Goal: Communication & Community: Answer question/provide support

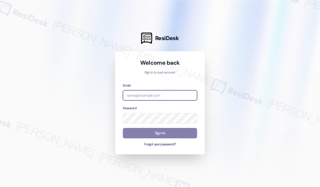
click at [166, 94] on input "email" at bounding box center [160, 95] width 74 height 10
click at [0, 187] on com-1password-button at bounding box center [0, 187] width 0 height 0
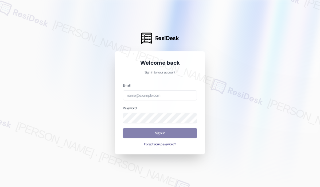
click at [221, 41] on div at bounding box center [160, 93] width 320 height 187
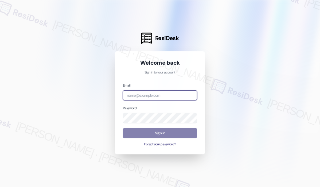
click at [176, 95] on input "email" at bounding box center [160, 95] width 74 height 10
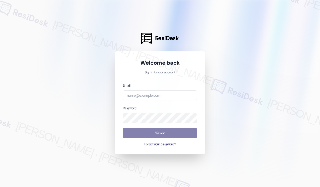
click at [234, 60] on div at bounding box center [160, 93] width 320 height 187
click at [80, 35] on div at bounding box center [160, 93] width 320 height 187
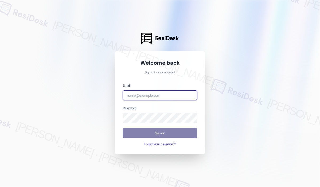
click at [164, 95] on input "email" at bounding box center [160, 95] width 74 height 10
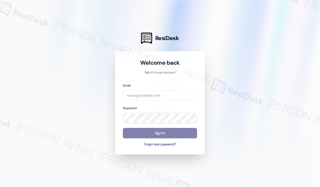
click at [261, 71] on div at bounding box center [160, 93] width 320 height 187
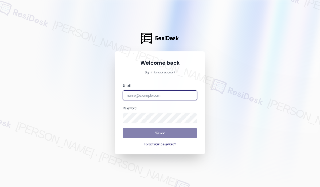
click at [147, 95] on input "email" at bounding box center [160, 95] width 74 height 10
type input "automated-surveys-park_properties-[PERSON_NAME].roles@park_[DOMAIN_NAME]"
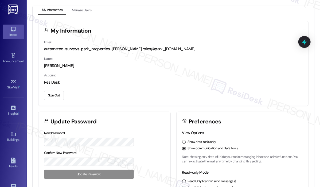
click at [15, 33] on div "Inbox" at bounding box center [13, 34] width 27 height 5
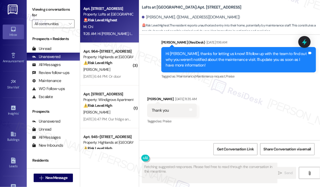
scroll to position [1393, 0]
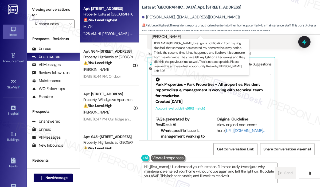
type textarea "Hi {{first_name}}, I understand your frustration. I'll immediately investigate …"
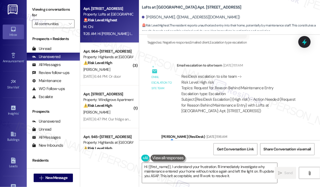
scroll to position [1045, 0]
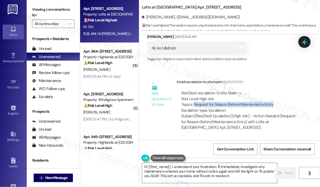
drag, startPoint x: 271, startPoint y: 92, endPoint x: 195, endPoint y: 93, distance: 76.7
click at [195, 93] on div "ResiDesk escalation to site team -> Risk Level: High risk Topics: Request for R…" at bounding box center [240, 101] width 116 height 23
click at [257, 90] on div "ResiDesk escalation to site team -> Risk Level: High risk Topics: Request for R…" at bounding box center [240, 101] width 116 height 23
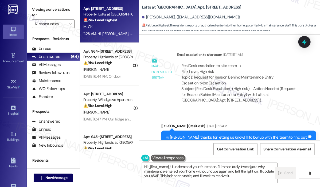
scroll to position [1072, 0]
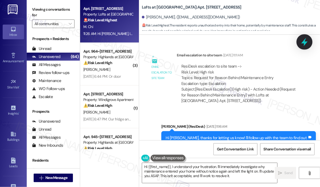
click at [305, 42] on icon at bounding box center [305, 42] width 6 height 8
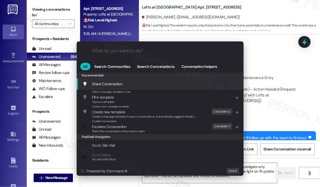
click at [300, 50] on div ".cls-1{fill:#0a055f;}.cls-2{fill:#0cc4c4;} resideskLogoBlueOrange All Search: C…" at bounding box center [160, 93] width 320 height 187
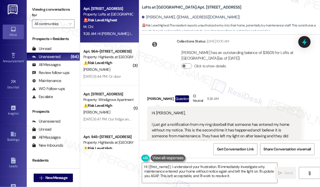
scroll to position [1313, 0]
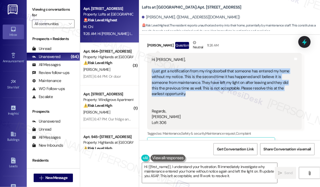
drag, startPoint x: 188, startPoint y: 80, endPoint x: 152, endPoint y: 59, distance: 42.3
click at [152, 59] on div "Hi Sarah, I just got a notification from my ring doorbell that someone has ente…" at bounding box center [223, 91] width 142 height 69
copy div "I just got a notification from my ring doorbell that someone has entered my hom…"
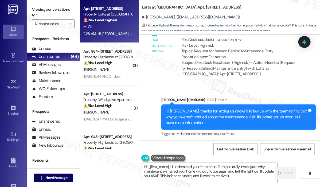
scroll to position [1072, 0]
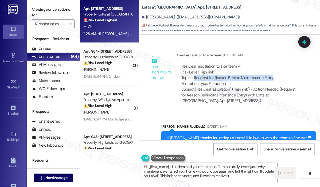
drag, startPoint x: 274, startPoint y: 66, endPoint x: 194, endPoint y: 66, distance: 79.9
click at [194, 66] on div "ResiDesk escalation to site team -> Risk Level: High risk Topics: Request for R…" at bounding box center [240, 75] width 116 height 23
copy div "Request for Reason Behind Maintenance Entry"
click at [305, 45] on icon at bounding box center [304, 41] width 9 height 9
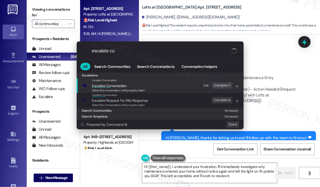
type input "escalate con"
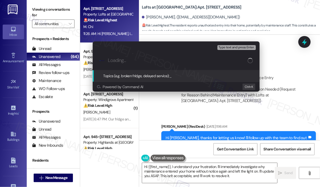
paste input "Request for Reason Behind Maintenance Entry"
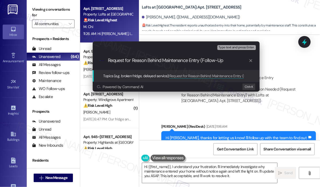
type input "Request for Reason Behind Maintenance Entry (Follow-Up)"
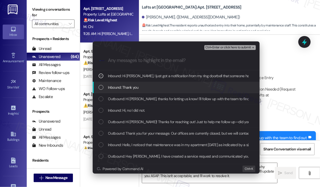
click at [184, 89] on div "Inbound: Thank you" at bounding box center [177, 87] width 156 height 6
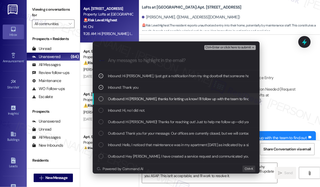
click at [182, 98] on span "Outbound: Hi Michael, thanks for letting us know! I'll follow up with the team …" at bounding box center [262, 99] width 308 height 6
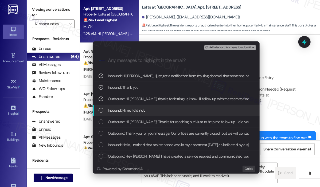
click at [176, 109] on div "Inbound: Hi, no I did not." at bounding box center [177, 110] width 156 height 6
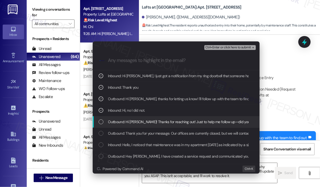
click at [175, 121] on span "Outbound: Hi Michael! Thanks for reaching out! Just to help me follow up—did yo…" at bounding box center [307, 122] width 399 height 6
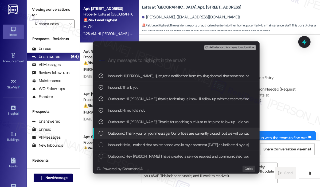
click at [177, 130] on span "Outbound: Thank you for your message. Our offices are currently closed, but we …" at bounding box center [266, 133] width 317 height 6
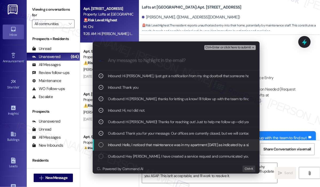
click at [179, 144] on span "Inbound: Hello, I noticed that maintenance was in my apartment today as indicat…" at bounding box center [274, 145] width 333 height 6
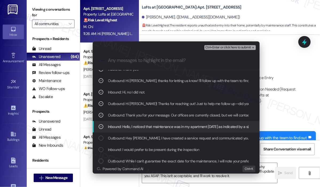
scroll to position [27, 0]
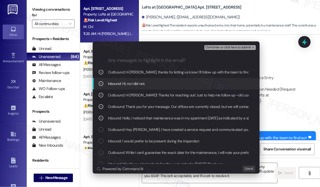
click at [283, 92] on div "Escalate Conversation High risk Request for Reason Behind Maintenance Entry (Fo…" at bounding box center [160, 93] width 320 height 187
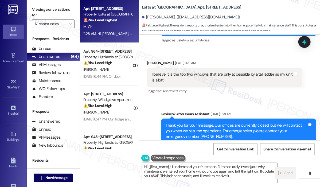
scroll to position [270, 0]
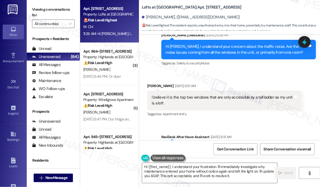
drag, startPoint x: 271, startPoint y: 68, endPoint x: 272, endPoint y: 65, distance: 3.1
click at [271, 79] on div "Received via SMS Michael Chi Jun 30, 2025 at 9:31 AM I believe it is the top tw…" at bounding box center [224, 100] width 163 height 43
click at [307, 39] on icon at bounding box center [304, 41] width 9 height 9
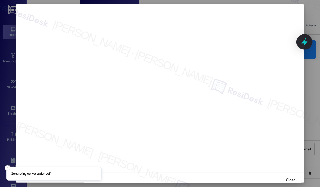
scroll to position [1, 0]
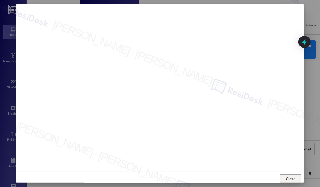
click at [288, 178] on span "Close" at bounding box center [290, 179] width 9 height 6
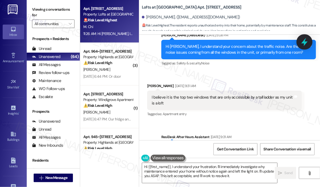
click at [305, 44] on icon at bounding box center [305, 42] width 6 height 8
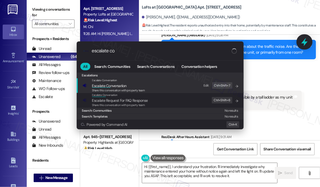
type input "escalate con"
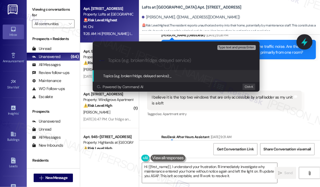
paste input "Request for Reason Behind Maintenance Entry (Follow-Up)"
type input "Request for Reason Behind Maintenance Entry (Follow-Up)"
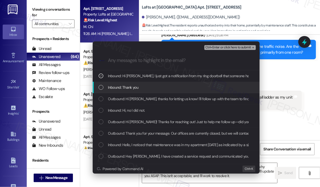
click at [157, 87] on div "Inbound: Thank you" at bounding box center [177, 87] width 156 height 6
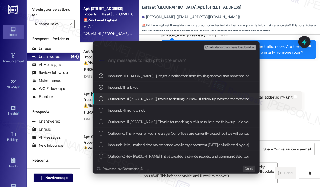
click at [159, 98] on span "Outbound: Hi Michael, thanks for letting us know! I'll follow up with the team …" at bounding box center [262, 99] width 308 height 6
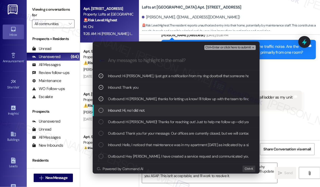
click at [157, 109] on div "Inbound: Hi, no I did not." at bounding box center [177, 110] width 156 height 6
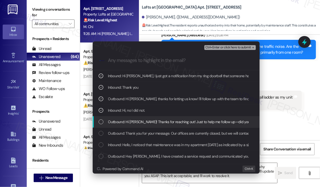
click at [159, 119] on span "Outbound: Hi Michael! Thanks for reaching out! Just to help me follow up—did yo…" at bounding box center [307, 122] width 399 height 6
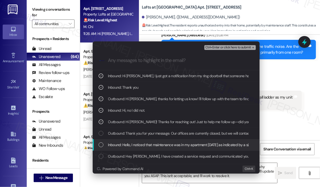
click at [177, 145] on span "Inbound: Hello, I noticed that maintenance was in my apartment today as indicat…" at bounding box center [274, 145] width 333 height 6
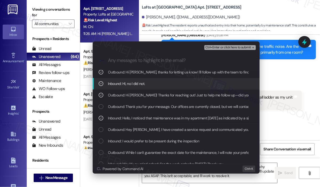
click at [223, 47] on span "Ctrl+Enter or click here to submit" at bounding box center [229, 48] width 46 height 4
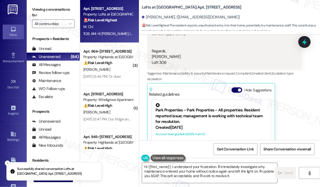
scroll to position [1393, 0]
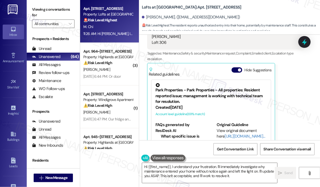
click at [302, 98] on div "Received via SMS Michael Chi Question Neutral 11:26 AM Hi Sarah, I just got a n…" at bounding box center [224, 57] width 163 height 202
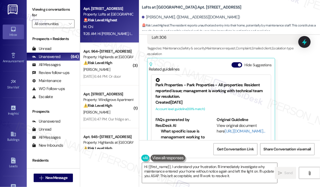
scroll to position [1399, 0]
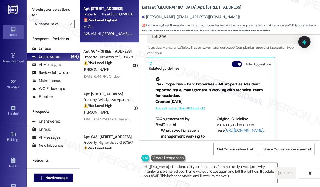
click at [248, 179] on textarea "Hi {{first_name}}, I understand your frustration. I'll immediately investigate …" at bounding box center [209, 173] width 135 height 20
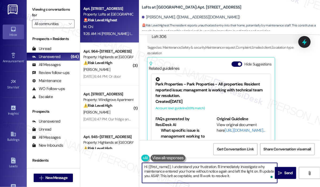
click at [249, 178] on textarea "Hi {{first_name}}, I understand your frustration. I'll immediately investigate …" at bounding box center [209, 173] width 135 height 20
click at [250, 179] on textarea "Hi {{first_name}}, I understand your frustration. I'll immediately investigate …" at bounding box center [209, 173] width 135 height 20
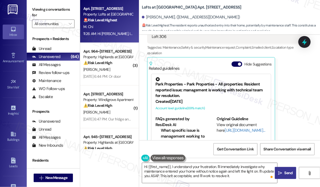
click at [291, 172] on span "Send" at bounding box center [289, 173] width 8 height 6
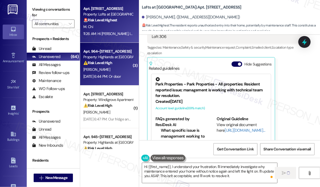
click at [113, 65] on div "⚠️ Risk Level: High The resident is reporting a lockout at the clubhouse. While…" at bounding box center [107, 63] width 49 height 6
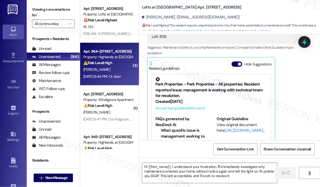
type textarea "Fetching suggested responses. Please feel free to read through the conversation…"
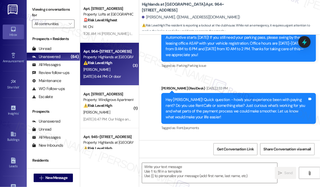
type textarea "Fetching suggested responses. Please feel free to read through the conversation…"
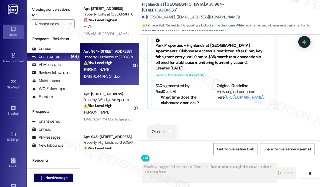
scroll to position [968, 0]
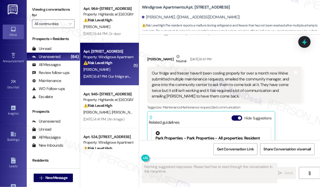
scroll to position [370, 0]
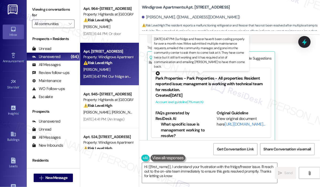
type textarea "Hi {{first_name}}, I understand your frustration with the fridge/freezer issue.…"
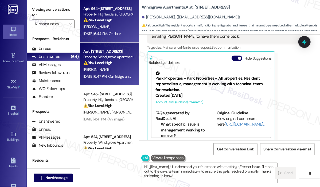
click at [121, 31] on div "Aug 16, 2025 at 6:44 PM: Or door Aug 16, 2025 at 6:44 PM: Or door" at bounding box center [101, 33] width 37 height 5
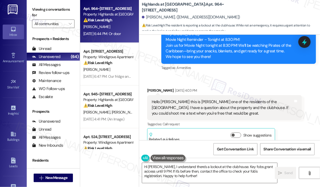
scroll to position [728, 0]
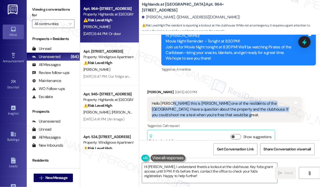
drag, startPoint x: 224, startPoint y: 109, endPoint x: 171, endPoint y: 98, distance: 53.7
click at [171, 101] on div "Hello sarah this is mark mcguire one of the residents of the huckleberry highla…" at bounding box center [223, 109] width 142 height 17
copy div "this is mark mcguire one of the residents of the huckleberry highlands. I have …"
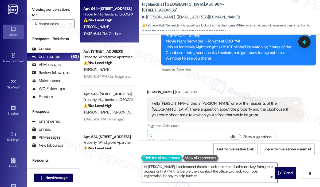
drag, startPoint x: 172, startPoint y: 177, endPoint x: 142, endPoint y: 161, distance: 34.2
click at [142, 163] on div "Hi Mark, I understand there's a lockout at the clubhouse. Key fobs grant access…" at bounding box center [207, 173] width 136 height 21
paste textarea "Thank you for reaching out, Mark. We received your message about having a quest…"
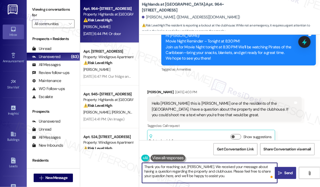
type textarea "Thank you for reaching out, Mark. We received your message about having a quest…"
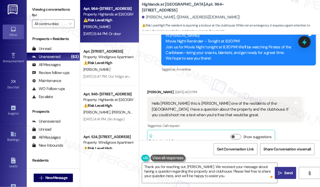
click at [288, 172] on span "Send" at bounding box center [289, 173] width 8 height 6
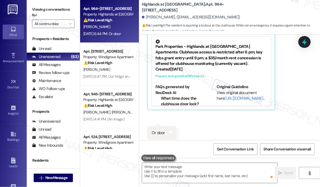
scroll to position [968, 0]
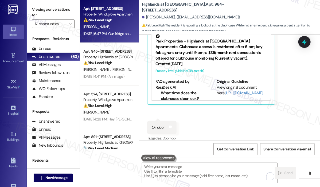
click at [98, 21] on strong "⚠️ Risk Level: High" at bounding box center [97, 20] width 29 height 5
type textarea "Fetching suggested responses. Please feel free to read through the conversation…"
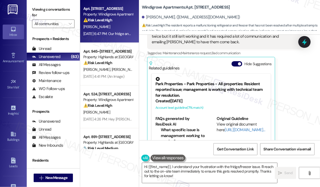
scroll to position [370, 0]
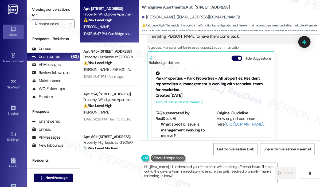
click at [284, 15] on div "Matthew Freitas. (freitamt@gmail.com)" at bounding box center [231, 17] width 178 height 11
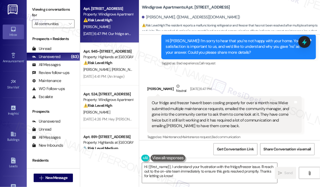
scroll to position [290, 0]
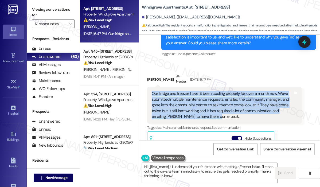
drag, startPoint x: 228, startPoint y: 111, endPoint x: 151, endPoint y: 89, distance: 79.4
click at [151, 91] on div "Our fridge and freezer haven't been cooling properly for over a month now. We'v…" at bounding box center [222, 105] width 143 height 29
copy div "Our fridge and freezer haven't been cooling properly for over a month now. We'v…"
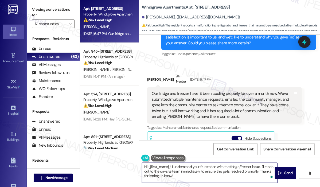
drag, startPoint x: 190, startPoint y: 179, endPoint x: 184, endPoint y: 178, distance: 5.8
click at [172, 168] on textarea "Hi {{first_name}}, I understand your frustration with the fridge/freezer issue.…" at bounding box center [209, 173] width 135 height 20
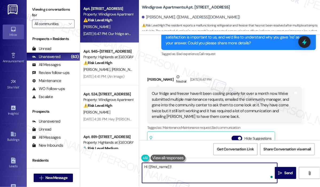
paste textarea "Thank you for reaching out. You mentioned your fridge and freezer haven’t been …"
type textarea "Hi {{first_name}}! Thank you for reaching out. You mentioned your fridge and fr…"
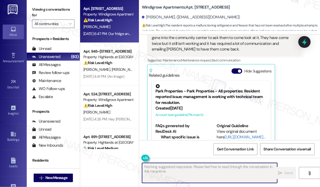
scroll to position [370, 0]
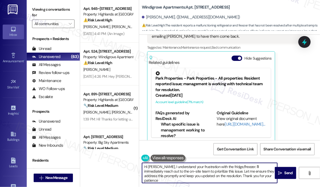
type textarea "Hi Matthew, I understand your frustration with the fridge/freezer. I'll immedia…"
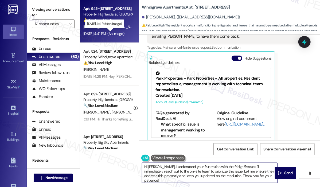
click at [112, 36] on div "Aug 15, 2025 at 4:41 PM: (An Image) Aug 15, 2025 at 4:41 PM: (An Image)" at bounding box center [103, 33] width 41 height 5
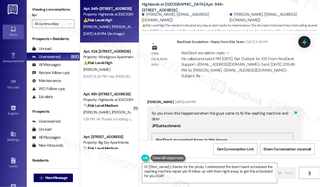
scroll to position [15359, 0]
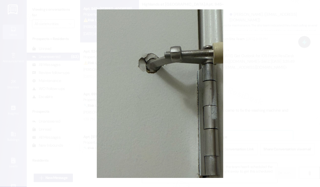
click at [282, 89] on button "Unzoom image" at bounding box center [160, 93] width 320 height 187
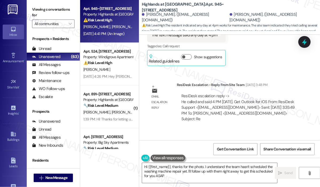
scroll to position [15305, 0]
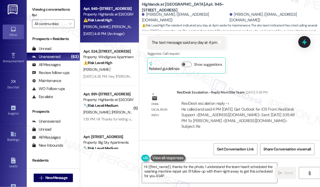
drag, startPoint x: 164, startPoint y: 65, endPoint x: 152, endPoint y: 60, distance: 12.7
click at [152, 161] on div "So you know this happened when the guys came to fix the washing machine and door" at bounding box center [223, 166] width 142 height 11
copy div "So you know this happened when the guys came to fix the washing machine and door"
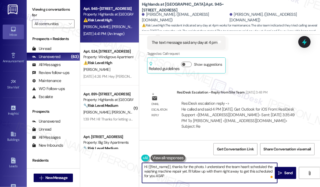
drag, startPoint x: 188, startPoint y: 177, endPoint x: 204, endPoint y: 166, distance: 19.3
click at [204, 166] on textarea "Hi {{first_name}}, thanks for the photo. I understand the team hasn't scheduled…" at bounding box center [209, 173] width 135 height 20
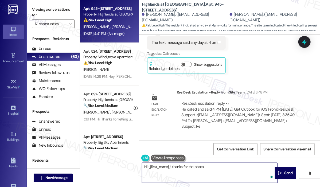
paste textarea "Thank you for reaching out. You mentioned this happened when the team came to f…"
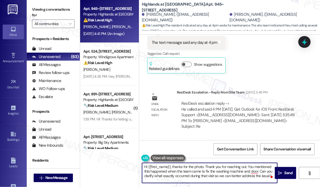
click at [248, 166] on textarea "Hi {{first_name}}, thanks for the photo. Thank you for reaching out. You mentio…" at bounding box center [209, 173] width 135 height 20
click at [252, 166] on textarea "Hi {{first_name}}, thanks for the photo. You mentioned this happened when the t…" at bounding box center [209, 173] width 135 height 20
click at [235, 165] on textarea "Hi {{first_name}}, thanks for the photo. You mentioned this happened when the t…" at bounding box center [209, 173] width 135 height 20
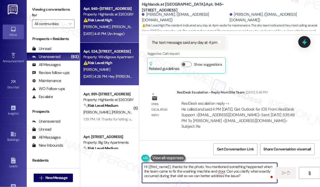
type textarea "Hi {{first_name}}, thanks for the photo. You mentioned something happened when …"
click at [125, 74] on div "Aug 15, 2025 at 4:26 PM: Hey Sarah, did maintenance come by today? We have myst…" at bounding box center [108, 76] width 51 height 7
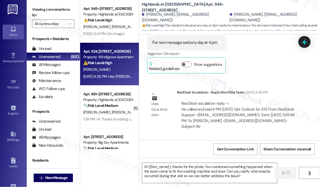
type textarea "Fetching suggested responses. Please feel free to read through the conversation…"
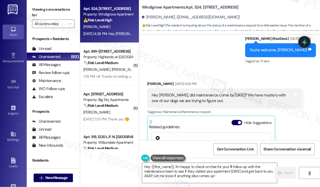
scroll to position [664, 0]
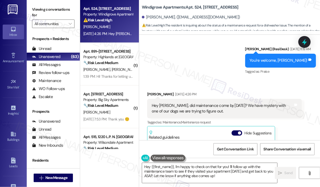
click at [209, 72] on div "Sent via SMS Sarah (ResiDesk) Aug 15, 2025 at 11:19 AM You're welcome, Victor! …" at bounding box center [229, 56] width 181 height 45
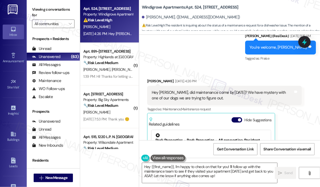
scroll to position [691, 0]
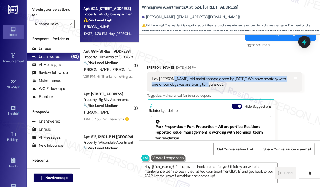
drag, startPoint x: 202, startPoint y: 84, endPoint x: 170, endPoint y: 81, distance: 31.7
click at [170, 80] on div "Hey Sarah, did maintenance come by today? We have mystery with one of our dogs …" at bounding box center [223, 81] width 142 height 11
copy div "did maintenance come by today? We have mystery with one of our dogs we are tryi…"
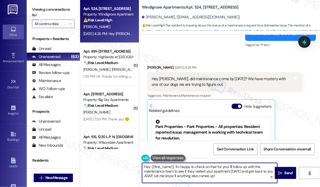
drag, startPoint x: 218, startPoint y: 176, endPoint x: 173, endPoint y: 165, distance: 46.1
click at [173, 165] on textarea "Hey {{first_name}}, I'm happy to check on that for you! I'll follow up with the…" at bounding box center [209, 173] width 135 height 20
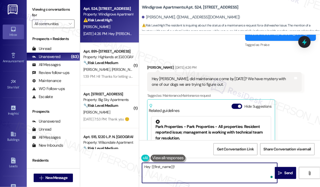
paste textarea "Thank you for reaching out. You mentioned there’s a mystery with one of your do…"
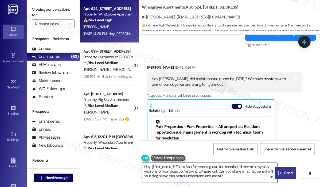
type textarea "Hey {{first_name}}! Thank you for reaching out. You mentioned there’s a mystery…"
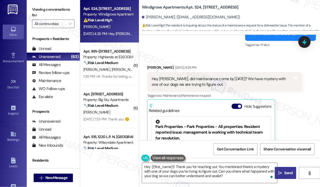
click at [281, 172] on icon "" at bounding box center [281, 173] width 4 height 4
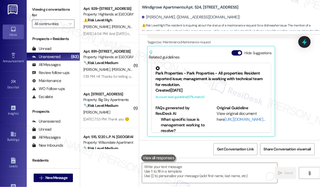
scroll to position [793, 0]
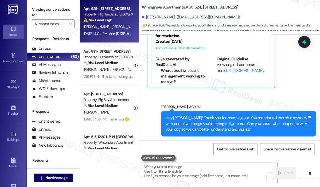
click at [109, 31] on div "Aug 15, 2025 at 4:04 PM: And today no one came to fix or check Aug 15, 2025 at …" at bounding box center [108, 33] width 51 height 7
type textarea "Fetching suggested responses. Please feel free to read through the conversation…"
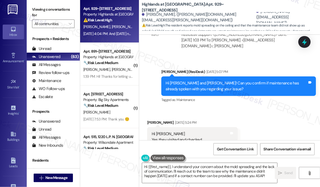
scroll to position [8254, 0]
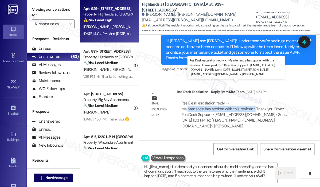
drag, startPoint x: 253, startPoint y: 90, endPoint x: 187, endPoint y: 89, distance: 66.0
click at [187, 101] on div "ResiDesk escalation reply -> Maintenance has spoken with this resident. Thank y…" at bounding box center [234, 115] width 105 height 28
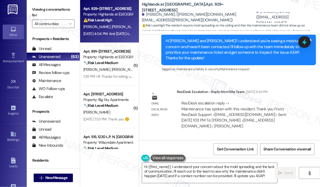
click at [279, 115] on div "Email escalation reply ResiDesk Escalation - Reply From Site Team Aug 13, 2025 …" at bounding box center [224, 111] width 163 height 52
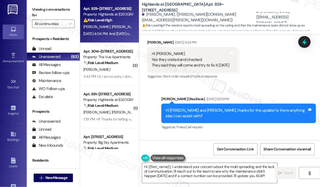
scroll to position [8521, 0]
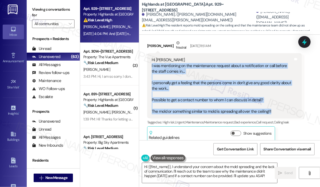
drag, startPoint x: 276, startPoint y: 85, endPoint x: 151, endPoint y: 43, distance: 132.5
click at [151, 53] on div "Hi Sarah I was mentioning on the maintenance request about a notification or ca…" at bounding box center [224, 85] width 155 height 65
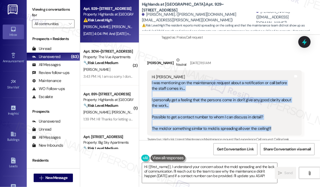
scroll to position [8494, 0]
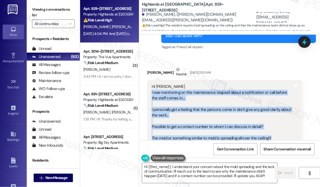
copy div "I was mentioning on the maintenance request about a notification or call before…"
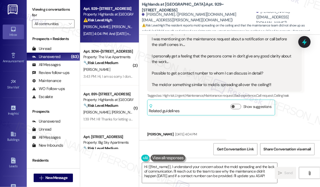
click at [184, 143] on div "And today no one came to fix or check" at bounding box center [185, 146] width 67 height 6
copy div "And today no one came to fix or check Tags and notes"
click at [242, 174] on textarea "Hi {{first_name}}, I understand your concern about the mold spreading and the l…" at bounding box center [209, 173] width 135 height 20
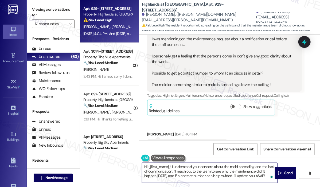
click at [245, 173] on textarea "Hi {{first_name}}, I understand your concern about the mold spreading and the l…" at bounding box center [209, 173] width 135 height 20
drag, startPoint x: 166, startPoint y: 175, endPoint x: 166, endPoint y: 181, distance: 5.9
click at [166, 175] on textarea "Hi {{first_name}}, I understand your concern about the mold spreading and the l…" at bounding box center [209, 173] width 135 height 20
click at [237, 166] on textarea "Hi {{first_name}}, I understand your concern about the mold spreading and the l…" at bounding box center [209, 173] width 135 height 20
click at [213, 180] on textarea "Hi {{first_name}}, I understand your concern about the moisture spreading and t…" at bounding box center [209, 173] width 135 height 20
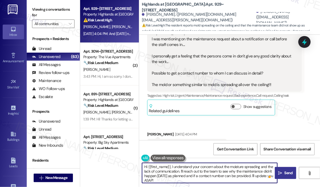
type textarea "Hi {{first_name}}, I understand your concern about the moisture spreading and t…"
click at [289, 173] on span "Send" at bounding box center [289, 173] width 8 height 6
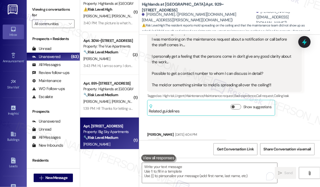
scroll to position [160, 0]
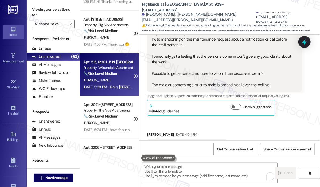
click at [109, 88] on div "Aug 15, 2025 at 5:38 PM: Hi Mrs Sarah, the maintenance came and fixed the issue…" at bounding box center [148, 87] width 131 height 5
type textarea "Fetching suggested responses. Please feel free to read through the conversation…"
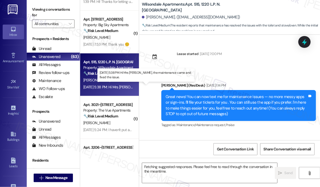
scroll to position [9860, 0]
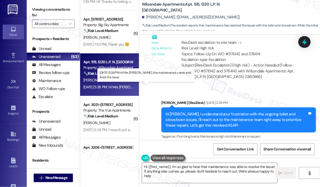
type textarea "Hi {{first_name}}, I'm so glad to hear that maintenance was able to resolve the…"
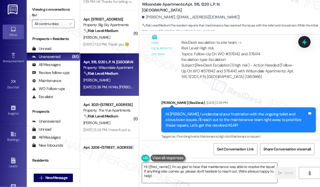
click at [214, 173] on textarea "Hi {{first_name}}, I'm so glad to hear that maintenance was able to resolve the…" at bounding box center [209, 173] width 135 height 20
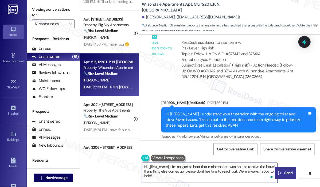
click at [287, 173] on span "Send" at bounding box center [289, 173] width 8 height 6
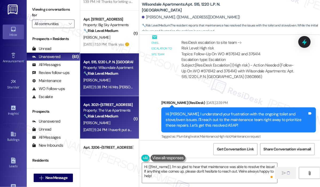
click at [115, 127] on div "Aug 15, 2025 at 5:24 PM: I haven't put anything in them. I put mine in the dump…" at bounding box center [108, 130] width 51 height 7
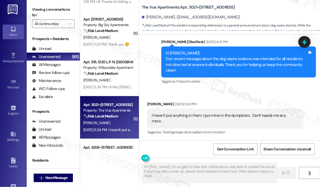
type textarea "Fetching suggested responses. Please feel free to read through the conversation…"
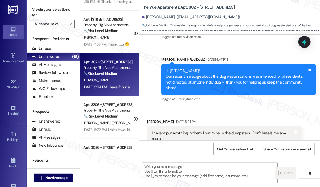
click at [245, 87] on div "Announcement, sent via SMS Sarah (ResiDesk) Aug 15, 2025 at 4:47 PM Hi Michael!…" at bounding box center [238, 80] width 163 height 54
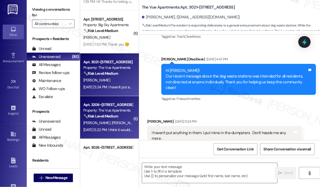
click at [113, 116] on strong "🔧 Risk Level: Medium" at bounding box center [100, 116] width 35 height 5
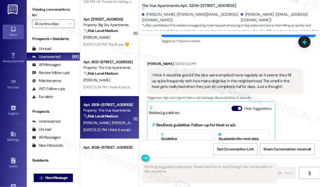
scroll to position [393, 0]
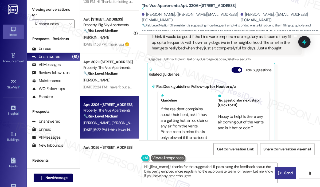
type textarea "Hi {{first_name}}, thanks for the suggestion! I'll pass along the feedback abou…"
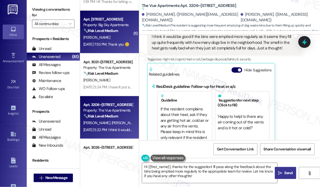
click at [120, 48] on div "Apt. 131, 107 Community Way Property: Big Sky Apartments 🔧 Risk Level: Medium T…" at bounding box center [109, 32] width 59 height 43
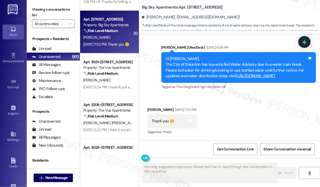
scroll to position [759, 0]
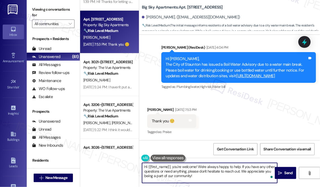
drag, startPoint x: 203, startPoint y: 175, endPoint x: 141, endPoint y: 168, distance: 62.0
click at [141, 168] on div "Hi {{first_name}}, you're welcome! We're always happy to help. If you have any …" at bounding box center [207, 173] width 136 height 21
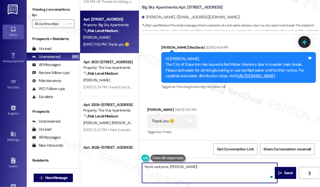
type textarea "You're welcome, Shauna! :)"
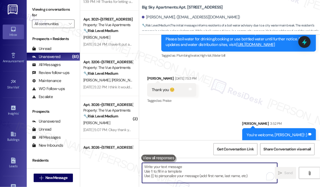
scroll to position [796, 0]
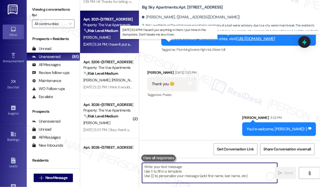
click at [111, 45] on div "Aug 15, 2025 at 5:24 PM: I haven't put anything in them. I put mine in the dump…" at bounding box center [162, 44] width 158 height 5
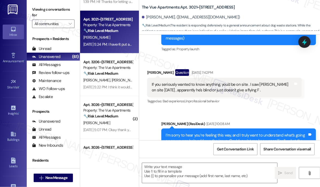
type textarea "Fetching suggested responses. Please feel free to read through the conversation…"
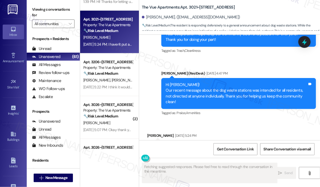
scroll to position [354, 0]
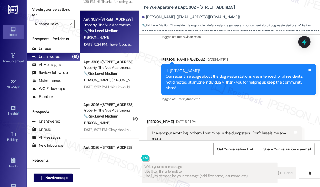
click at [240, 107] on div "Received via SMS Michael Cain Aug 15, 2025 at 5:24 PM I haven't put anything in…" at bounding box center [229, 132] width 181 height 51
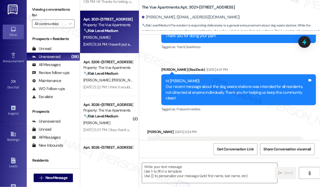
scroll to position [354, 0]
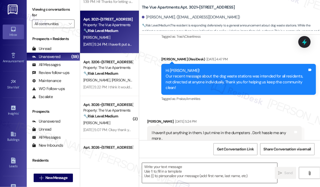
click at [192, 173] on textarea at bounding box center [209, 173] width 135 height 20
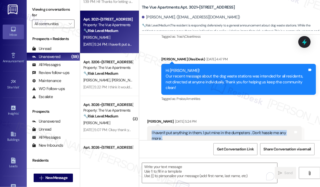
drag, startPoint x: 177, startPoint y: 122, endPoint x: 151, endPoint y: 117, distance: 27.0
click at [151, 126] on div "I haven't put anything in them. I put mine in the dumpsters . Don't hassle me a…" at bounding box center [224, 136] width 155 height 20
copy div "I haven't put anything in them. I put mine in the dumpsters . Don't hassle me a…"
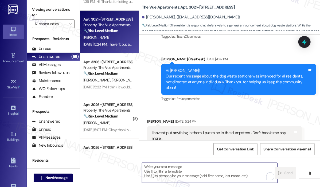
click at [179, 170] on textarea "To enrich screen reader interactions, please activate Accessibility in Grammarl…" at bounding box center [209, 173] width 135 height 20
paste textarea "Thank you for reaching out and we apologize for the inconvenience. The announce…"
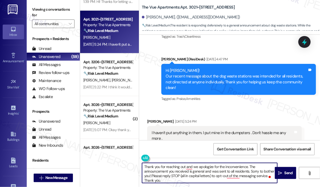
click at [212, 171] on textarea "Thank you for reaching out and we apologize for the inconvenience. The announce…" at bounding box center [209, 173] width 135 height 20
type textarea "Thank you for reaching out and we apologize for the inconvenience. The announce…"
click at [284, 175] on span "Send" at bounding box center [289, 173] width 10 height 6
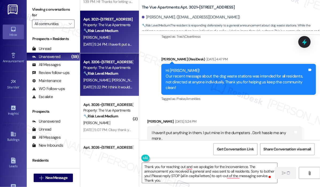
click at [106, 83] on div "M. Faillace N. Lindell" at bounding box center [108, 80] width 51 height 7
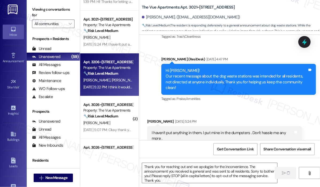
type textarea "Fetching suggested responses. Please feel free to read through the conversation…"
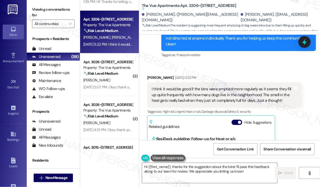
scroll to position [339, 0]
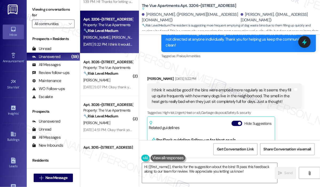
click at [257, 72] on div "Received via SMS Nicole Lindell Aug 15, 2025 at 5:22 PM I think it would be goo…" at bounding box center [224, 141] width 163 height 139
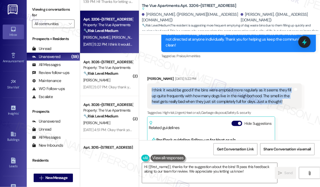
drag, startPoint x: 282, startPoint y: 84, endPoint x: 152, endPoint y: 73, distance: 131.0
click at [152, 87] on div "I think it would be good if the bins were emptied more regularly as it seems th…" at bounding box center [223, 95] width 142 height 17
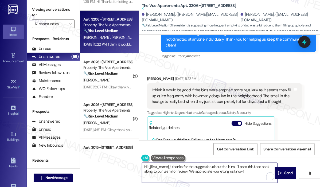
drag, startPoint x: 253, startPoint y: 173, endPoint x: 171, endPoint y: 168, distance: 81.7
click at [171, 168] on textarea "Hi {{first_name}}, thanks for the suggestion about the bins! I'll pass this fee…" at bounding box center [209, 173] width 135 height 20
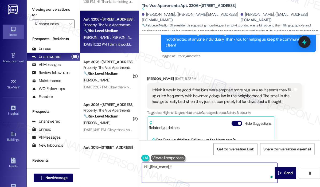
paste textarea "Thank you for reaching out and for sharing your suggestion about the bins. Can …"
type textarea "Hi {{first_name}}! Thank you for reaching out and for sharing your suggestion a…"
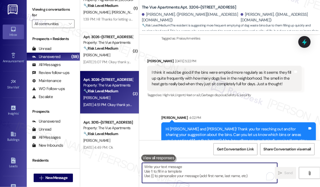
scroll to position [134, 0]
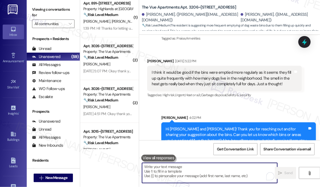
click at [119, 69] on div "Aug 15, 2025 at 5:07 PM: Okay thank you! Aug 15, 2025 at 5:07 PM: Okay thank yo…" at bounding box center [108, 71] width 50 height 5
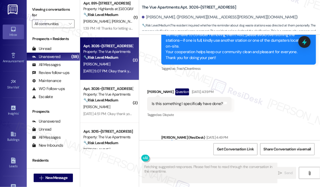
scroll to position [401, 0]
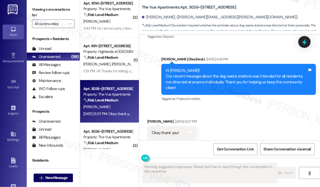
click at [266, 109] on div "Received via SMS Riley Massey Aug 15, 2025 at 5:07 PM Okay thank you! Tags and …" at bounding box center [229, 129] width 181 height 45
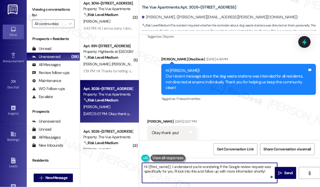
drag, startPoint x: 267, startPoint y: 172, endPoint x: 141, endPoint y: 164, distance: 125.9
click at [140, 165] on div "Hi {{first_name}}, I understand you're wondering if the Google review request w…" at bounding box center [207, 173] width 136 height 21
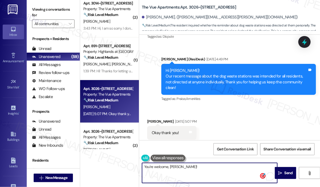
type textarea "You're welcome, Riley!"
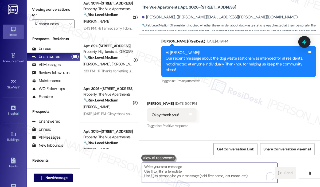
scroll to position [438, 0]
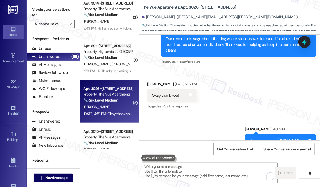
click at [107, 101] on strong "🔧 Risk Level: Medium" at bounding box center [100, 100] width 35 height 5
type textarea "Fetching suggested responses. Please feel free to read through the conversation…"
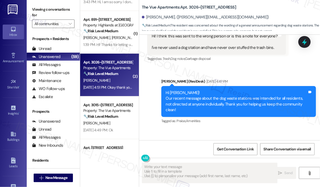
scroll to position [631, 0]
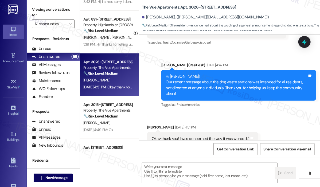
click at [230, 93] on div "Announcement, sent via SMS Sarah (ResiDesk) Aug 15, 2025 at 4:47 PM Hi Megan! O…" at bounding box center [238, 85] width 163 height 54
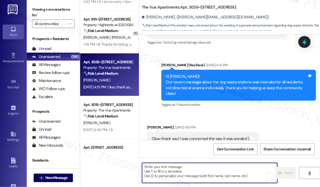
click at [202, 176] on textarea "To enrich screen reader interactions, please activate Accessibility in Grammarl…" at bounding box center [209, 173] width 135 height 20
click at [203, 177] on textarea "To enrich screen reader interactions, please activate Accessibility in Grammarl…" at bounding box center [209, 173] width 135 height 20
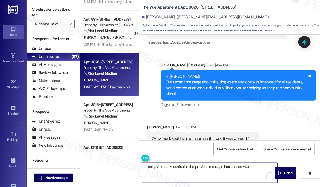
click at [250, 168] on textarea "I apologize for any confusion the previous message has caused you." at bounding box center [209, 173] width 135 height 20
type textarea "I apologize for any confusion the previous message has caused you."
click at [284, 172] on span "Send" at bounding box center [289, 173] width 10 height 6
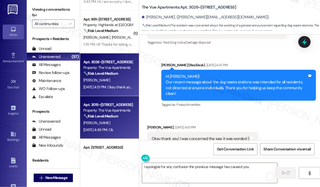
click at [109, 118] on strong "🔧 Risk Level: Medium" at bounding box center [100, 116] width 35 height 5
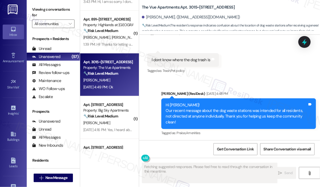
scroll to position [2134, 0]
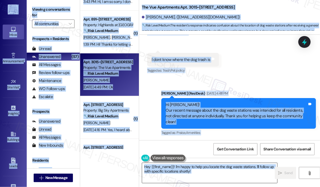
click at [174, 172] on textarea "Hey {{first_name}}! I'm happy to help you locate the dog waste stations. I'll f…" at bounding box center [209, 173] width 135 height 20
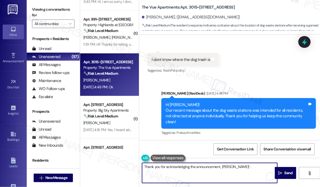
type textarea "Thank you for acknowledging the announcement, Cherise! :)"
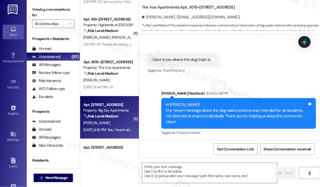
scroll to position [2133, 0]
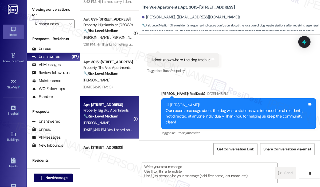
type textarea "Fetching suggested responses. Please feel free to read through the conversation…"
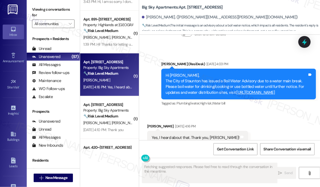
scroll to position [491, 0]
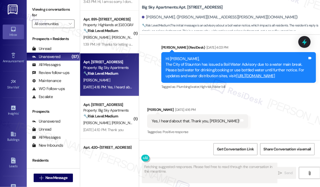
click at [262, 103] on div "Received via SMS Keith Ratner Aug 15, 2025 at 4:16 PM Yes, I heard about that. …" at bounding box center [229, 117] width 181 height 45
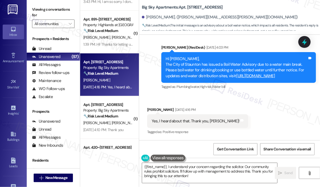
click at [260, 115] on div "Received via SMS Keith Ratner Aug 15, 2025 at 4:16 PM Yes, I heard about that. …" at bounding box center [229, 117] width 181 height 45
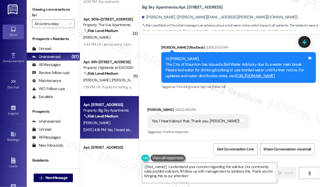
click at [267, 121] on div "Received via SMS Keith Ratner Aug 15, 2025 at 4:16 PM Yes, I heard about that. …" at bounding box center [229, 117] width 181 height 45
click at [234, 181] on textarea "{{first_name}}, I understand your concern regarding the solicitor. Our communit…" at bounding box center [209, 173] width 135 height 20
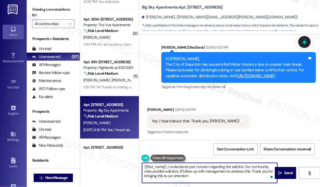
drag, startPoint x: 234, startPoint y: 181, endPoint x: 140, endPoint y: 165, distance: 95.5
click at [140, 165] on div "{{first_name}}, I understand your concern regarding the solicitor. Our communit…" at bounding box center [207, 173] width 136 height 21
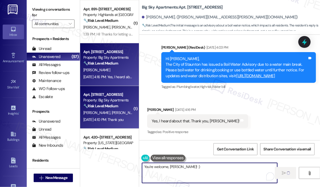
scroll to position [214, 0]
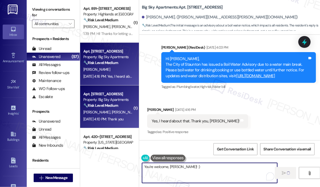
type textarea "You're welcome, Keith! :)"
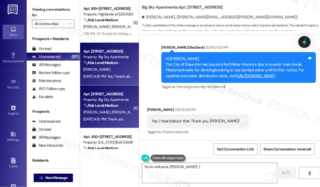
click at [106, 110] on div "C. Saini D. Zinn" at bounding box center [108, 112] width 51 height 7
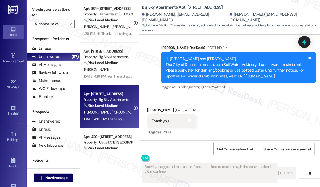
scroll to position [657, 0]
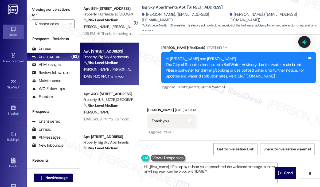
click at [226, 116] on div "Received via SMS Dirk Zinn Aug 15, 2025 at 4:10 PM Thank you Tags and notes Tag…" at bounding box center [229, 117] width 181 height 45
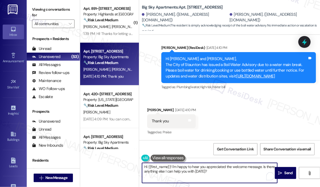
drag, startPoint x: 220, startPoint y: 172, endPoint x: 138, endPoint y: 164, distance: 82.7
click at [138, 164] on div "( 1 ) Apt. 3015~110, 3000 Vue Avenue Property: The Vue Apartments 🔧 Risk Level:…" at bounding box center [200, 93] width 240 height 187
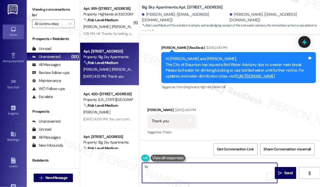
type textarea "You"
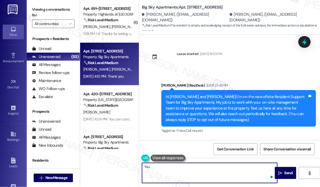
scroll to position [657, 0]
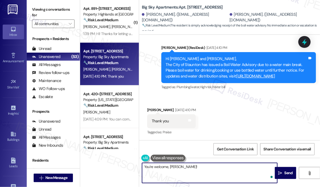
type textarea "You're welcome, Dirk!"
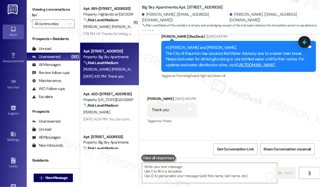
click at [110, 102] on div "Property: [US_STATE][GEOGRAPHIC_DATA] Apartments" at bounding box center [107, 100] width 49 height 6
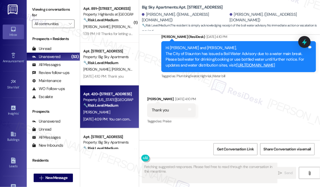
type textarea "Fetching suggested responses. Please feel free to read through the conversation…"
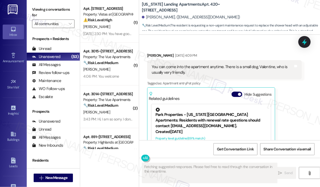
scroll to position [337, 0]
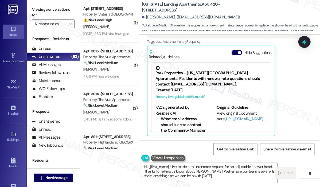
type textarea "Hi {{first_name}}, I've made a maintenance request for an adjustable shower hea…"
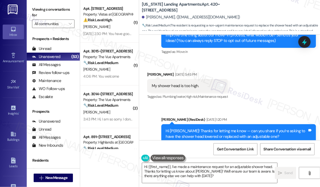
scroll to position [70, 0]
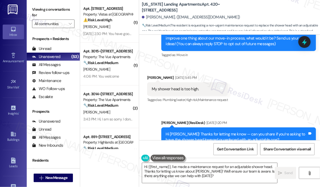
click at [186, 89] on div "My shower head is too high." at bounding box center [175, 89] width 47 height 6
copy div "My shower head is too high. Tags and notes"
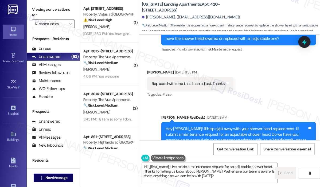
scroll to position [257, 0]
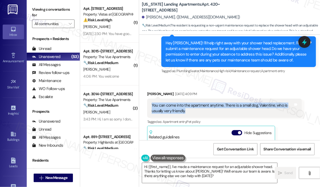
drag, startPoint x: 203, startPoint y: 109, endPoint x: 151, endPoint y: 103, distance: 52.0
click at [151, 103] on div "You can come into the apartment anytime. There is a small dog, Valentine, who i…" at bounding box center [222, 108] width 143 height 11
copy div "You can come into the apartment anytime. There is a small dog, Valentine, who i…"
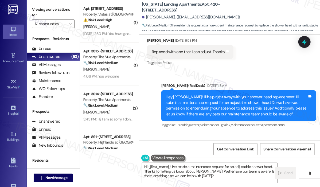
scroll to position [152, 0]
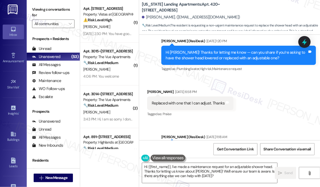
click at [195, 104] on div "Replaced with one that I can adjust. Thanks" at bounding box center [188, 104] width 73 height 6
copy div "Replaced with one that I can adjust. Thanks Tags and notes"
click at [282, 82] on div "Received via SMS Brenda Powell Aug 14, 2025 at 6:58 PM Replaced with one that I…" at bounding box center [229, 99] width 181 height 45
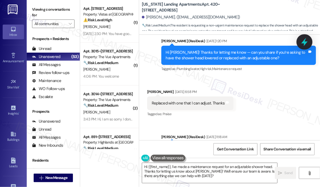
click at [306, 42] on icon at bounding box center [305, 42] width 6 height 8
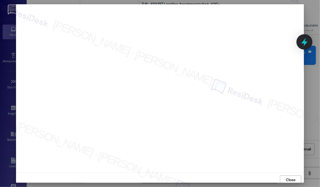
scroll to position [1, 0]
click at [286, 177] on span "Close" at bounding box center [290, 179] width 9 height 6
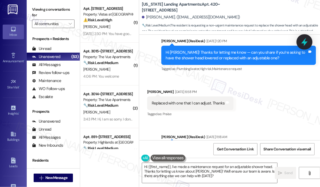
click at [304, 43] on icon at bounding box center [305, 42] width 6 height 8
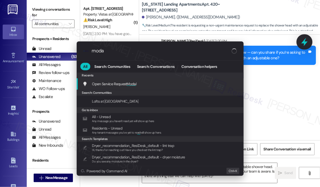
type input "modal"
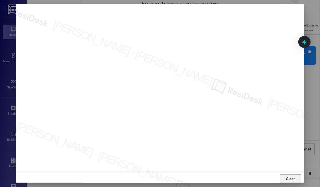
click at [290, 175] on span "Close" at bounding box center [290, 179] width 11 height 8
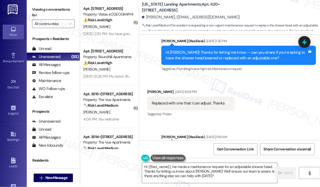
click at [278, 107] on div "Received via SMS Brenda Powell Aug 14, 2025 at 6:58 PM Replaced with one that I…" at bounding box center [229, 99] width 181 height 45
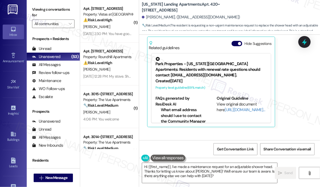
scroll to position [366, 0]
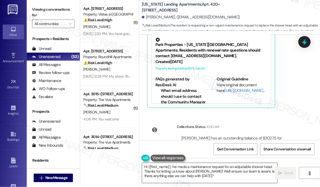
click at [229, 174] on textarea "Hi {{first_name}}, I've made a maintenance request for an adjustable shower hea…" at bounding box center [209, 173] width 135 height 20
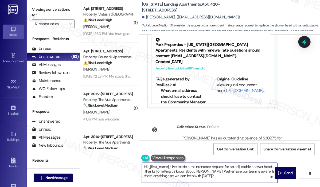
click at [229, 174] on textarea "Hi {{first_name}}, I've made a maintenance request for an adjustable shower hea…" at bounding box center [209, 173] width 135 height 20
drag, startPoint x: 258, startPoint y: 171, endPoint x: 259, endPoint y: 182, distance: 11.3
click at [259, 182] on textarea "Hi {{first_name}}, I've made a maintenance request for an adjustable shower hea…" at bounding box center [209, 173] width 135 height 20
type textarea "Hi {{first_name}}, I've made a maintenance request for an adjustable shower hea…"
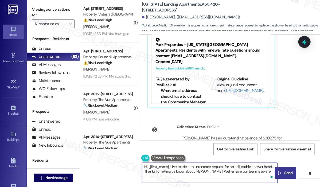
click at [286, 173] on span "Send" at bounding box center [289, 173] width 8 height 6
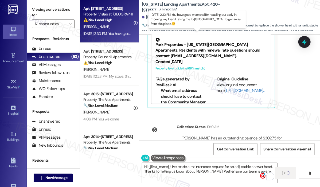
click at [107, 34] on div "Aug 15, 2025 at 2:30 PM: You have good weekend I'm heading out early in morning…" at bounding box center [199, 33] width 233 height 5
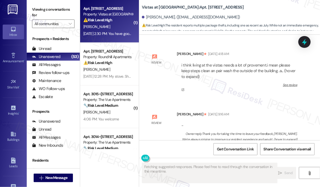
scroll to position [5881, 0]
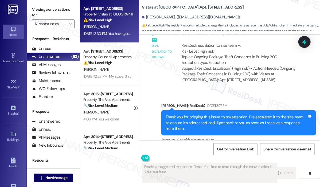
click at [234, 148] on div "Received via SMS Bernice Lewis Aug 15, 2025 at 2:30 PM You have good weekend I'…" at bounding box center [229, 173] width 181 height 51
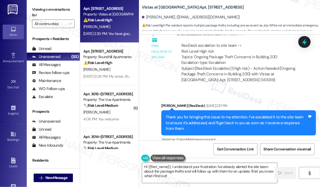
click at [224, 148] on div "Received via SMS Bernice Lewis Aug 15, 2025 at 2:30 PM You have good weekend I'…" at bounding box center [229, 173] width 181 height 51
drag, startPoint x: 216, startPoint y: 121, endPoint x: 193, endPoint y: 116, distance: 23.4
click at [193, 171] on div "You have good weekend I'm heading out early in morning, my friend taking me to …" at bounding box center [223, 176] width 142 height 11
copy div "I'm heading out early in morning, my friend taking me to Richmond...to get away…"
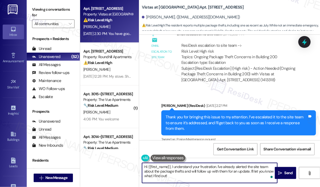
drag, startPoint x: 185, startPoint y: 176, endPoint x: 170, endPoint y: 167, distance: 17.5
click at [170, 167] on textarea "Hi {{first_name}}, I understand your frustration. I've already alerted the site…" at bounding box center [209, 173] width 135 height 20
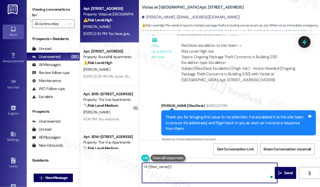
paste textarea "Thank you for reaching out. I understand you’re heading out early in the mornin…"
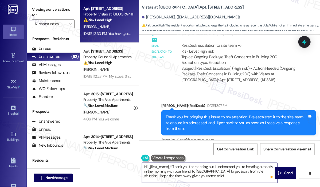
click at [258, 167] on textarea "Hi {{first_name}}! Thank you for reaching out. I understand you’re heading out …" at bounding box center [209, 173] width 135 height 20
click at [167, 172] on textarea "Hi {{first_name}}! Thank you for reaching out. I understand you've headed out e…" at bounding box center [209, 173] width 135 height 20
click at [271, 172] on textarea "Hi {{first_name}}! Thank you for reaching out. I understand you've headed out w…" at bounding box center [209, 173] width 135 height 20
click at [211, 179] on textarea "Hi {{first_name}}! Thank you for reaching out. I understand you've headed out w…" at bounding box center [209, 173] width 135 height 20
type textarea "Hi {{first_name}}! Thank you for reaching out. I understand you've headed out w…"
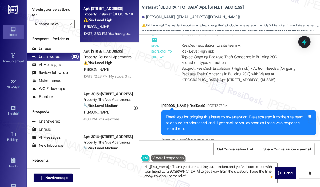
drag, startPoint x: 282, startPoint y: 172, endPoint x: 273, endPoint y: 173, distance: 9.5
click at [281, 172] on icon "" at bounding box center [281, 173] width 4 height 4
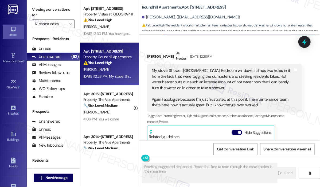
scroll to position [435, 0]
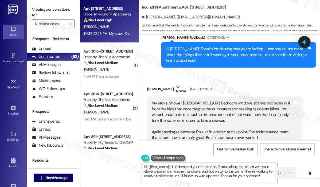
scroll to position [355, 0]
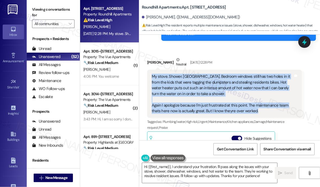
drag, startPoint x: 261, startPoint y: 105, endPoint x: 151, endPoint y: 72, distance: 114.3
click at [151, 74] on div "My stove. Shower. Dishwasher. Bedroom windows still has two holes in it from th…" at bounding box center [222, 94] width 143 height 40
copy div "My stove. Shower. Dishwasher. Bedroom windows still has two holes in it from th…"
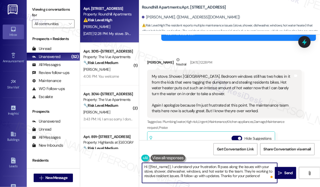
drag, startPoint x: 264, startPoint y: 176, endPoint x: 171, endPoint y: 166, distance: 93.6
click at [171, 166] on textarea "Hi {{first_name}}, I understand your frustration. I'll pass along the issues wi…" at bounding box center [209, 173] width 135 height 20
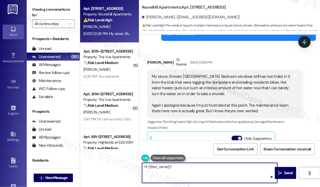
paste textarea "Thank you for reaching out. We understand you’re dealing with several ongoing i…"
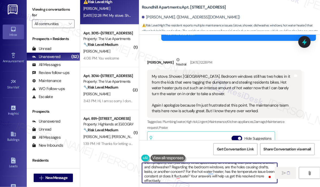
scroll to position [241, 0]
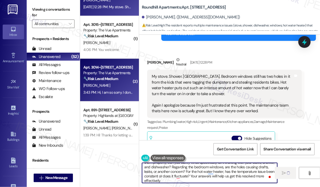
type textarea "Hi {{first_name}}! Thank you for reaching out. We understand you’re dealing wit…"
click at [102, 88] on div "[PERSON_NAME]" at bounding box center [108, 85] width 51 height 7
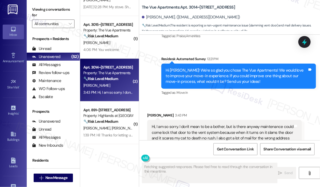
scroll to position [247, 0]
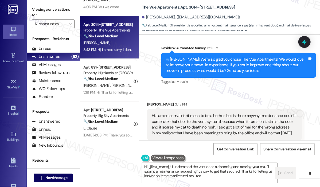
type textarea "Hi {{first_name}}, I understand the vent door is slamming and scaring your cat.…"
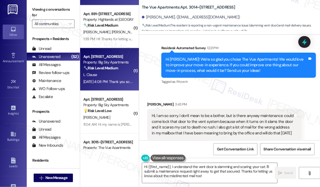
click at [110, 82] on div "Aug 15, 2025 at 4:08 PM: Thank you so much! Aug 15, 2025 at 4:08 PM: Thank you …" at bounding box center [111, 81] width 57 height 5
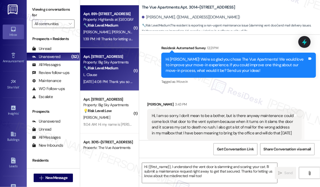
type textarea "Fetching suggested responses. Please feel free to read through the conversation…"
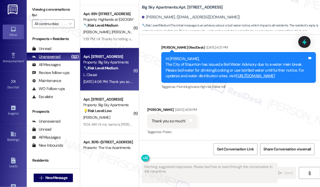
scroll to position [242, 0]
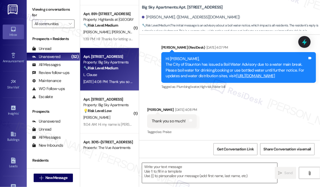
click at [210, 169] on textarea at bounding box center [209, 173] width 135 height 20
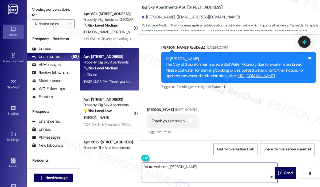
type textarea "You're welcome, Lisa!"
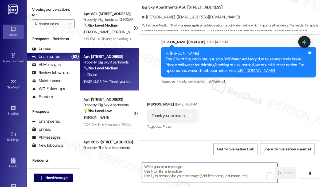
scroll to position [247, 0]
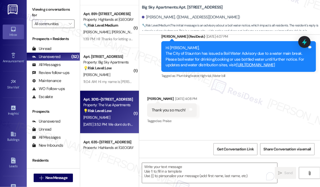
click at [115, 109] on div "💡 Risk Level: Low The message 'We dont do that..' is vague and lacks context. W…" at bounding box center [107, 111] width 49 height 6
type textarea "Fetching suggested responses. Please feel free to read through the conversation…"
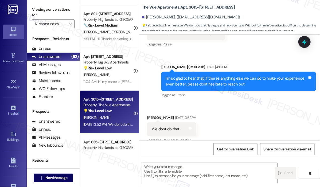
scroll to position [753, 0]
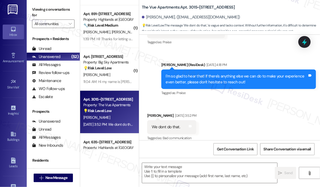
click at [280, 102] on div "Received via SMS Stephanie Taylor Aug 15, 2025 at 3:52 PM We dont do that. Tags…" at bounding box center [229, 123] width 181 height 45
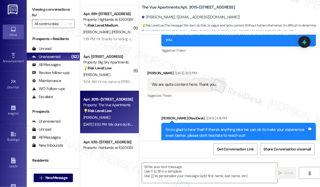
scroll to position [780, 0]
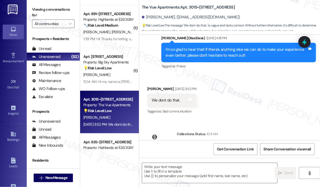
click at [280, 108] on div "Received via SMS Stephanie Taylor Aug 15, 2025 at 3:52 PM We dont do that. Tags…" at bounding box center [229, 96] width 181 height 45
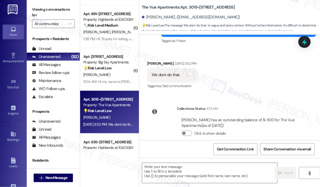
scroll to position [808, 0]
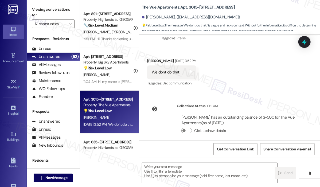
click at [228, 172] on textarea at bounding box center [209, 173] width 135 height 20
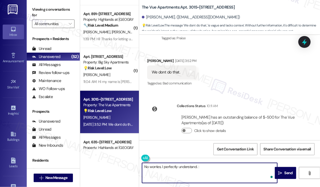
type textarea "No worries. I perfectly understand. :)"
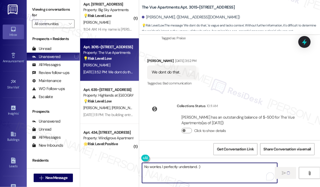
scroll to position [348, 0]
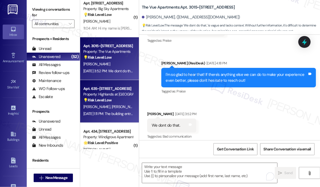
click at [124, 102] on div "💡 Risk Level: Low The resident is asking about an app to open building entry do…" at bounding box center [107, 101] width 49 height 6
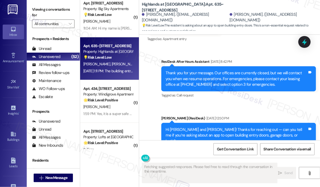
scroll to position [628, 0]
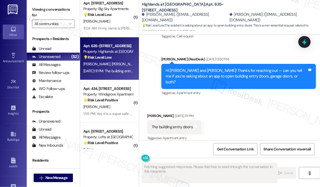
click at [247, 107] on div "Received via SMS [PERSON_NAME] [DATE] 1:11 PM The building entry doors Tags and…" at bounding box center [229, 123] width 181 height 45
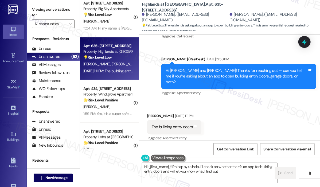
type textarea "Hi {{first_name}}! I'm happy to help. I'll check on whether there's an app for …"
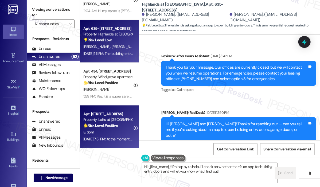
scroll to position [374, 0]
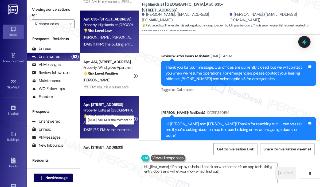
click at [124, 130] on div "Aug 15, 2025 at 7:31 PM: At the moment no Aug 15, 2025 at 7:31 PM: At the momen…" at bounding box center [108, 130] width 51 height 5
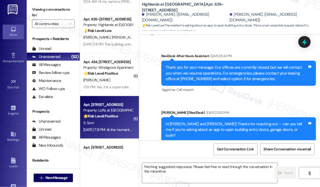
scroll to position [200, 0]
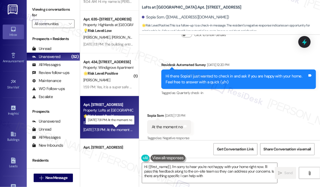
type textarea "Hi {{first_name}}, I'm sorry to hear you're not happy with your home right now.…"
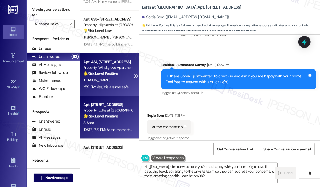
click at [117, 90] on div "1:59 PM: Yes, it is a super safe and quiet place, my family and I have been her…" at bounding box center [108, 87] width 51 height 7
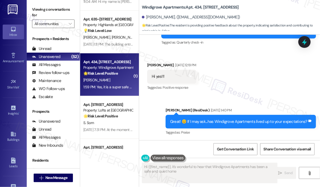
scroll to position [239, 0]
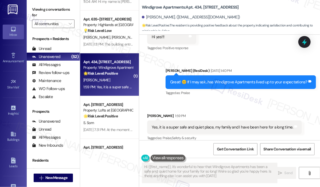
type textarea "Hi {{first_name}}, it's wonderful to hear that Windigrove Apartments has been a…"
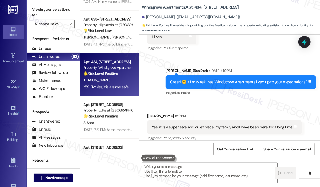
click at [168, 172] on textarea at bounding box center [209, 173] width 135 height 20
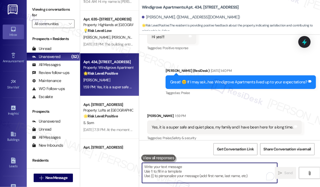
type textarea "G"
paste textarea "Great! 😊 If I may ask...has {{property}} lived up to your expectations?"
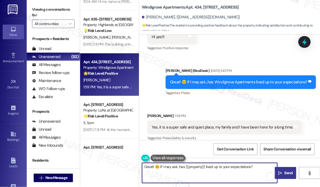
click at [279, 171] on icon "" at bounding box center [281, 173] width 4 height 4
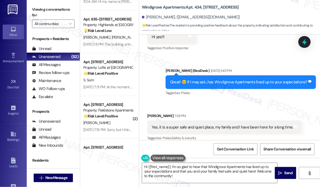
click at [254, 101] on div "Received via SMS Hector Ramos 1:59 PM Yes, it is a super safe and quiet place, …" at bounding box center [229, 123] width 181 height 45
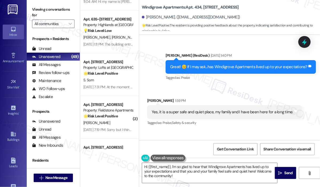
scroll to position [277, 0]
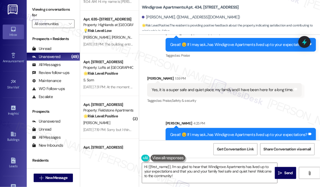
click at [147, 126] on div "Sent via SMS Sarah 4:25 PM Great! 😊 If I may ask...has Windigrove Apartments li…" at bounding box center [229, 127] width 181 height 37
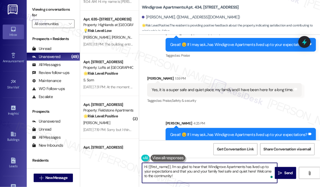
drag, startPoint x: 179, startPoint y: 178, endPoint x: 144, endPoint y: 164, distance: 37.7
click at [144, 164] on textarea "Hi {{first_name}}, I'm so glad to hear that Windigrove Apartments has lived up …" at bounding box center [209, 173] width 135 height 20
paste textarea "Awesome! ❤️ Can I ask a quick favor...would you mind writing us a Google review…"
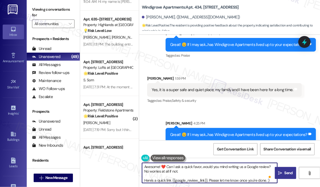
type textarea "Awesome! ❤️ Can I ask a quick favor...would you mind writing us a Google review…"
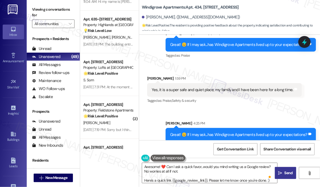
click at [285, 171] on span "Send" at bounding box center [289, 173] width 8 height 6
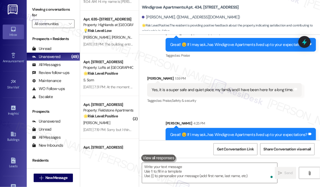
scroll to position [239, 0]
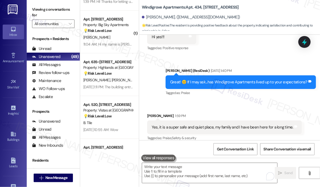
click at [243, 101] on div "Received via SMS Hector Ramos 1:59 PM Yes, it is a super safe and quiet place, …" at bounding box center [229, 123] width 181 height 45
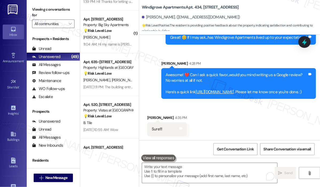
scroll to position [374, 0]
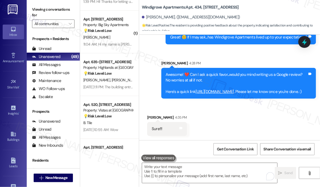
click at [247, 15] on div "[PERSON_NAME]. ([EMAIL_ADDRESS][DOMAIN_NAME])" at bounding box center [231, 17] width 178 height 11
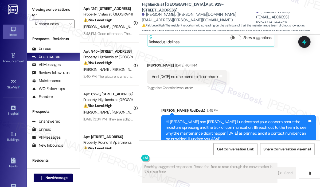
scroll to position [8590, 0]
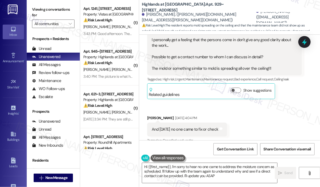
type textarea "Hi {{first_name}}, I'm sorry to hear no one came to address the moisture concer…"
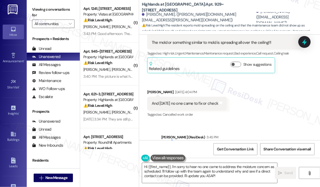
click at [246, 61] on div "Received via SMS Bibin George Neutral Aug 15, 2025 at 11:51 AM Hi Sarah I was m…" at bounding box center [229, 40] width 181 height 163
click at [266, 82] on div "Received via SMS Bibin George Neutral Aug 15, 2025 at 11:51 AM Hi Sarah I was m…" at bounding box center [229, 40] width 181 height 163
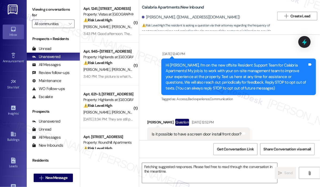
scroll to position [7210, 0]
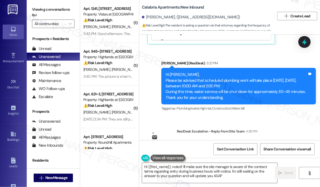
type textarea "Hi {{first_name}}, noted! I'll make sure the site manager is aware of the contr…"
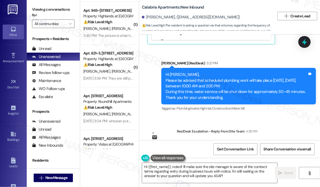
scroll to position [80, 0]
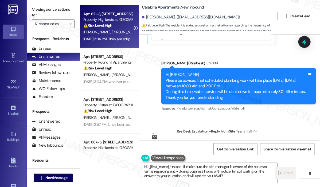
click at [109, 27] on strong "⚠️ Risk Level: High" at bounding box center [97, 25] width 29 height 5
type textarea "Fetching suggested responses. Please feel free to read through the conversation…"
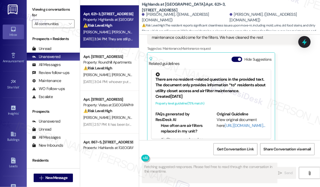
scroll to position [379, 0]
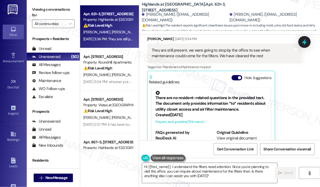
click at [296, 111] on div "Dannyelle Lane Aug 15, 2025 at 3:34 PM They are still present, we were going to…" at bounding box center [224, 99] width 155 height 126
click at [110, 37] on div "Aug 15, 2025 at 3:34 PM: They are still present, we were going to stop by the o…" at bounding box center [201, 39] width 236 height 5
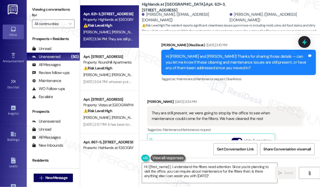
scroll to position [326, 0]
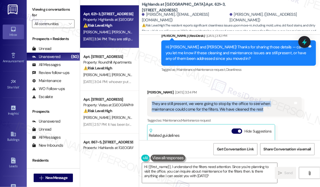
drag, startPoint x: 246, startPoint y: 109, endPoint x: 151, endPoint y: 105, distance: 95.8
click at [151, 105] on div "They are still present, we were going to stop by the office to see when mainten…" at bounding box center [224, 107] width 155 height 20
copy div "They are still present, we were going to stop by the office to see when mainten…"
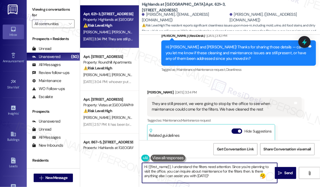
drag, startPoint x: 221, startPoint y: 176, endPoint x: 171, endPoint y: 166, distance: 51.1
click at [171, 166] on textarea "Hi {{first_name}}, I understand the filters need attention. Since you're planni…" at bounding box center [209, 173] width 135 height 20
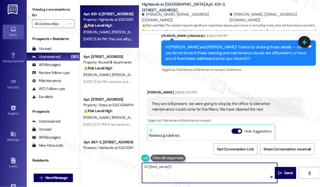
paste textarea "Thank you for reaching out. You mentioned you were planning to stop by the offi…"
type textarea "Hi {{first_name}}! Thank you for reaching out. You mentioned you were planning …"
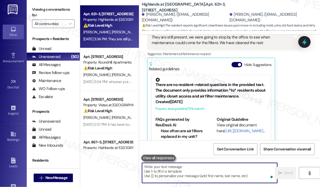
scroll to position [404, 0]
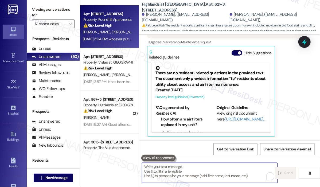
click at [115, 39] on div "Aug 15, 2025 at 3:04 PM: whoever put a note in the door Aug 15, 2025 at 3:04 PM…" at bounding box center [119, 39] width 73 height 5
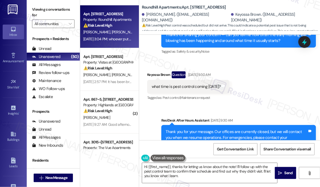
scroll to position [556, 0]
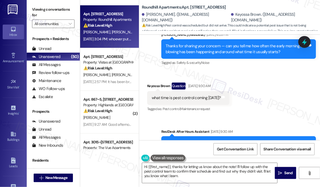
click at [201, 95] on div "what time is pest control coming today?" at bounding box center [186, 98] width 69 height 6
copy div "what time is pest control coming today? Tags and notes"
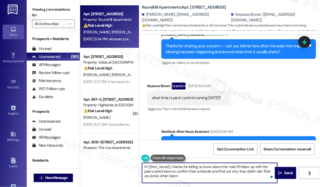
drag, startPoint x: 194, startPoint y: 178, endPoint x: 171, endPoint y: 169, distance: 24.9
click at [171, 169] on textarea "Hi {{first_name}}, thanks for letting us know about the note! I'll follow up wi…" at bounding box center [209, 173] width 135 height 20
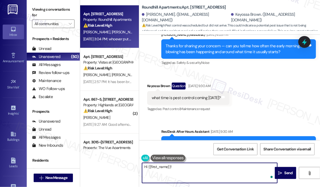
paste textarea "Thank you for reaching out. Can you kindly confirm if the pest control team had…"
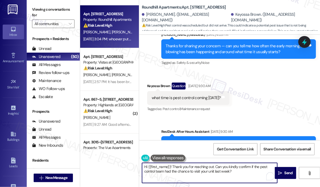
click at [231, 171] on textarea "Hi {{first_name}}! Thank you for reaching out. Can you kindly confirm if the pe…" at bounding box center [209, 173] width 135 height 20
click at [231, 172] on textarea "Hi {{first_name}}! Thank you for reaching out. Can you kindly confirm if the pe…" at bounding box center [209, 173] width 135 height 20
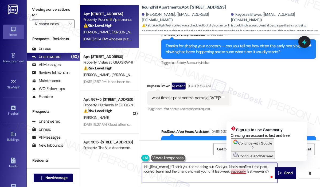
click at [238, 171] on textarea "Hi {{first_name}}! Thank you for reaching out. Can you kindly confirm if the pe…" at bounding box center [209, 173] width 135 height 20
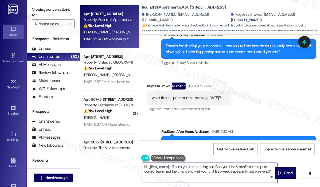
click at [214, 173] on textarea "Hi {{first_name}}! Thank you for reaching out. Can you kindly confirm if the pe…" at bounding box center [209, 173] width 135 height 20
click at [244, 171] on textarea "Hi {{first_name}}! Thank you for reaching out. Can you kindly confirm if the pe…" at bounding box center [209, 173] width 135 height 20
click at [244, 172] on textarea "Hi {{first_name}}! Thank you for reaching out. Can you kindly confirm if the pe…" at bounding box center [209, 173] width 135 height 20
click at [251, 173] on textarea "Hi {{first_name}}! Thank you for reaching out. Can you kindly confirm if the pe…" at bounding box center [209, 173] width 135 height 20
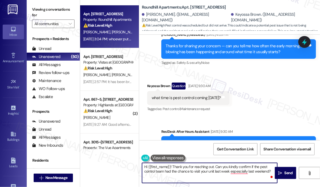
paste textarea "ould you kindly confirm if the pest control team was able to visit your unit la…"
type textarea "Hi {{first_name}}! Thank you for reaching out. Could you kindly confirm if the …"
click at [292, 172] on span "Send" at bounding box center [289, 173] width 8 height 6
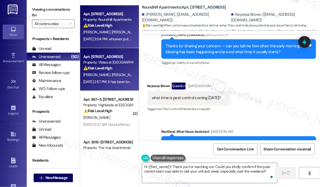
click at [112, 72] on span "D. Wallace" at bounding box center [125, 74] width 27 height 5
type textarea "Fetching suggested responses. Please feel free to read through the conversation…"
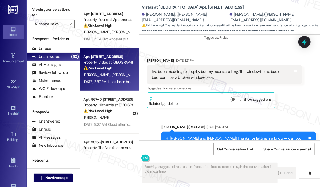
scroll to position [1376, 0]
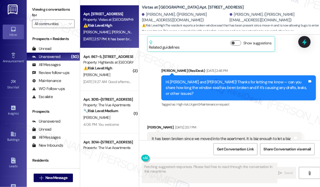
click at [256, 101] on div "Tagged as: High risk , Click to highlight conversations about High risk Urgent …" at bounding box center [238, 105] width 155 height 8
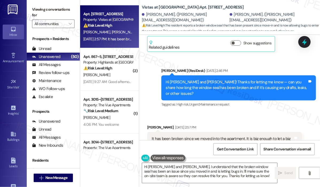
click at [265, 113] on div "Received via SMS Diana Wallace Aug 15, 2025 at 2:57 PM It has been broken since…" at bounding box center [229, 138] width 181 height 51
click at [275, 75] on div "Hi Diana and Lauren! Thanks for letting me know — can you share how long the wi…" at bounding box center [238, 87] width 155 height 25
click at [283, 101] on div "Tagged as: High risk , Click to highlight conversations about High risk Urgent …" at bounding box center [238, 105] width 155 height 8
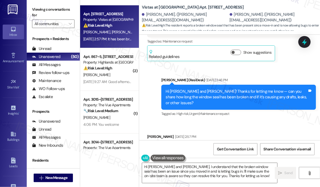
scroll to position [1376, 0]
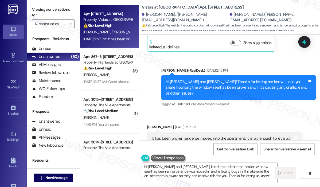
click at [176, 136] on div "It has been broken since we moved into the apartment. It is big enough to let a…" at bounding box center [223, 141] width 142 height 11
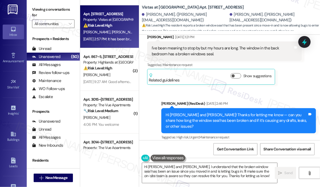
scroll to position [1296, 0]
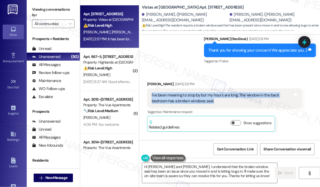
drag, startPoint x: 221, startPoint y: 85, endPoint x: 151, endPoint y: 80, distance: 70.2
click at [151, 92] on div "I've been meaning to stop by but my hours are long. The window in the back bedr…" at bounding box center [222, 97] width 143 height 11
copy div "I've been meaning to stop by but my hours are long. The window in the back bedr…"
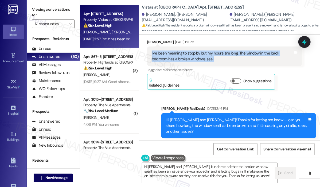
scroll to position [1376, 0]
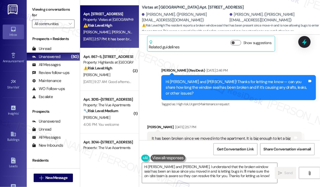
click at [207, 136] on div "It has been broken since we moved into the apartment. It is big enough to let a…" at bounding box center [223, 141] width 142 height 11
click at [206, 136] on div "It has been broken since we moved into the apartment. It is big enough to let a…" at bounding box center [223, 141] width 142 height 11
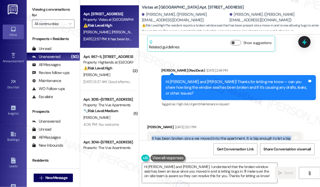
click at [206, 136] on div "It has been broken since we moved into the apartment. It is big enough to let a…" at bounding box center [223, 141] width 142 height 11
copy div "It has been broken since we moved into the apartment. It is big enough to let a…"
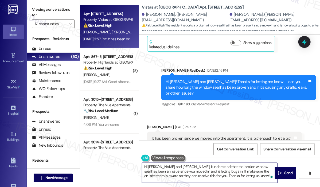
click at [239, 175] on textarea "Hi Diana and Lauren, I understand that the broken window seal has been an issue…" at bounding box center [209, 173] width 135 height 20
drag, startPoint x: 239, startPoint y: 175, endPoint x: 141, endPoint y: 166, distance: 98.8
click at [141, 166] on div "Hi Diana and Lauren, I understand that the broken window seal has been an issue…" at bounding box center [207, 173] width 136 height 21
paste textarea "Thank you for reaching out. I understand the back bedroom window seal has been …"
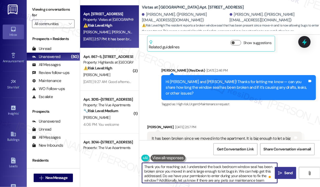
type textarea "Thank you for reaching out. I understand the back bedroom window seal has been …"
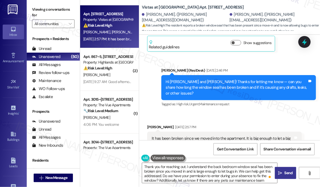
click at [284, 171] on span "Send" at bounding box center [289, 173] width 10 height 6
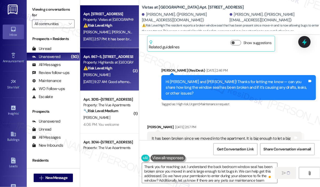
click at [117, 81] on div "Aug 15, 2025 at 9:27 AM: Good afternoon Sarah, can you please give me a call an…" at bounding box center [193, 81] width 220 height 5
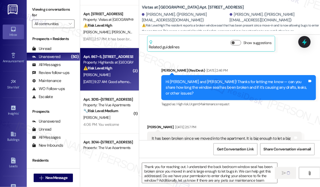
type textarea "Fetching suggested responses. Please feel free to read through the conversation…"
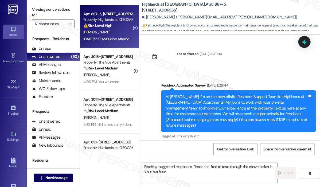
scroll to position [9114, 0]
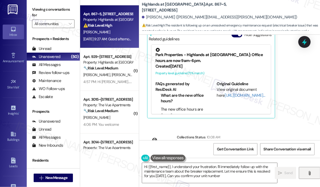
type textarea "Hi {{first_name}}, I understand your frustration. I'll immediately follow up wi…"
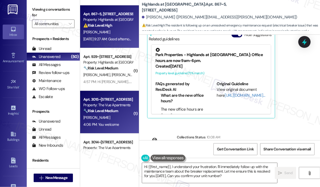
click at [112, 115] on div "[PERSON_NAME]" at bounding box center [108, 117] width 51 height 7
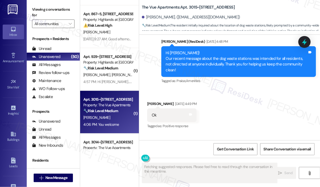
scroll to position [2170, 0]
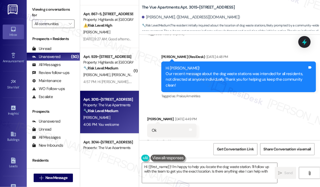
type textarea "Hi {{first_name}}! I'm happy to help you locate the dog waste station. I'll fol…"
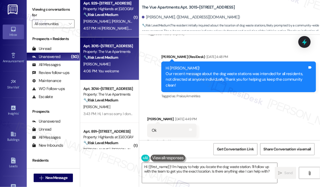
scroll to position [187, 0]
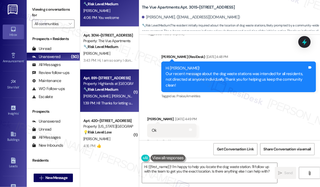
click at [113, 81] on div "Apt. 891~[STREET_ADDRESS]" at bounding box center [107, 78] width 49 height 6
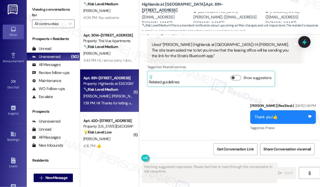
scroll to position [7827, 0]
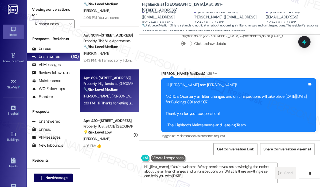
type textarea "Hi {{first_name}}! You're welcome! We appreciate you acknowledging the notice a…"
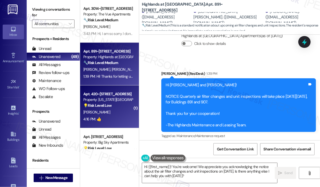
click at [110, 99] on div "Property: [US_STATE][GEOGRAPHIC_DATA] Apartments" at bounding box center [107, 100] width 49 height 6
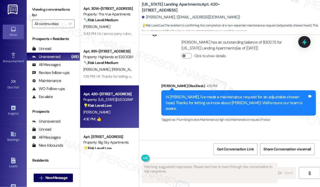
scroll to position [360, 0]
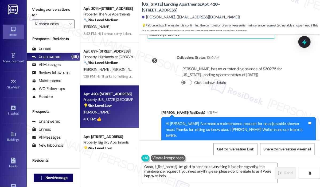
type textarea "Great, {{first_name}}! I'm glad to hear that everything is in order regarding t…"
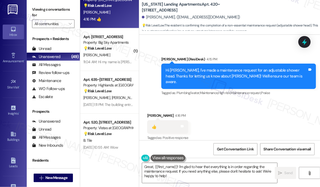
scroll to position [348, 0]
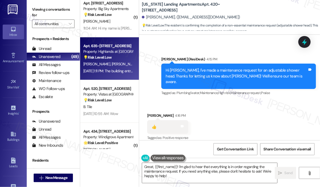
click at [109, 72] on div "[DATE] 1:11 PM: The building entry doors [DATE] 1:11 PM: The building entry doo…" at bounding box center [112, 71] width 59 height 5
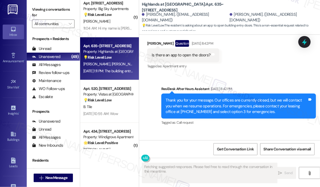
scroll to position [547, 0]
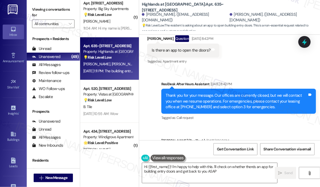
type textarea "Hi {{first_name}}! I'm happy to help with this. I'll check on whether there's a…"
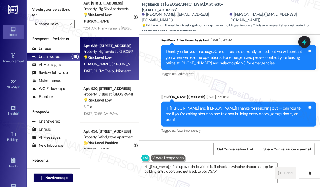
scroll to position [629, 0]
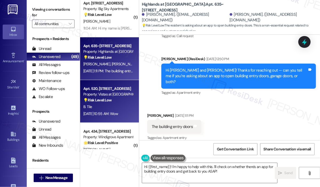
click at [108, 105] on div "B. Tile" at bounding box center [108, 107] width 51 height 7
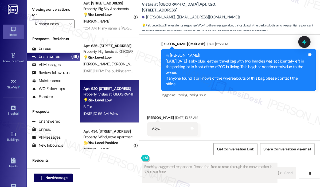
scroll to position [589, 0]
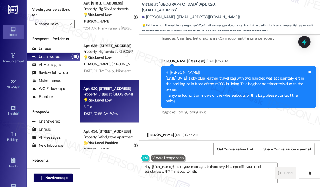
type textarea "Hey {{first_name}}, I see your message. Is there anything specific you need ass…"
click at [216, 172] on textarea "Hey {{first_name}}, I see your message. Is there anything specific you need ass…" at bounding box center [209, 173] width 135 height 20
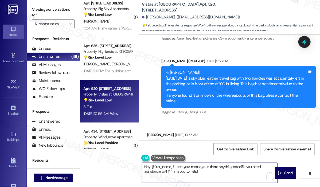
click at [216, 172] on textarea "Hey {{first_name}}, I see your message. Is there anything specific you need ass…" at bounding box center [209, 173] width 135 height 20
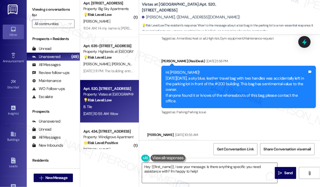
drag, startPoint x: 290, startPoint y: 172, endPoint x: 265, endPoint y: 167, distance: 26.1
click at [290, 172] on span "Send" at bounding box center [289, 173] width 8 height 6
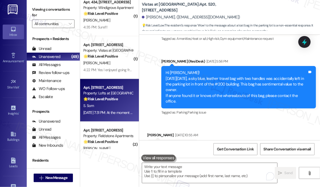
scroll to position [454, 0]
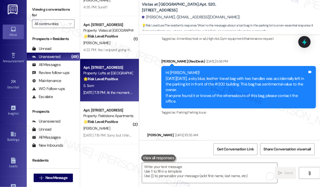
click at [118, 92] on div "Aug 15, 2025 at 7:31 PM: At the moment no Aug 15, 2025 at 7:31 PM: At the momen…" at bounding box center [108, 92] width 51 height 5
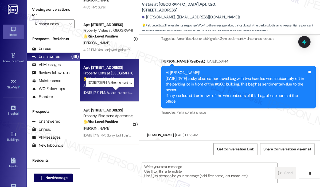
type textarea "Fetching suggested responses. Please feel free to read through the conversation…"
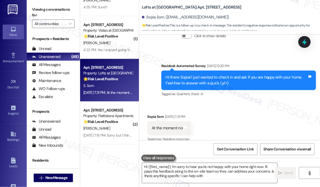
type textarea "Hi {{first_name}}, I'm sorry to hear you're not happy with your home right now.…"
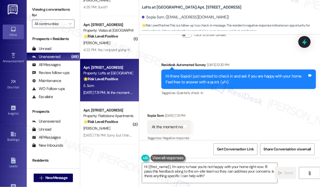
click at [271, 121] on div "Received via SMS Sopia Som Aug 15, 2025 at 7:31 PM At the moment no Tags and no…" at bounding box center [229, 123] width 181 height 45
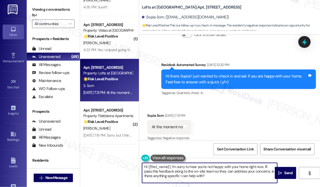
click at [225, 175] on textarea "Hi {{first_name}}, I'm sorry to hear you're not happy with your home right now.…" at bounding box center [209, 173] width 135 height 20
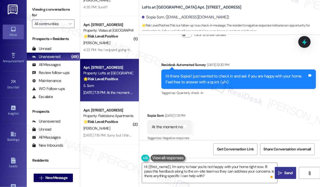
click at [278, 173] on span " Send" at bounding box center [285, 173] width 17 height 6
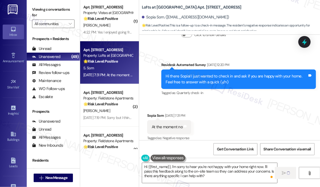
scroll to position [481, 0]
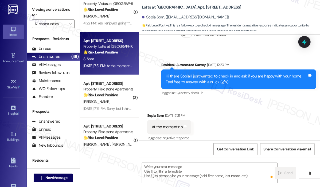
type textarea "Fetching suggested responses. Please feel free to read through the conversation…"
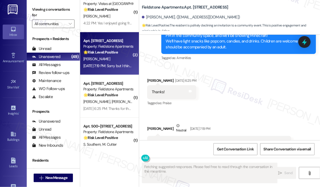
scroll to position [732, 0]
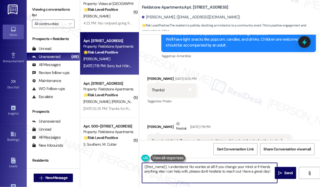
click at [223, 170] on textarea "{{first_name}}, I understand. No worries at all! If you change your mind or if …" at bounding box center [209, 173] width 135 height 20
drag, startPoint x: 215, startPoint y: 167, endPoint x: 257, endPoint y: 167, distance: 42.5
click at [257, 167] on textarea "{{first_name}}, I understand. No worries at all! If you change your mind or if …" at bounding box center [209, 173] width 135 height 20
click at [235, 169] on textarea "{{first_name}}, I understand. No worries at all! If there's anything else I can…" at bounding box center [209, 173] width 135 height 20
type textarea "{{first_name}}, I understand. No worries at all! If there's anything else I can…"
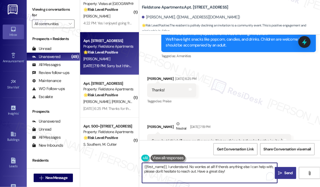
click at [289, 173] on span "Send" at bounding box center [289, 173] width 8 height 6
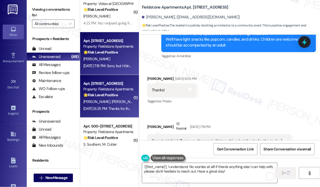
click at [105, 90] on div "Property: Fieldstone Apartments" at bounding box center [107, 89] width 49 height 6
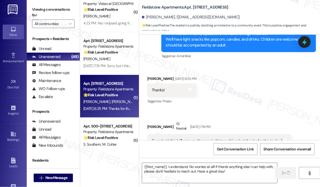
type textarea "Fetching suggested responses. Please feel free to read through the conversation…"
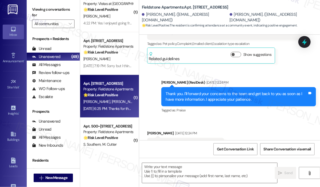
scroll to position [2201, 0]
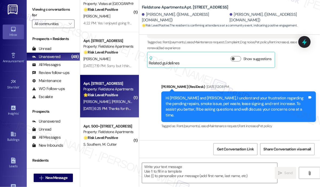
type textarea "Fetching suggested responses. Please feel free to read through the conversation…"
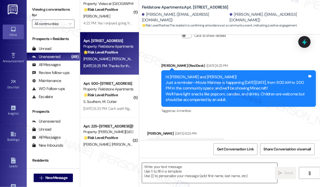
click at [202, 169] on textarea at bounding box center [209, 173] width 135 height 20
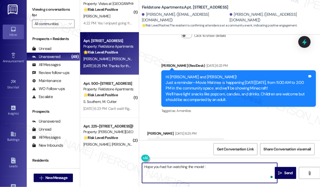
type textarea "Hope you had fun watching the movie! :)"
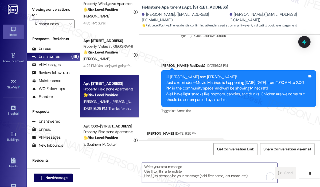
scroll to position [2201, 0]
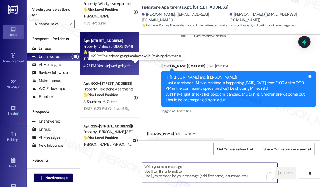
click at [111, 67] on div "4:22 PM: Yes I enjoyed going from here awhile, I'm doing okay thanks. 4:22 PM: …" at bounding box center [135, 65] width 105 height 5
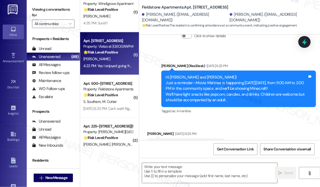
type textarea "Fetching suggested responses. Please feel free to read through the conversation…"
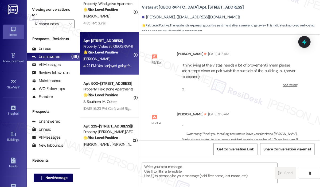
scroll to position [5975, 0]
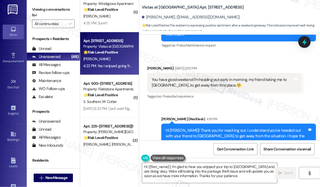
type textarea "Hi {{first_name}}, I'm glad to hear you enjoyed your trip to Richmond and are d…"
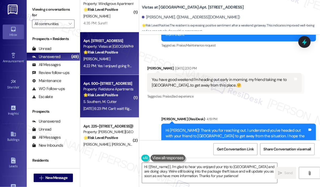
click at [118, 102] on div "S. Southern M. Cutter" at bounding box center [108, 101] width 51 height 7
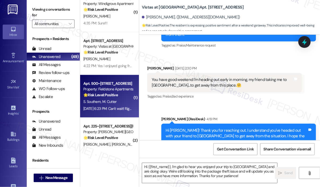
type textarea "Fetching suggested responses. Please feel free to read through the conversation…"
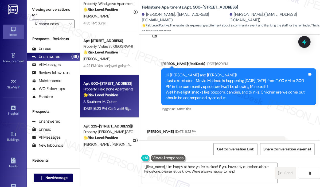
scroll to position [2089, 0]
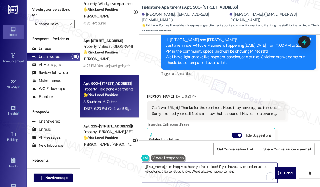
click at [251, 171] on textarea "{{first_name}}, I'm happy to hear you're excited! If you have any questions abo…" at bounding box center [209, 173] width 135 height 20
drag, startPoint x: 251, startPoint y: 171, endPoint x: 191, endPoint y: 185, distance: 61.6
click at [167, 165] on textarea "{{first_name}}, I'm happy to hear you're excited! If you have any questions abo…" at bounding box center [209, 173] width 135 height 20
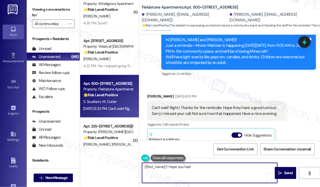
scroll to position [2063, 0]
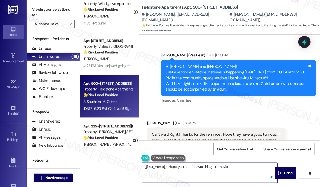
type textarea "{{first_name}}! Hope you had fun watching the movie! :)"
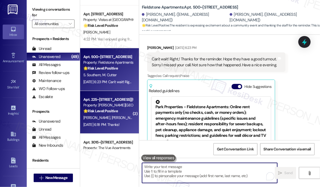
scroll to position [2143, 0]
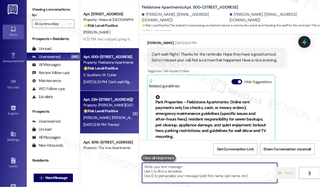
click at [120, 107] on div "Property: [PERSON_NAME][GEOGRAPHIC_DATA]" at bounding box center [107, 105] width 49 height 6
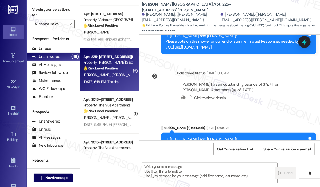
type textarea "Fetching suggested responses. Please feel free to read through the conversation…"
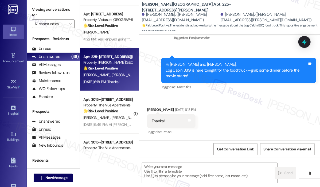
scroll to position [1436, 0]
click at [210, 168] on textarea at bounding box center [209, 173] width 135 height 20
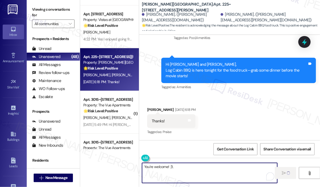
type textarea "You're welcome! :)"
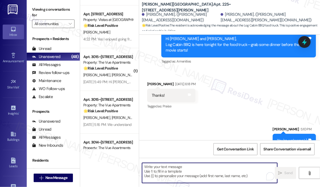
scroll to position [1473, 0]
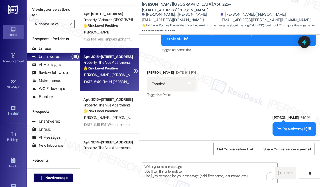
click at [120, 68] on div "🌟 Risk Level: Positive The resident acknowledged the community message and expr…" at bounding box center [107, 68] width 49 height 6
type textarea "Fetching suggested responses. Please feel free to read through the conversation…"
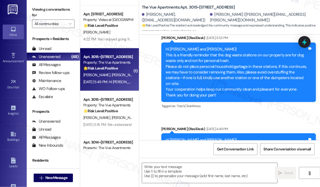
type textarea "Fetching suggested responses. Please feel free to read through the conversation…"
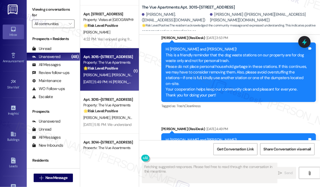
scroll to position [342, 0]
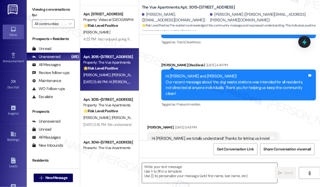
click at [222, 164] on textarea at bounding box center [209, 173] width 135 height 20
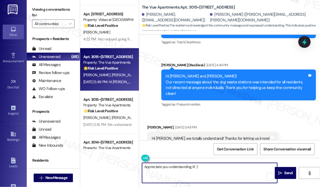
click at [146, 167] on textarea "Appreciate you understanding it! :)" at bounding box center [209, 173] width 135 height 20
click at [216, 169] on textarea "I appreciate you understanding it! :)" at bounding box center [209, 173] width 135 height 20
click at [215, 170] on textarea "I appreciate you understanding it! :)" at bounding box center [209, 173] width 135 height 20
type textarea "I appreciate you understanding it! :)"
click at [282, 171] on icon "" at bounding box center [281, 173] width 4 height 4
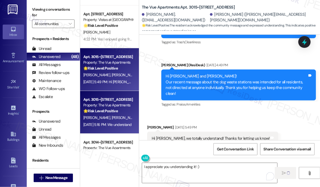
click at [108, 103] on div "Property: The Vue Apartments" at bounding box center [107, 105] width 49 height 6
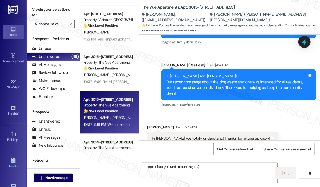
type textarea "Fetching suggested responses. Please feel free to read through the conversation…"
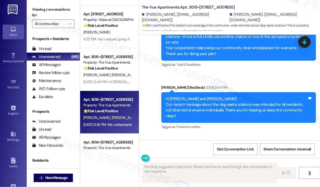
scroll to position [462, 0]
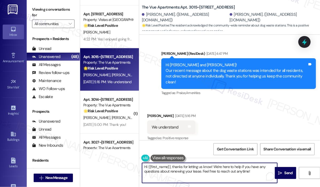
drag, startPoint x: 255, startPoint y: 171, endPoint x: 171, endPoint y: 163, distance: 84.1
click at [171, 163] on textarea "Hi {{first_name}}, thanks for letting us know! We're here to help if you have a…" at bounding box center [209, 173] width 135 height 20
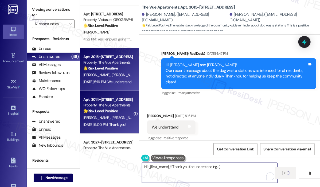
type textarea "Hi {{first_name}}! Thank you for understanding. :)"
click at [113, 120] on div "J. Brown L. Crotzer" at bounding box center [108, 117] width 51 height 7
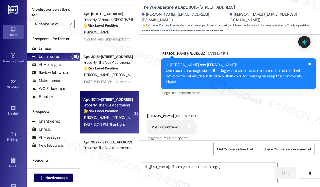
type textarea "Fetching suggested responses. Please feel free to read through the conversation…"
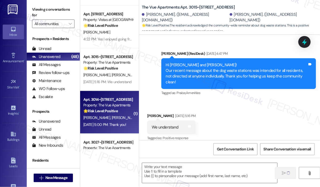
scroll to position [291, 0]
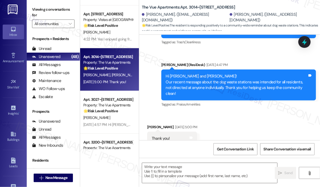
click at [234, 129] on div "Received via SMS Lisa Crotzer Aug 15, 2025 at 5:00 PM Thank you! Tags and notes…" at bounding box center [229, 134] width 181 height 45
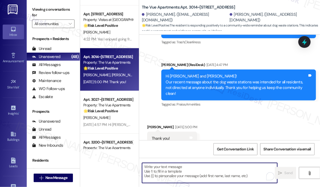
click at [195, 167] on textarea "To enrich screen reader interactions, please activate Accessibility in Grammarl…" at bounding box center [209, 173] width 135 height 20
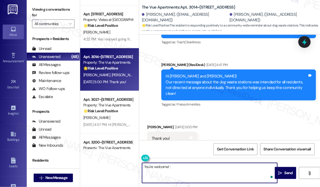
type textarea "You're welcome! :)"
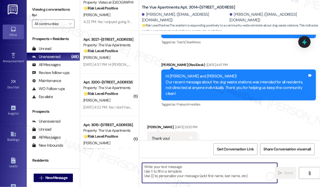
scroll to position [535, 0]
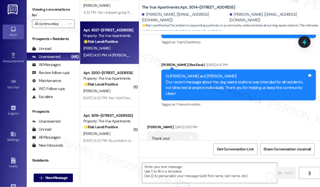
click at [119, 59] on div "Apt. 3027~111, 3000 Vue Avenue Property: The Vue Apartments 🌟 Risk Level: Posit…" at bounding box center [109, 42] width 59 height 43
type textarea "Fetching suggested responses. Please feel free to read through the conversation…"
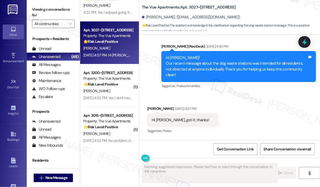
scroll to position [94, 0]
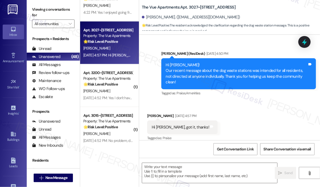
click at [255, 112] on div "Received via SMS Robert Siepka Aug 15, 2025 at 4:57 PM Hi Sarah, got it, thanks…" at bounding box center [229, 123] width 181 height 45
click at [216, 171] on textarea at bounding box center [209, 173] width 135 height 20
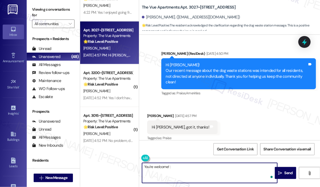
type textarea "You're welcome! :)"
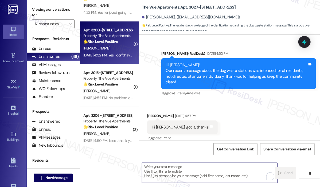
click at [117, 54] on div "Aug 15, 2025 at 4:52 PM: Yes I don't have a doggie and my lovely cat had to go …" at bounding box center [180, 55] width 195 height 5
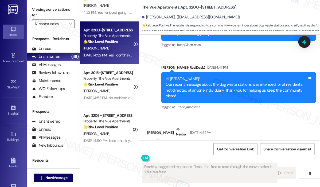
scroll to position [208, 0]
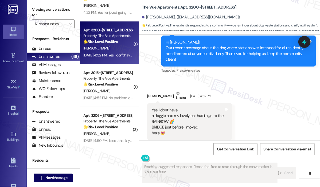
click at [295, 109] on div "Received via SMS Barbara Chandler Neutral Aug 15, 2025 at 4:52 PM Yes I don't h…" at bounding box center [229, 115] width 181 height 74
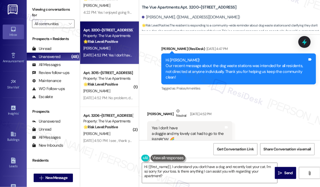
scroll to position [181, 0]
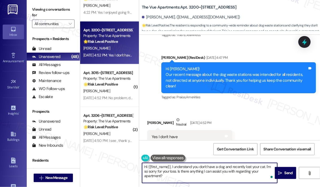
drag, startPoint x: 173, startPoint y: 171, endPoint x: 270, endPoint y: 175, distance: 97.1
click at [270, 175] on div "Hi {{first_name}}, I understand you don't have a dog and recently lost your cat…" at bounding box center [210, 173] width 136 height 21
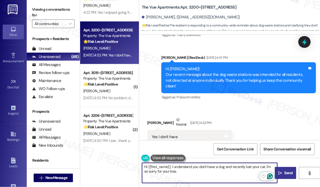
type textarea "Hi {{first_name}}, I understand you don't have a dog and recently lost your cat…"
click at [284, 175] on span "Send" at bounding box center [289, 173] width 10 height 6
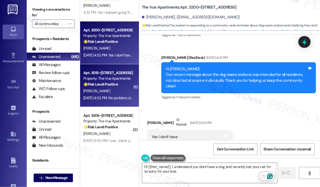
click at [105, 87] on div "🌟 Risk Level: Positive The resident is responding positively to clarification a…" at bounding box center [107, 85] width 49 height 6
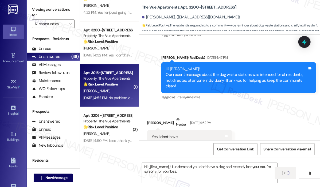
type textarea "Fetching suggested responses. Please feel free to read through the conversation…"
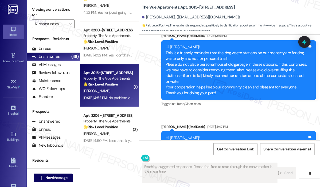
scroll to position [347, 0]
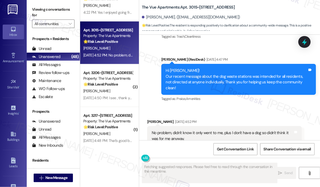
click at [115, 53] on div "Aug 15, 2025 at 4:52 PM: No problem, didn't know it only went to me, plus I don…" at bounding box center [174, 55] width 183 height 5
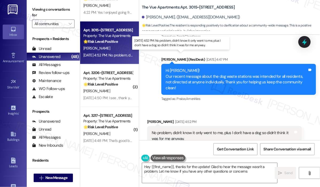
type textarea "Hey {{first_name}}, thanks for the update! Glad to hear the message wasn't a pr…"
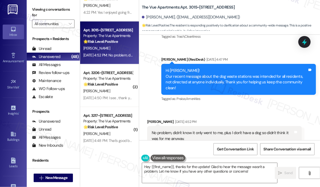
click at [244, 119] on div "Michael Jones Aug 15, 2025 at 4:52 PM" at bounding box center [224, 122] width 155 height 7
click at [241, 170] on textarea "Hey {{first_name}}, thanks for the update! Glad to hear the message wasn't a pr…" at bounding box center [209, 173] width 135 height 20
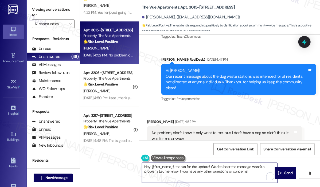
click at [260, 173] on textarea "Hey {{first_name}}, thanks for the update! Glad to hear the message wasn't a pr…" at bounding box center [209, 173] width 135 height 20
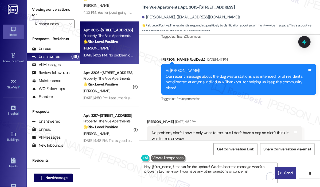
click at [287, 174] on span "Send" at bounding box center [289, 173] width 8 height 6
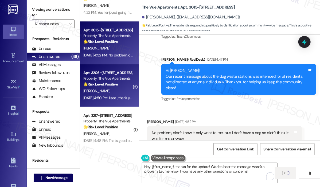
click at [112, 93] on div "A. Kabengele" at bounding box center [108, 91] width 51 height 7
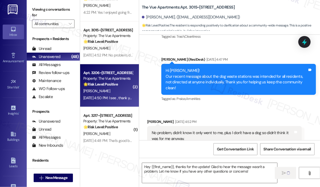
type textarea "Fetching suggested responses. Please feel free to read through the conversation…"
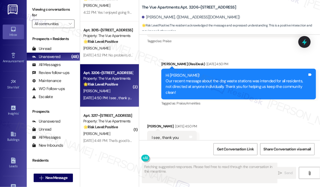
scroll to position [466, 0]
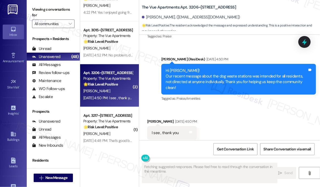
click at [254, 118] on div "Received via SMS Anna Kabengele Aug 15, 2025 at 4:50 PM I see , thank you Tags …" at bounding box center [229, 129] width 181 height 45
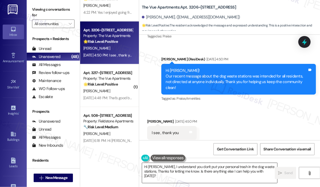
click at [222, 167] on textarea "Hi Anna, I understand you don't put your personal trash in the dog waste statio…" at bounding box center [209, 173] width 135 height 20
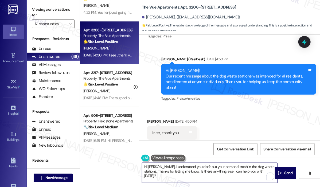
click at [221, 167] on textarea "Hi Anna, I understand you don't put your personal trash in the dog waste statio…" at bounding box center [209, 173] width 135 height 20
drag, startPoint x: 261, startPoint y: 171, endPoint x: 141, endPoint y: 160, distance: 120.2
click at [143, 163] on div "Hi Anna, I understand you don't put your personal trash in the dog waste statio…" at bounding box center [207, 173] width 136 height 21
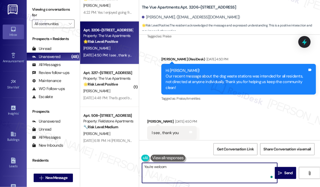
type textarea "You're welcome"
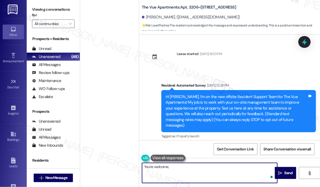
scroll to position [466, 0]
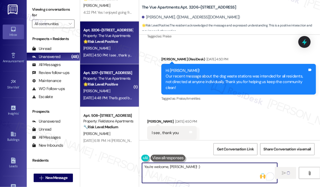
type textarea "You're welcome, [PERSON_NAME]! :)"
click at [117, 96] on div "[DATE] 4:48 PM: That's good because I don't own a dog 🙂 Thanks for reaching out…" at bounding box center [147, 97] width 128 height 5
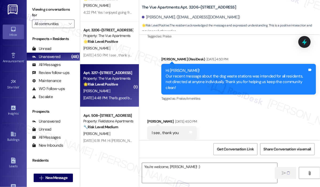
type textarea "Fetching suggested responses. Please feel free to read through the conversation…"
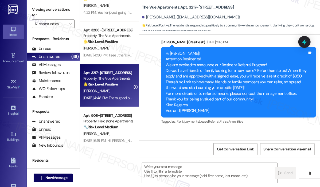
type textarea "Fetching suggested responses. Please feel free to read through the conversation…"
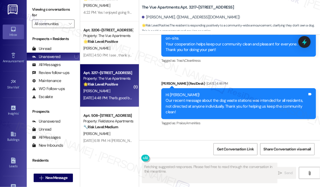
scroll to position [450, 0]
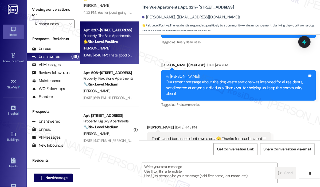
click at [237, 113] on div "Received via SMS [PERSON_NAME] [DATE] 4:48 PM That's good because I don't own a…" at bounding box center [229, 135] width 181 height 45
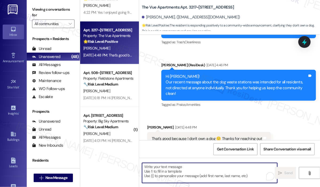
click at [186, 170] on textarea "To enrich screen reader interactions, please activate Accessibility in Grammarl…" at bounding box center [209, 173] width 135 height 20
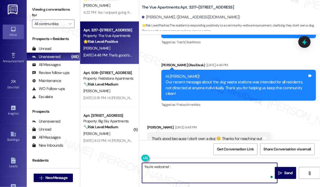
type textarea "You're welcome! :)"
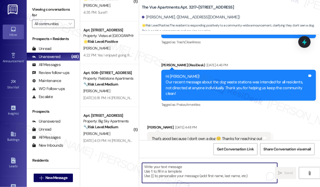
click at [185, 172] on textarea "To enrich screen reader interactions, please activate Accessibility in Grammarl…" at bounding box center [209, 173] width 135 height 20
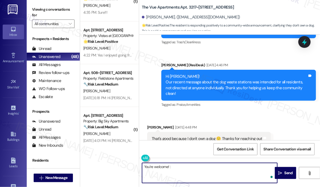
type textarea "You're welcome! :)"
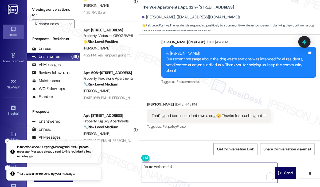
scroll to position [487, 0]
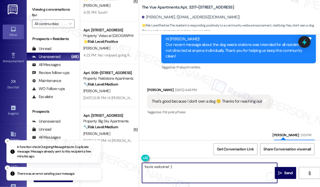
drag, startPoint x: 186, startPoint y: 169, endPoint x: 112, endPoint y: 168, distance: 73.8
click at [113, 169] on div "( 1 ) Apt. [STREET_ADDRESS] Property: Big Sky Apartments 💡 Risk Level: Low The …" at bounding box center [200, 93] width 240 height 187
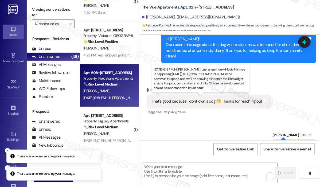
click at [114, 96] on div "[DATE] 6:18 PM: Hi [PERSON_NAME]! Just a reminder—Movie Matinee is happening [D…" at bounding box center [315, 97] width 464 height 5
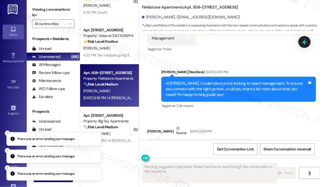
scroll to position [1151, 0]
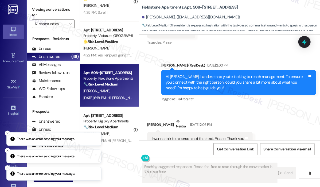
click at [273, 107] on div "Received via SMS [PERSON_NAME] Neutral [DATE] 2:06 PM I wanna talk to a person …" at bounding box center [229, 132] width 181 height 51
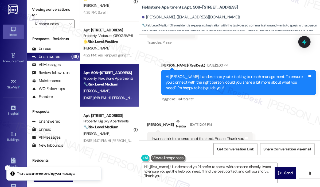
type textarea "Hi {{first_name}}, I understand you'd prefer to speak with someone directly. I …"
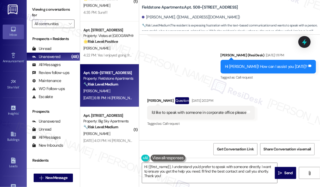
scroll to position [964, 0]
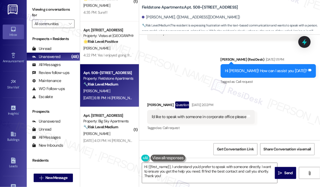
click at [211, 114] on div "I'd like to speak with someone in corporate office please" at bounding box center [199, 117] width 95 height 6
copy div "I'd like to speak with someone in corporate office please Tags and notes"
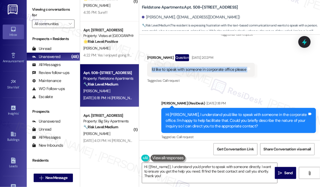
scroll to position [1044, 0]
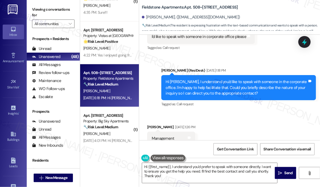
click at [247, 123] on div "Received via SMS [PERSON_NAME] [DATE] 1:26 PM Management Tags and notes Tagged …" at bounding box center [229, 134] width 181 height 45
click at [307, 40] on icon at bounding box center [304, 41] width 9 height 9
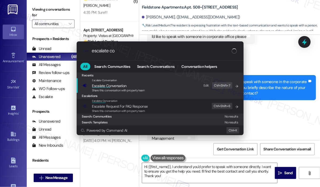
type input "escalate con"
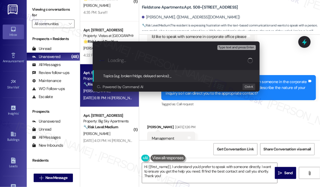
type input "Request to Speak with Corporate Office"
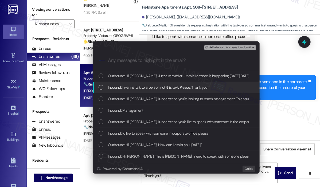
click at [153, 84] on div "Inbound: I wanna talk to a person not this text. Please. Thank you" at bounding box center [176, 87] width 167 height 11
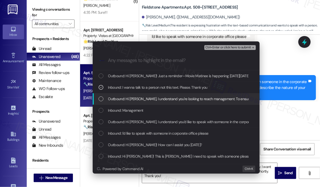
click at [153, 98] on span "Outbound: Hi [PERSON_NAME], I understand you're looking to reach management. To…" at bounding box center [267, 99] width 319 height 6
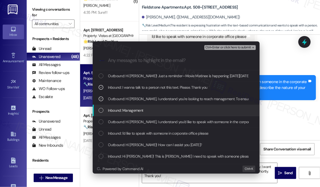
click at [153, 109] on div "Inbound: Management" at bounding box center [177, 110] width 156 height 6
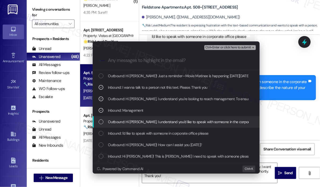
click at [152, 119] on span "Outbound: Hi [PERSON_NAME], I understand you'd like to speak with someone in th…" at bounding box center [288, 122] width 361 height 6
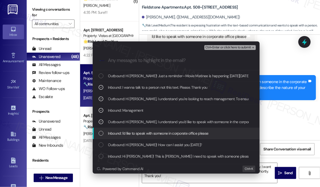
click at [153, 131] on span "Inbound: I'd like to speak with someone in corporate office please" at bounding box center [158, 133] width 101 height 6
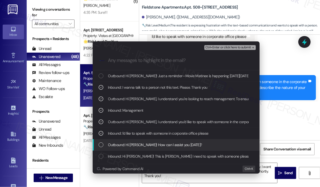
click at [152, 145] on span "Outbound: Hi [PERSON_NAME]! How can I assist you [DATE]?" at bounding box center [155, 145] width 94 height 6
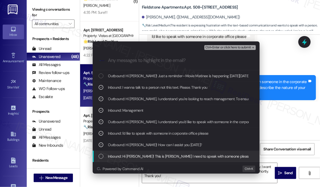
click at [154, 157] on span "Inbound: Hi [PERSON_NAME]! This is [PERSON_NAME] I need to speak with someone p…" at bounding box center [188, 156] width 161 height 6
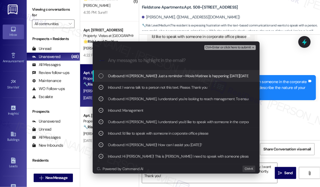
click at [225, 48] on span "Ctrl+Enter or click here to submit" at bounding box center [229, 48] width 46 height 4
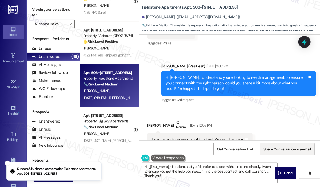
scroll to position [1151, 0]
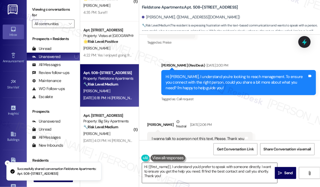
click at [237, 172] on textarea "Hi {{first_name}}, I understand you'd prefer to speak with someone directly. I …" at bounding box center [209, 173] width 135 height 20
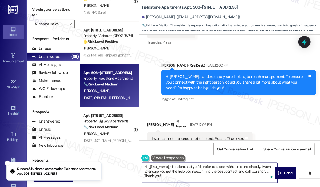
click at [237, 172] on textarea "Hi {{first_name}}, I understand you'd prefer to speak with someone directly. I …" at bounding box center [209, 173] width 135 height 20
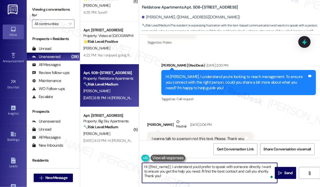
click at [246, 172] on textarea "Hi {{first_name}}, I understand you'd prefer to speak with someone directly. I …" at bounding box center [209, 173] width 135 height 20
click at [217, 178] on textarea "Hi {{first_name}}, I understand you'd prefer to speak with someone directly. I …" at bounding box center [209, 173] width 135 height 20
type textarea "Hi {{first_name}}, I understand you'd prefer to speak with someone directly. I …"
click at [285, 173] on span "Send" at bounding box center [289, 173] width 8 height 6
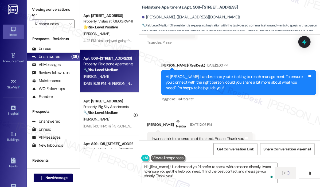
scroll to position [561, 0]
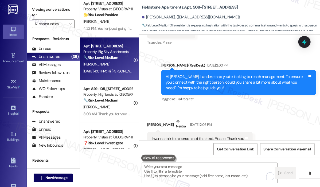
click at [111, 59] on strong "🔧 Risk Level: Medium" at bounding box center [100, 57] width 35 height 5
type textarea "Fetching suggested responses. Please feel free to read through the conversation…"
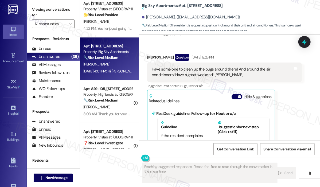
scroll to position [49, 0]
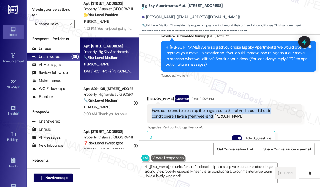
drag, startPoint x: 189, startPoint y: 116, endPoint x: 152, endPoint y: 112, distance: 36.9
click at [152, 112] on div "Have some one to clean up the bugs around there! And around the air conditioner…" at bounding box center [223, 113] width 142 height 11
click at [191, 110] on div "Have some one to clean up the bugs around there! And around the air conditioner…" at bounding box center [223, 113] width 142 height 11
drag, startPoint x: 291, startPoint y: 111, endPoint x: 152, endPoint y: 110, distance: 138.7
click at [152, 110] on div "Have some one to clean up the bugs around there! And around the air conditioner…" at bounding box center [223, 113] width 142 height 11
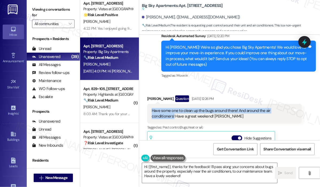
copy div "Have some one to clean up the bugs around there! And around the air conditioner…"
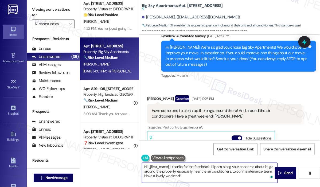
drag, startPoint x: 187, startPoint y: 176, endPoint x: 131, endPoint y: 165, distance: 57.5
click at [131, 165] on div "Apt. 635~103, 535 I Blackrock Drive Property: Highlands at Huckleberry Ridge Ap…" at bounding box center [200, 93] width 240 height 187
paste textarea "Thank you for reaching out. You mentioned needing someone to clean up the bugs …"
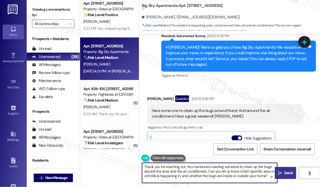
type textarea "Thank you for reaching out. You mentioned needing someone to clean up the bugs …"
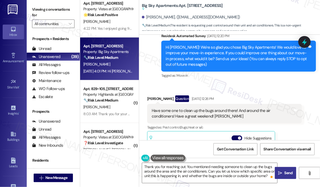
click at [285, 174] on span "Send" at bounding box center [289, 173] width 8 height 6
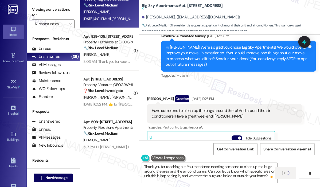
scroll to position [615, 0]
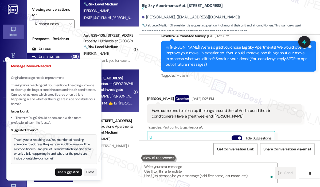
click at [113, 95] on div "M. Baca J. Baca" at bounding box center [108, 96] width 51 height 7
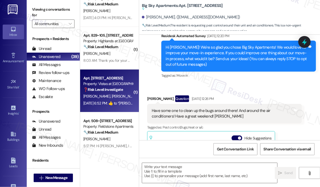
type textarea "Fetching suggested responses. Please feel free to read through the conversation…"
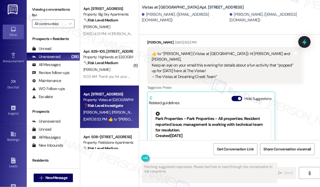
scroll to position [588, 0]
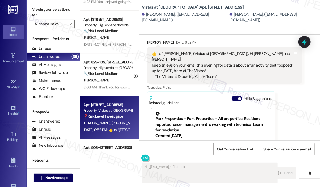
type textarea "Hi {{first_name}}! I'll check on"
click at [109, 40] on div "M. Ferguson" at bounding box center [108, 37] width 51 height 7
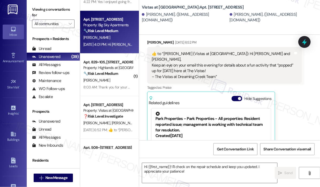
type textarea "Fetching suggested responses. Please feel free to read through the conversation…"
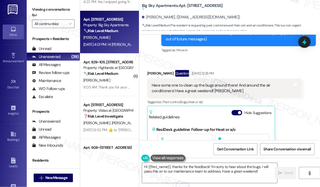
scroll to position [70, 0]
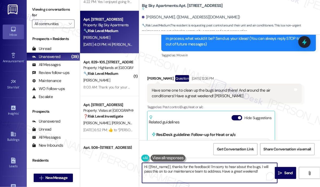
click at [182, 169] on textarea "Hi {{first_name}}, thanks for the feedback! I'm sorry to hear about the bugs. I…" at bounding box center [209, 173] width 135 height 20
paste textarea "Thank you for reaching out. You mentioned needing someone to clean up the bugs …"
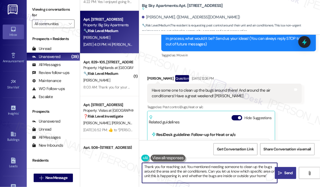
type textarea "Thank you for reaching out. You mentioned needing someone to clean up the bugs …"
click at [281, 170] on span " Send" at bounding box center [285, 173] width 17 height 6
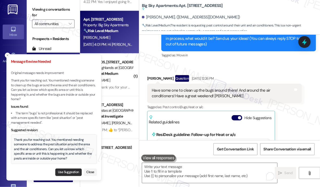
click at [73, 172] on button "Use Suggestion" at bounding box center [68, 172] width 26 height 7
type textarea "Thank you for reaching out. You mentioned needing someone to address the pest s…"
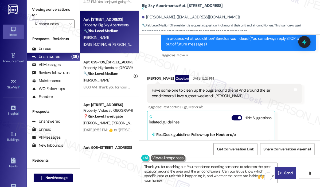
click at [293, 171] on span "Send" at bounding box center [289, 173] width 10 height 6
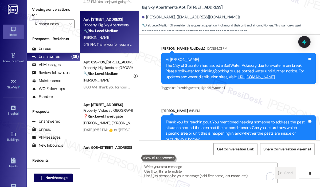
scroll to position [263, 0]
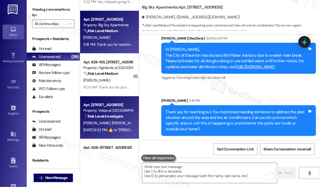
click at [110, 109] on div "Property: Vistas at [GEOGRAPHIC_DATA]" at bounding box center [107, 111] width 49 height 6
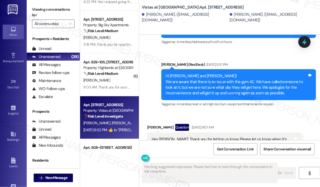
scroll to position [2234, 0]
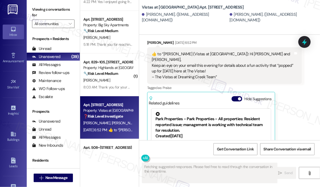
click at [298, 121] on div "Joseph Baca Aug 15, 2025 at 6:52 PM  ​👍​ to “ Sarah (Vistas at Dreaming Creek):…" at bounding box center [224, 111] width 155 height 143
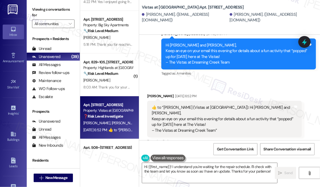
scroll to position [2127, 0]
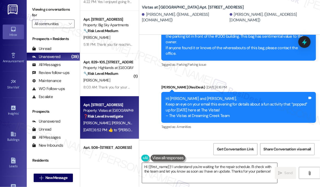
click at [230, 174] on textarea "Hi {{first_name}}! I understand you're waiting for the repair schedule. I'll ch…" at bounding box center [209, 173] width 135 height 20
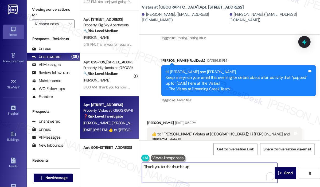
scroll to position [2234, 0]
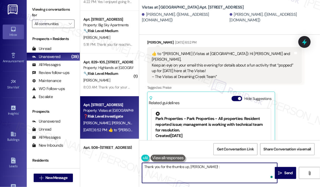
type textarea "Thank you for the thumbs up, Joseph! :)"
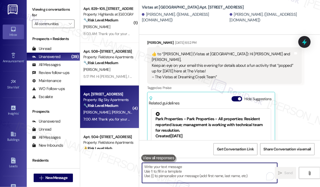
scroll to position [668, 0]
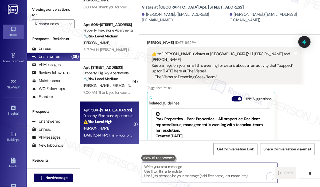
click at [117, 120] on div "⚠️ Risk Level: High The resident is reporting a potential theft of a package fr…" at bounding box center [107, 122] width 49 height 6
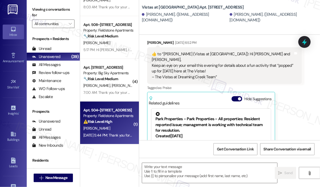
type textarea "Fetching suggested responses. Please feel free to read through the conversation…"
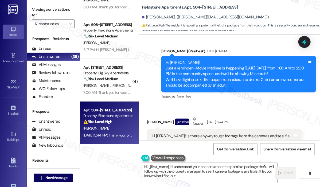
scroll to position [850, 0]
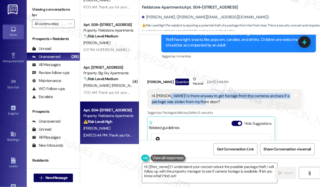
drag, startPoint x: 198, startPoint y: 84, endPoint x: 167, endPoint y: 79, distance: 31.6
click at [167, 93] on div "Hi Sarah! Is there anyway to get footage from the cameras and see if a package …" at bounding box center [223, 98] width 142 height 11
copy div "Is there anyway to get footage from the cameras and see if a package was stolen…"
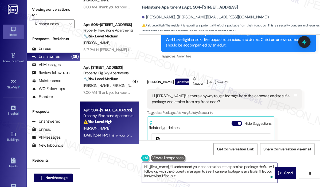
drag, startPoint x: 191, startPoint y: 178, endPoint x: 172, endPoint y: 168, distance: 21.5
click at [172, 168] on textarea "Hi {{first_name}}! I understand your concern about the possible package theft. …" at bounding box center [209, 173] width 135 height 20
drag, startPoint x: 172, startPoint y: 168, endPoint x: 181, endPoint y: 180, distance: 15.5
click at [181, 180] on textarea "Hi {{first_name}}! I understand your concern about the possible package theft. …" at bounding box center [209, 173] width 135 height 20
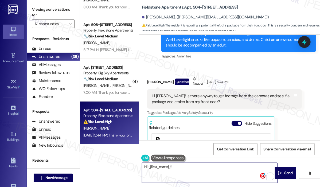
paste textarea "Thank you for reaching out. You mentioned a package may have been stolen from y…"
type textarea "Hi {{first_name}}! Thank you for reaching out. You mentioned a package may have…"
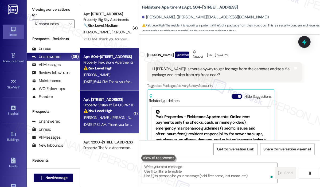
scroll to position [903, 0]
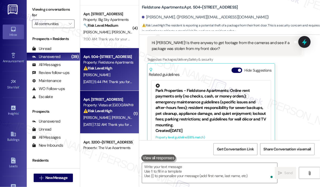
click at [118, 114] on div "⚠️ Risk Level: High The resident reports a significant increase in their water …" at bounding box center [107, 111] width 49 height 6
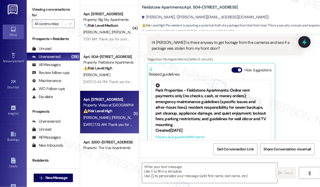
type textarea "Fetching suggested responses. Please feel free to read through the conversation…"
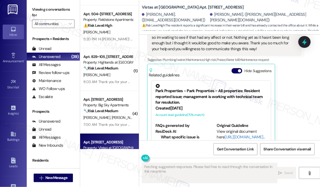
scroll to position [722, 0]
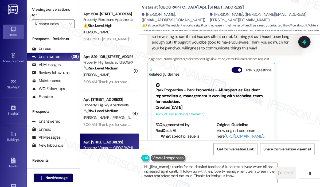
type textarea "Hi {{first_name}}, thanks for the detailed feedback! I understand your water bi…"
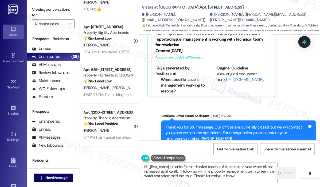
scroll to position [535, 0]
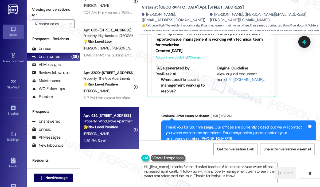
click at [113, 111] on div "Apt. 434, 357 Windigrove Drive Property: Windigrove Apartments 🌟 Risk Level: Po…" at bounding box center [109, 128] width 59 height 43
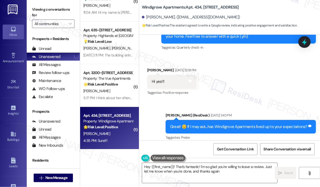
type textarea "Hey {{first_name}}! That's fantastic! I'm so glad you're willing to leave a rev…"
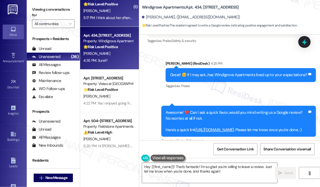
scroll to position [642, 0]
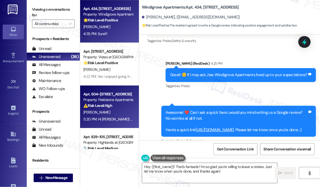
click at [128, 101] on div "Property: Fieldstone Apartments" at bounding box center [107, 100] width 49 height 6
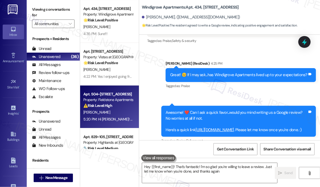
type textarea "Hey {{first_name}}! That's fantastic! I'm so glad you're willing to leave a rev…"
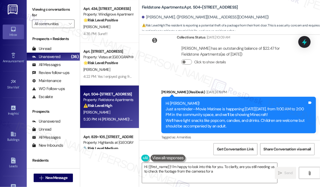
scroll to position [770, 0]
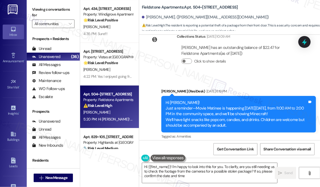
type textarea "Hi {{first_name}}! I'm happy to look into this for you. To clarify, are you sti…"
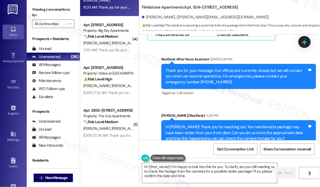
scroll to position [802, 0]
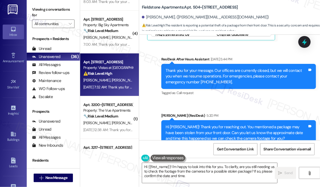
click at [114, 86] on div "Aug 16, 2025 at 7:32 AM: Thank you for your message. Our offices are currently …" at bounding box center [244, 87] width 323 height 5
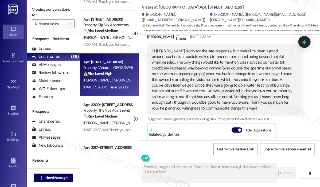
scroll to position [642, 0]
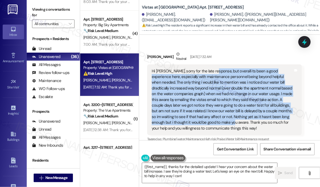
drag, startPoint x: 210, startPoint y: 104, endPoint x: 212, endPoint y: 55, distance: 49.2
click at [212, 68] on div "Hi Sarah, sorry for the late response, but overall its been a good experience h…" at bounding box center [223, 99] width 142 height 63
copy div "but overall its been a good experience here, especially with maintenance person…"
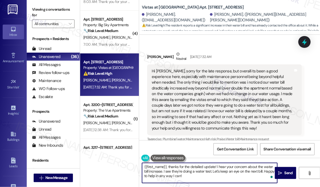
drag, startPoint x: 199, startPoint y: 179, endPoint x: 167, endPoint y: 167, distance: 34.1
click at [167, 167] on textarea "{{first_name}}, thanks for the detailed update! I hear your concern about the w…" at bounding box center [209, 173] width 135 height 20
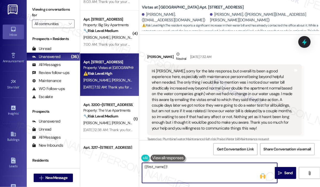
paste textarea "Thank you for reaching out. I’m glad to hear your overall experience has been g…"
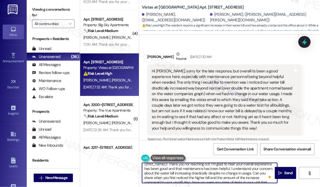
scroll to position [0, 0]
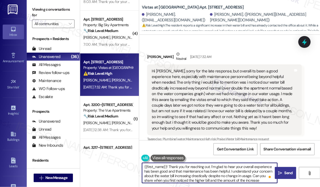
type textarea "{{first_name}}! Thank you for reaching out. I’m glad to hear your overall exper…"
click at [287, 175] on span "Send" at bounding box center [289, 173] width 8 height 6
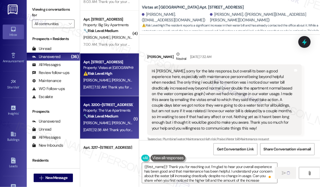
click at [104, 103] on div "Apt. 3200~104, 3000 Vue Avenue" at bounding box center [107, 105] width 49 height 6
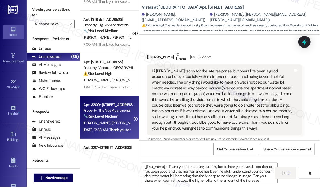
type textarea "Fetching suggested responses. Please feel free to read through the conversation…"
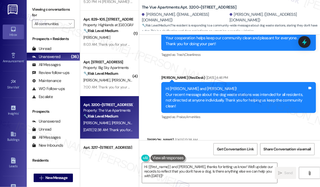
scroll to position [1574, 0]
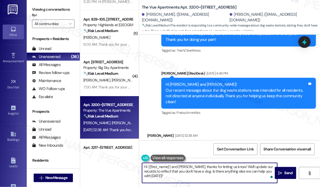
click at [233, 165] on textarea "Hi {{first_name}} and Patricia, thanks for letting us know! We'll update our re…" at bounding box center [209, 173] width 135 height 20
click at [182, 171] on textarea "Hi {{first_name}} and Patricia, thanks for letting us know! Again, please disre…" at bounding box center [209, 173] width 135 height 20
type textarea "Hi {{first_name}} and Patricia, thanks for letting us know! Again, please disre…"
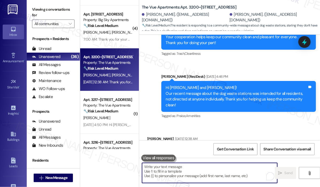
scroll to position [855, 0]
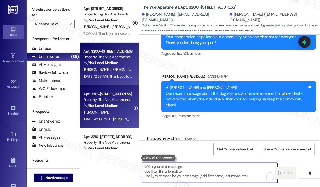
click at [125, 109] on div "A. Conrad" at bounding box center [108, 112] width 51 height 7
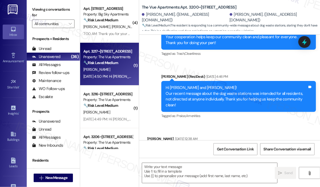
type textarea "Fetching suggested responses. Please feel free to read through the conversation…"
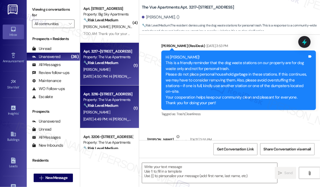
type textarea "Fetching suggested responses. Please feel free to read through the conversation…"
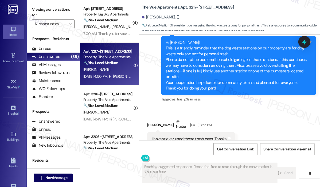
scroll to position [189, 0]
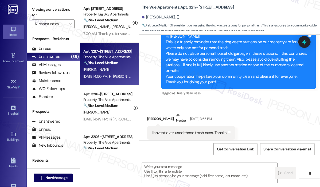
click at [210, 167] on textarea at bounding box center [209, 173] width 135 height 20
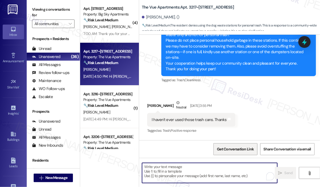
scroll to position [246, 0]
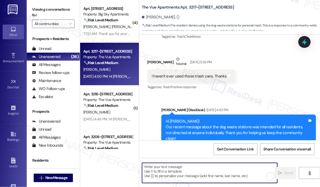
click at [210, 170] on textarea "To enrich screen reader interactions, please activate Accessibility in Grammarl…" at bounding box center [209, 173] width 135 height 20
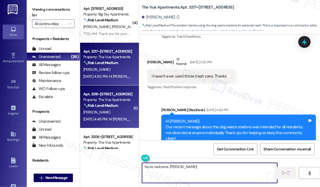
type textarea "You're welcome. Anna!"
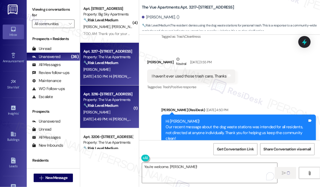
click at [120, 119] on div "Aug 15, 2025 at 4:49 PM: Hi Dominique! Our recent message about the dog waste s…" at bounding box center [242, 119] width 319 height 5
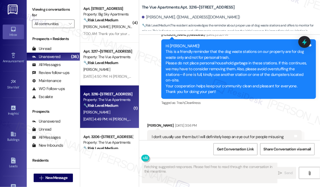
scroll to position [189, 0]
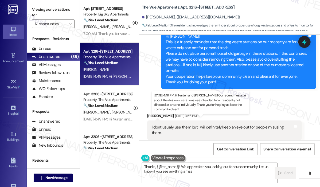
type textarea "Thanks, {{first_name}}! We appreciate you looking out for our community. Let us…"
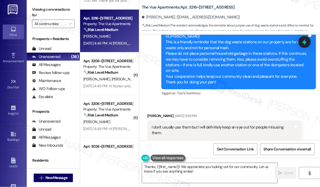
scroll to position [909, 0]
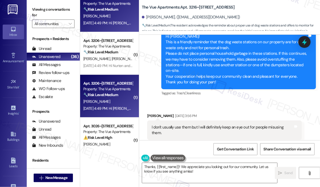
click at [105, 101] on div "J. Maupin" at bounding box center [108, 101] width 51 height 7
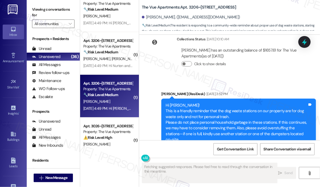
scroll to position [387, 0]
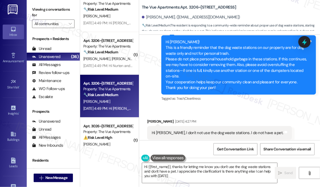
type textarea "Hi {{first_name}}, thanks for letting me know you don't use the dog waste stati…"
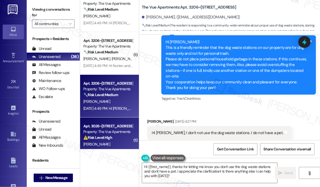
click at [117, 138] on div "⚠️ Risk Level: High The resident is responding to an accusation of misusing dog…" at bounding box center [107, 138] width 49 height 6
type textarea "Fetching suggested responses. Please feel free to read through the conversation…"
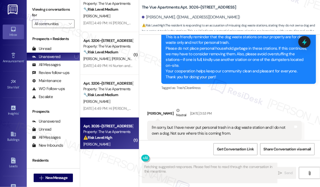
scroll to position [392, 0]
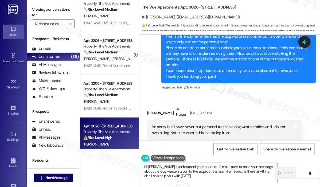
type textarea "Hi Christopher, I understand your concern. I'll make sure to pass your message …"
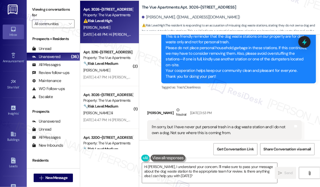
scroll to position [1096, 0]
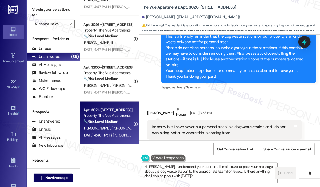
click at [113, 117] on div "Property: The Vue Apartments" at bounding box center [107, 116] width 49 height 6
type textarea "Fetching suggested responses. Please feel free to read through the conversation…"
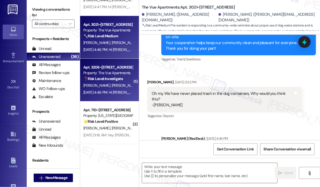
scroll to position [1176, 0]
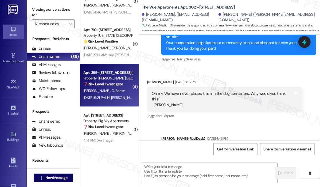
click at [110, 74] on div "Apt. 355~109, 385 Greenfield Ln" at bounding box center [107, 73] width 49 height 6
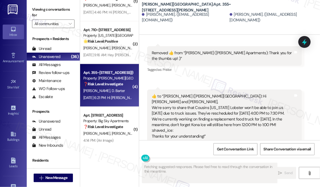
scroll to position [1375, 0]
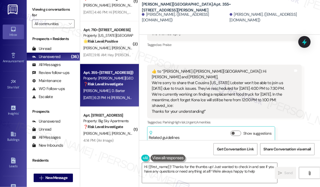
type textarea "Hi {{first_name}}! Thanks for the thumbs up! Just wanted to check in and see if…"
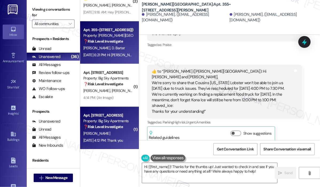
click at [117, 125] on strong "❓ Risk Level: Investigate" at bounding box center [103, 126] width 40 height 5
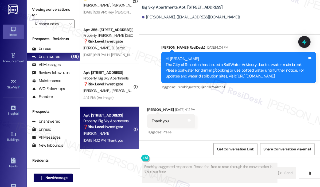
scroll to position [574, 0]
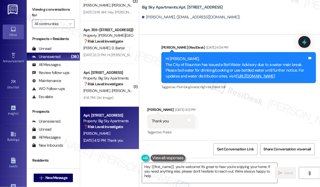
type textarea "Hey {{first_name}}, you're welcome! It's great to hear you're enjoying your hom…"
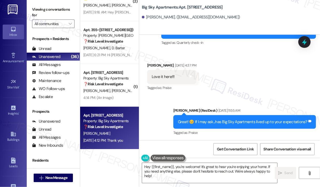
scroll to position [333, 0]
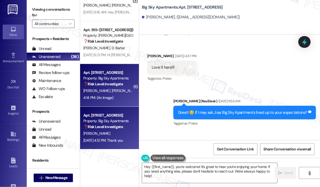
click at [117, 88] on div "C. Tabana M. Walker" at bounding box center [108, 90] width 51 height 7
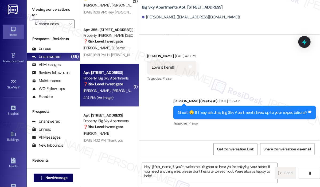
type textarea "Fetching suggested responses. Please feel free to read through the conversation…"
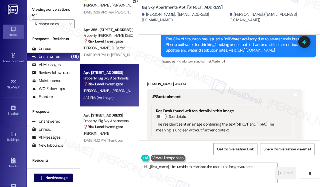
scroll to position [336, 0]
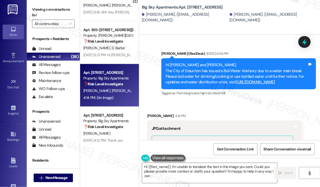
type textarea "Hi {{first_name}}, I'm unable to translate the text in the image you sent. Coul…"
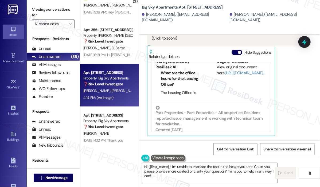
scroll to position [91, 0]
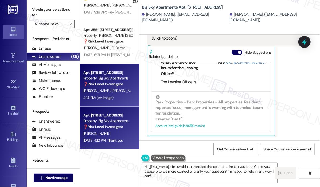
click at [112, 118] on div "Property: Big Sky Apartments" at bounding box center [107, 121] width 49 height 6
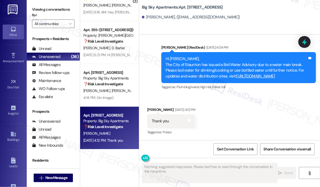
scroll to position [574, 0]
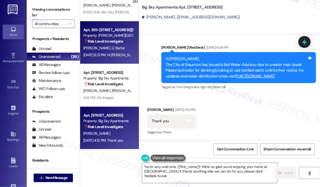
type textarea "You're very welcome, {{first_name}}! We're so glad you're enjoying your home at…"
click at [117, 45] on div "H. Alexander D. Barter" at bounding box center [108, 48] width 51 height 7
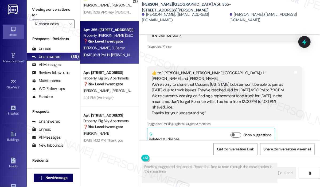
scroll to position [1375, 0]
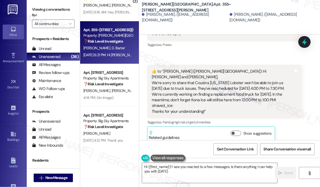
type textarea "Hi {{first_name}}! I see you reacted to a few messages. Is there anything I can…"
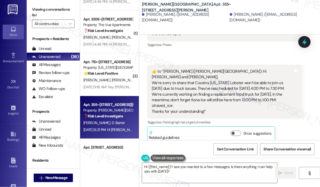
scroll to position [1139, 0]
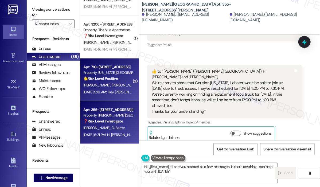
click at [115, 75] on div "Property: [US_STATE][GEOGRAPHIC_DATA] Apartments" at bounding box center [107, 73] width 49 height 6
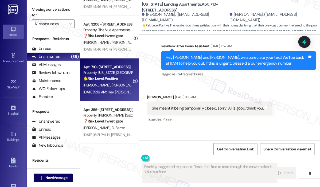
scroll to position [599, 0]
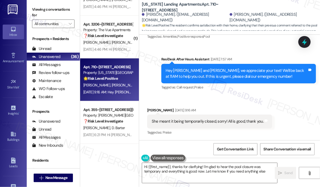
type textarea "Hi {{first_name}}, thanks for clarifying! I'm glad to hear the pool closure was…"
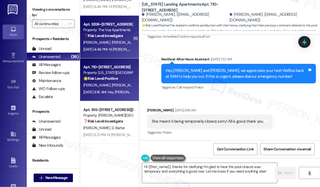
click at [121, 37] on strong "❓ Risk Level: Investigate" at bounding box center [103, 35] width 40 height 5
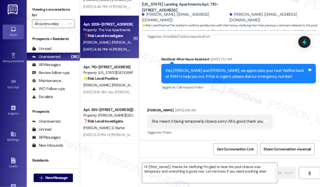
type textarea "Fetching suggested responses. Please feel free to read through the conversation…"
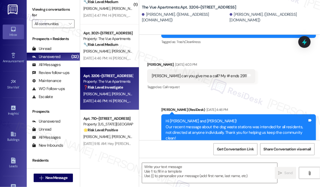
scroll to position [1032, 0]
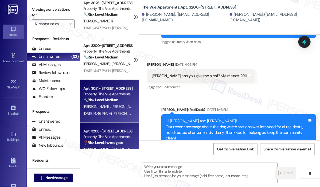
click at [126, 86] on div "Apt. 3021~[STREET_ADDRESS]" at bounding box center [107, 89] width 49 height 6
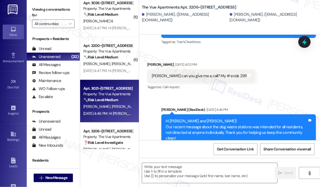
type textarea "Fetching suggested responses. Please feel free to read through the conversation…"
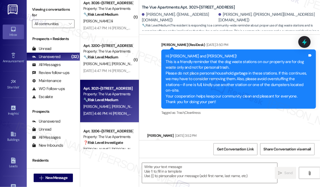
scroll to position [2317, 0]
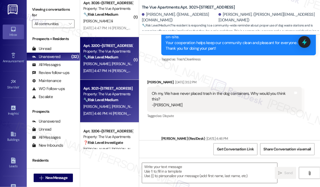
click at [112, 64] on span "J. Bennett" at bounding box center [125, 63] width 27 height 5
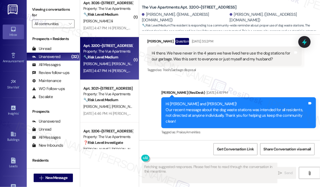
scroll to position [329, 0]
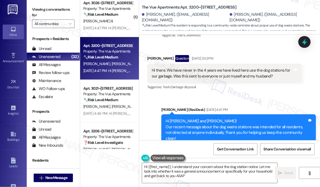
type textarea "Hi {{first_name}}, I understand your concern about the dog station notice. Let …"
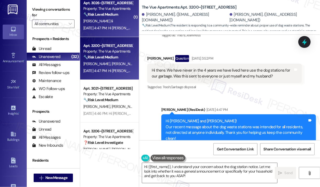
click at [120, 16] on div "🔧 Risk Level: Medium The resident is responding to a reminder about proper use …" at bounding box center [107, 15] width 49 height 6
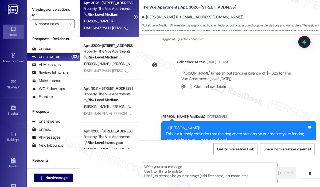
type textarea "Fetching suggested responses. Please feel free to read through the conversation…"
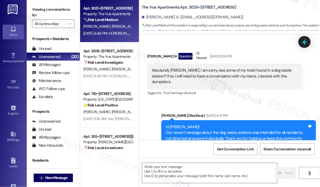
scroll to position [1193, 0]
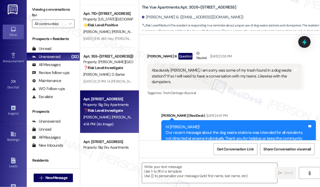
click at [115, 105] on div "Property: Big Sky Apartments" at bounding box center [107, 105] width 49 height 6
type textarea "Fetching suggested responses. Please feel free to read through the conversation…"
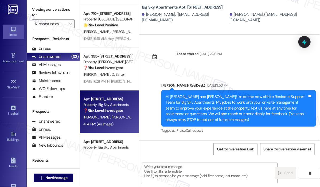
scroll to position [550, 0]
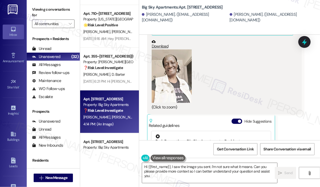
type textarea "Hi {{first_name}}, I saw the image you sent. I'm not sure what it means. Can yo…"
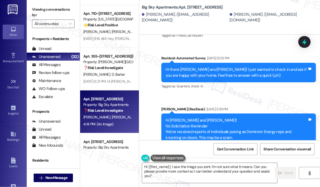
scroll to position [1219, 0]
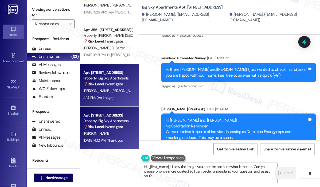
click at [120, 124] on strong "❓ Risk Level: Investigate" at bounding box center [103, 126] width 40 height 5
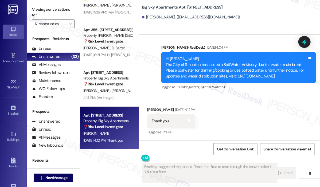
scroll to position [574, 0]
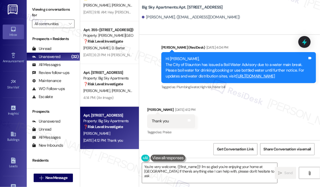
type textarea "You're very welcome, {{first_name}}! I'm so glad you're enjoying your home at B…"
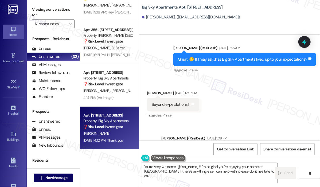
scroll to position [360, 0]
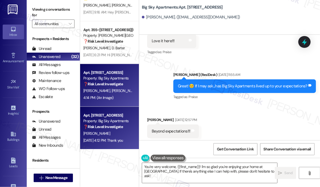
click at [87, 74] on div "Apt. [STREET_ADDRESS]" at bounding box center [107, 73] width 49 height 6
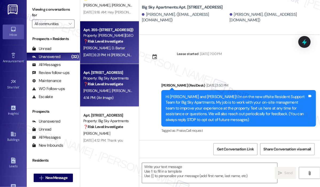
scroll to position [550, 0]
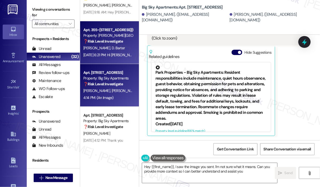
type textarea "Hey {{first_name}}, I saw the image you sent. I'm not sure what it means. Can y…"
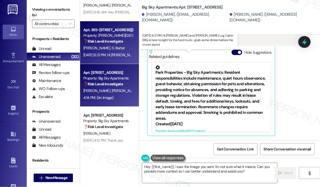
click at [90, 57] on div "Aug 15, 2025 at 6:21 PM: Hi Heather and Dale, Log Cabin BBQ is here tonight for…" at bounding box center [199, 54] width 233 height 5
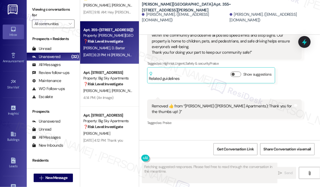
scroll to position [1375, 0]
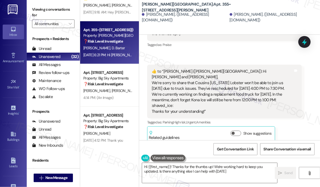
type textarea "Hi {{first_name}}! Thanks for the thumbs up! We're working hard to keep you upd…"
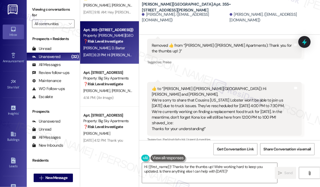
scroll to position [1348, 0]
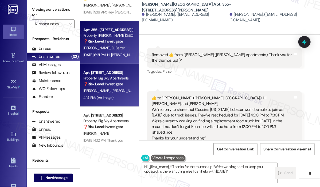
click at [122, 96] on div "4:14 PM: (An Image) 4:14 PM: (An Image)" at bounding box center [108, 97] width 51 height 7
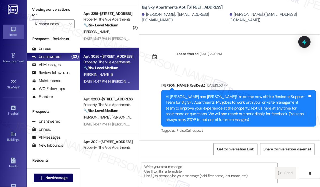
scroll to position [550, 0]
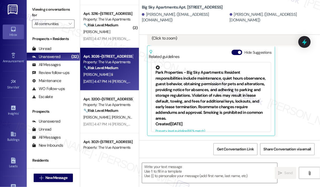
type textarea "Fetching suggested responses. Please feel free to read through the conversation…"
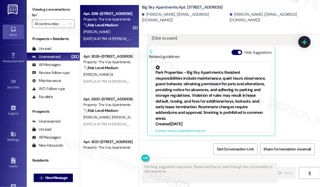
click at [115, 36] on div "Aug 15, 2025 at 4:47 PM: Hi Connie! Our recent message about the dog waste stat…" at bounding box center [242, 38] width 319 height 5
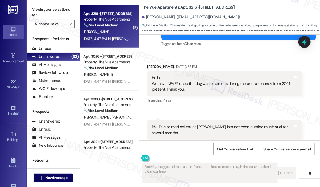
scroll to position [332, 0]
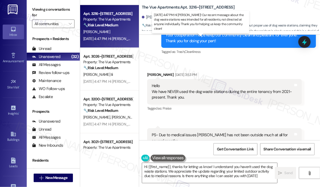
type textarea "Hi {{first_name}}, thanks for letting us know! I understand you haven't used th…"
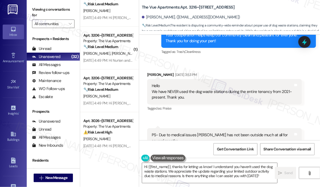
scroll to position [818, 0]
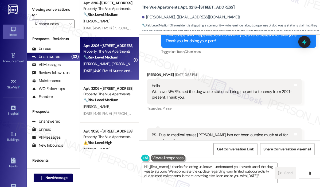
click at [87, 61] on span "E. Ozgul" at bounding box center [97, 63] width 28 height 5
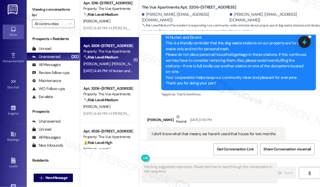
scroll to position [185, 0]
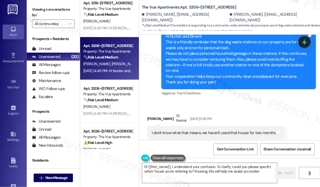
type textarea "Hi {{first_name}}, I understand your confusion. To clarify, could you please sp…"
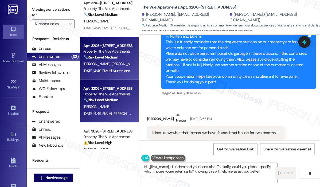
click at [109, 111] on div "Aug 15, 2025 at 4:49 PM: Hi Jai! Our recent message about the dog waste station…" at bounding box center [242, 113] width 319 height 5
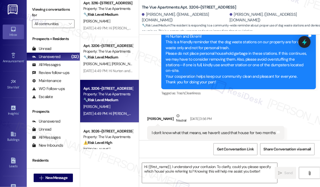
type textarea "Fetching suggested responses. Please feel free to read through the conversation…"
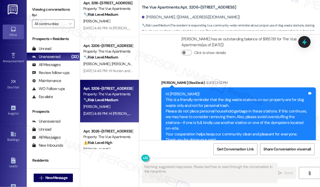
scroll to position [333, 0]
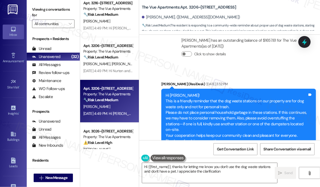
type textarea "Hi {{first_name}}, thanks for letting me know you don't use the dog waste stati…"
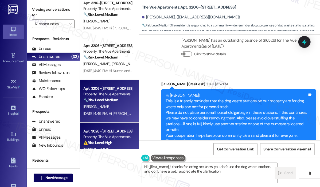
click at [113, 133] on div "Apt. 3026~111, 3000 Vue Avenue" at bounding box center [107, 132] width 49 height 6
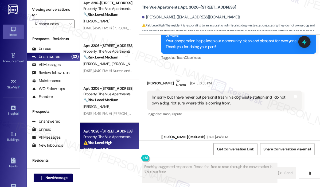
scroll to position [449, 0]
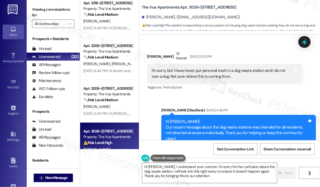
type textarea "Hi Christopher, I understand your concern. I'm sorry for the confusion about th…"
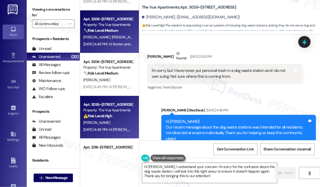
scroll to position [898, 0]
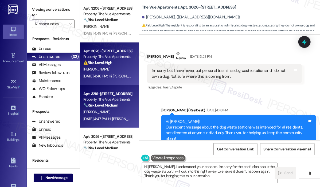
click at [114, 112] on div "C. Skaggs" at bounding box center [108, 112] width 51 height 7
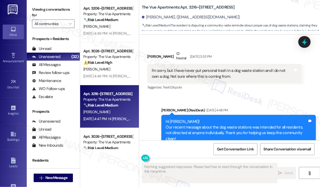
scroll to position [389, 0]
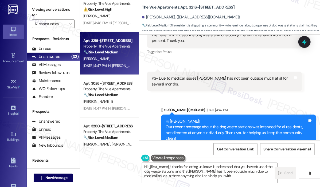
type textarea "Hi {{first_name}}, thanks for letting us know. I understand that you haven't us…"
click at [115, 91] on div "Property: The Vue Apartments" at bounding box center [107, 89] width 49 height 6
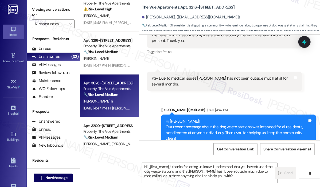
type textarea "Fetching suggested responses. Please feel free to read through the conversation…"
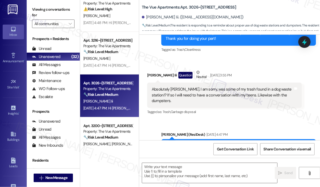
scroll to position [276, 0]
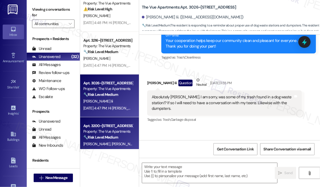
click at [117, 132] on div "Property: The Vue Apartments" at bounding box center [107, 132] width 49 height 6
type textarea "Fetching suggested responses. Please feel free to read through the conversation…"
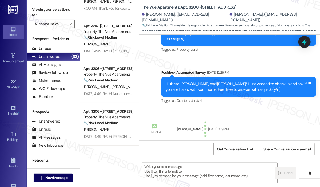
scroll to position [711, 0]
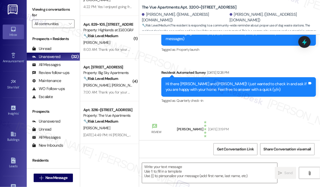
type textarea "Fetching suggested responses. Please feel free to read through the conversation…"
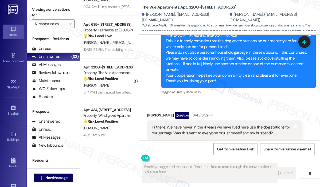
scroll to position [497, 0]
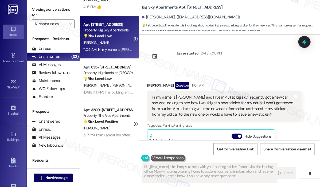
scroll to position [0, 0]
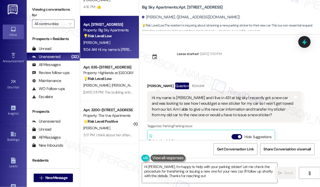
type textarea "Hi Jacquee, I'm happy to help with your parking sticker! Let me check the proce…"
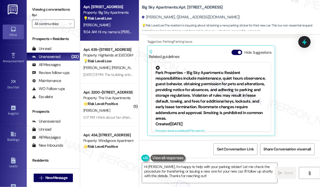
scroll to position [524, 0]
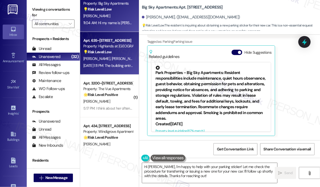
click at [117, 63] on div "[DATE] 1:11 PM: The building entry doors [DATE] 1:11 PM: The building entry doo…" at bounding box center [108, 65] width 51 height 7
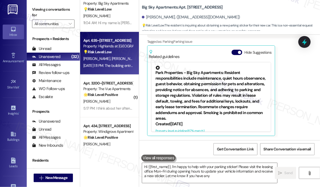
type textarea "Hi {{first_name}}, I'm happy to help with your parking sticker! Please visit th…"
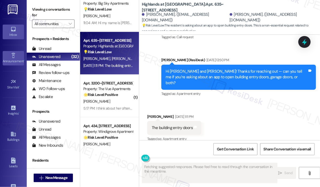
scroll to position [628, 0]
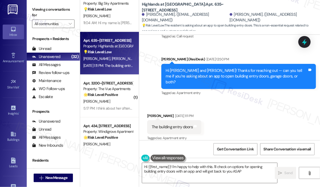
type textarea "Hi {{first_name}}! I'm happy to help with this. I'll check on options for openi…"
click at [271, 113] on div "Received via SMS [PERSON_NAME] [DATE] 1:11 PM The building entry doors Tags and…" at bounding box center [229, 123] width 181 height 45
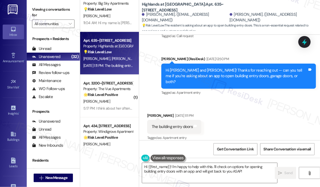
click at [240, 105] on div "Received via SMS [PERSON_NAME] [DATE] 1:11 PM The building entry doors Tags and…" at bounding box center [229, 123] width 181 height 45
click at [239, 109] on div "Received via SMS [PERSON_NAME] [DATE] 1:11 PM The building entry doors Tags and…" at bounding box center [229, 123] width 181 height 45
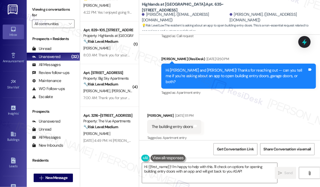
scroll to position [711, 0]
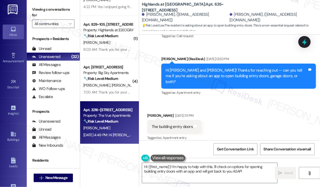
click at [125, 126] on div "D. Moore" at bounding box center [108, 128] width 51 height 7
type textarea "Fetching suggested responses. Please feel free to read through the conversation…"
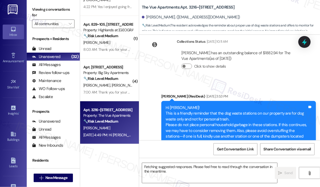
scroll to position [189, 0]
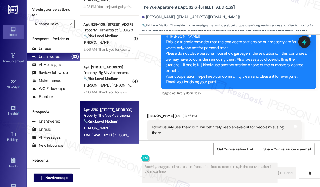
click at [239, 101] on div "Received via SMS Dominique Moore Aug 15, 2025 at 3:56 PM I don't usually use th…" at bounding box center [229, 126] width 181 height 51
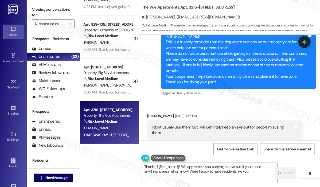
type textarea "Thanks, {{first_name}}! We appreciate you keeping an eye out. If you notice any…"
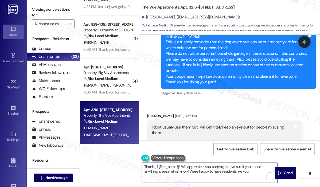
click at [252, 176] on textarea "Thanks, {{first_name}}! We appreciate you keeping an eye out. If you notice any…" at bounding box center [209, 173] width 135 height 20
click at [287, 173] on span "Send" at bounding box center [289, 173] width 8 height 6
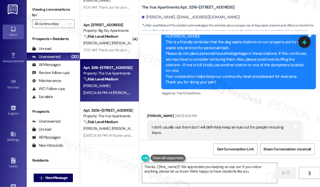
scroll to position [765, 0]
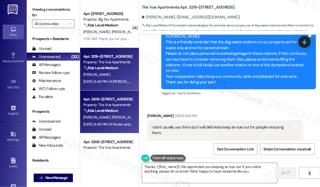
click at [112, 117] on span "N. Ozgul" at bounding box center [125, 117] width 27 height 5
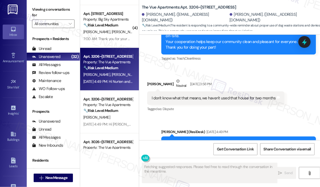
scroll to position [185, 0]
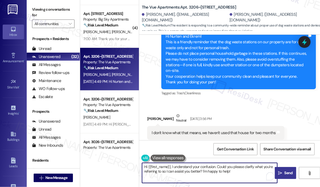
drag, startPoint x: 246, startPoint y: 173, endPoint x: 217, endPoint y: 165, distance: 29.5
click at [217, 165] on textarea "Hi {{first_name}}, I understand your confusion. Could you please clarify what y…" at bounding box center [209, 173] width 135 height 20
drag, startPoint x: 179, startPoint y: 172, endPoint x: 217, endPoint y: 167, distance: 38.8
click at [217, 167] on textarea "Hi {{first_name}}, I understand your confusion. Kindly disregard that if the me…" at bounding box center [209, 173] width 135 height 20
click at [214, 171] on textarea "Hi {{first_name}}, I understand your confusion. It's an announcement sent to al…" at bounding box center [209, 173] width 135 height 20
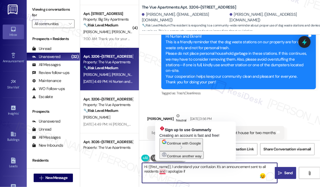
click at [158, 172] on textarea "Hi {{first_name}}, I understand your confusion. It's an announcement sent to al…" at bounding box center [209, 173] width 135 height 20
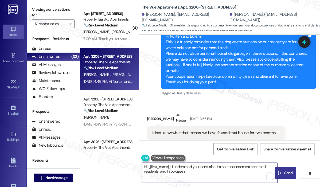
click at [197, 170] on textarea "Hi {{first_name}}, I understand your confusion. It's an announcement sent to al…" at bounding box center [209, 173] width 135 height 20
type textarea "Hi {{first_name}}, I understand your confusion. It's an announcement sent to al…"
click at [281, 173] on icon "" at bounding box center [281, 173] width 4 height 4
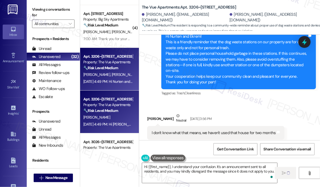
click at [120, 116] on div "J. Maupin" at bounding box center [108, 117] width 51 height 7
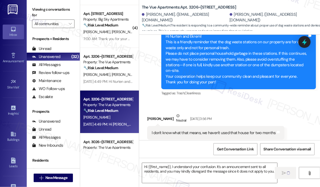
type textarea "Fetching suggested responses. Please feel free to read through the conversation…"
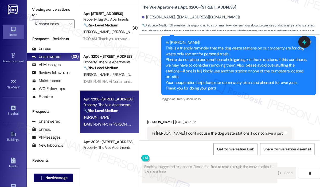
scroll to position [387, 0]
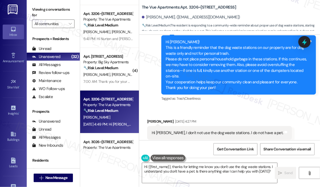
click at [245, 107] on div "Received via SMS Jai Maupin Aug 15, 2025 at 4:27 PM Hi Sarah, I don't not use t…" at bounding box center [229, 129] width 181 height 45
click at [233, 170] on textarea "Hi {{first_name}}, thanks for letting me know you don't use the dog waste stati…" at bounding box center [209, 173] width 135 height 20
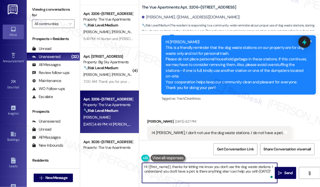
drag, startPoint x: 196, startPoint y: 172, endPoint x: 270, endPoint y: 182, distance: 75.0
click at [270, 182] on textarea "Hi {{first_name}}, thanks for letting me know you don't use the dog waste stati…" at bounding box center [209, 173] width 135 height 20
type textarea "Hi {{first_name}}, thanks for letting me know you don't use the dog waste stati…"
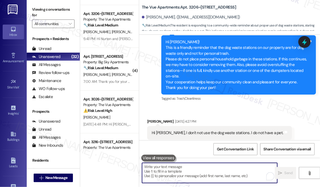
click at [232, 107] on div "Received via SMS Jai Maupin Aug 15, 2025 at 4:27 PM Hi Sarah, I don't not use t…" at bounding box center [229, 129] width 181 height 45
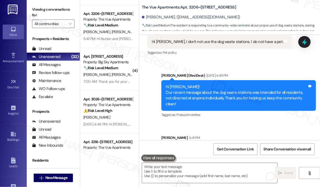
scroll to position [487, 0]
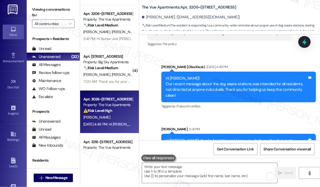
click at [126, 114] on div "C. Wyman" at bounding box center [108, 117] width 51 height 7
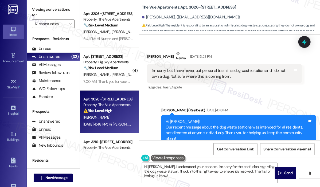
scroll to position [449, 0]
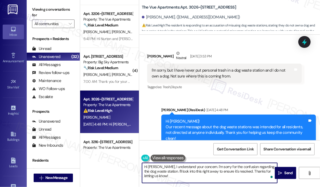
drag, startPoint x: 173, startPoint y: 171, endPoint x: 184, endPoint y: 180, distance: 14.0
click at [181, 180] on textarea "Hi Christopher, I understand your concern. I'm sorry for the confusion regardin…" at bounding box center [209, 173] width 135 height 20
type textarea "Hi Christopher, I understand your concern. I'm sorry for the confusion regardin…"
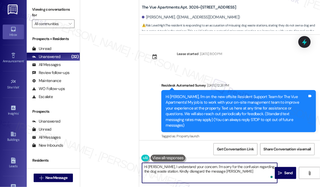
scroll to position [449, 0]
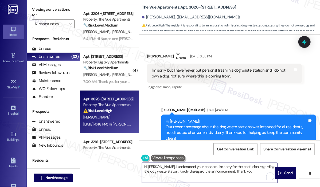
type textarea "Hi [PERSON_NAME], I understand your concern. I'm sorry for the confusion regard…"
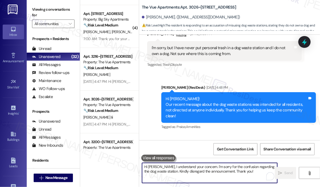
scroll to position [492, 0]
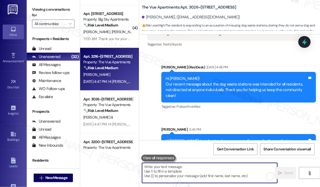
click at [114, 79] on div "[DATE] 4:47 PM: Hi [PERSON_NAME]! Our recent message about the dog waste statio…" at bounding box center [242, 81] width 319 height 5
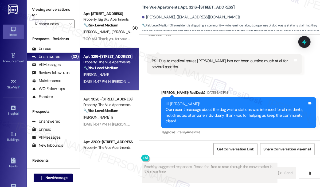
scroll to position [389, 0]
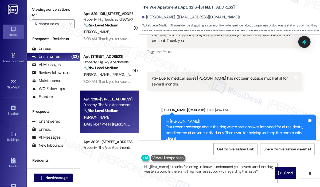
click at [256, 50] on div "Received via SMS [PERSON_NAME] [DATE] 3:53 PM Hello We have NEVER used the dog …" at bounding box center [229, 49] width 181 height 92
click at [263, 172] on textarea "Hi {{first_name}}, thanks for letting us know! I understand you haven't used th…" at bounding box center [209, 173] width 135 height 20
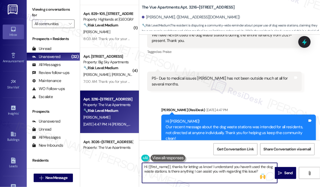
drag, startPoint x: 168, startPoint y: 172, endPoint x: 259, endPoint y: 172, distance: 91.2
click at [259, 172] on div "Hi {{first_name}}, thanks for letting us know! I understand you haven't used th…" at bounding box center [210, 173] width 136 height 21
type textarea "Hi {{first_name}}, thanks for letting us know! I understand you haven't used th…"
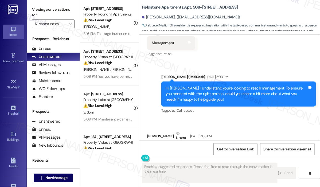
scroll to position [1151, 0]
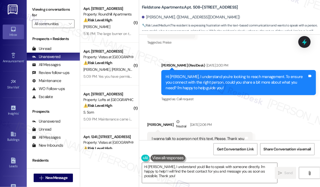
click at [247, 74] on div "Hi [PERSON_NAME], I understand you're looking to reach management. To ensure yo…" at bounding box center [237, 82] width 142 height 17
click at [252, 88] on div "Sent via SMS [PERSON_NAME] (ResiDesk) [DATE] 2:00 PM Hi [PERSON_NAME], I unders…" at bounding box center [238, 83] width 163 height 49
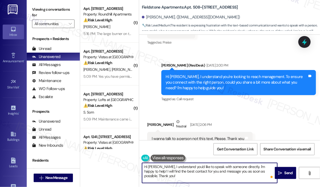
drag, startPoint x: 254, startPoint y: 172, endPoint x: 159, endPoint y: 169, distance: 95.5
click at [158, 167] on textarea "Hi [PERSON_NAME], I understand you'd like to speak with someone directly. I'm h…" at bounding box center [209, 173] width 135 height 20
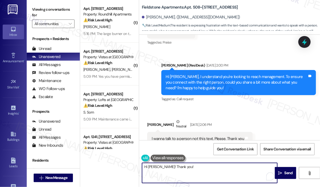
paste textarea "e site team asked that you provide a date and time that would work best for the…"
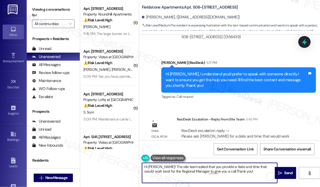
scroll to position [1408, 0]
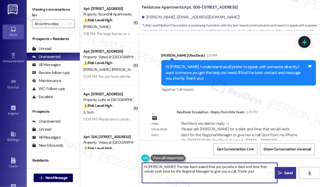
type textarea "Hi [PERSON_NAME]! The site team asked that you provide a date and time that wou…"
click at [281, 173] on icon "" at bounding box center [281, 173] width 4 height 4
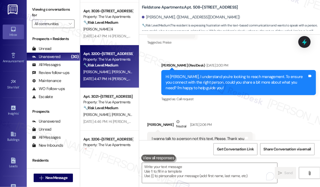
scroll to position [855, 0]
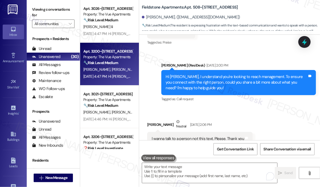
click at [110, 65] on strong "🔧 Risk Level: Medium" at bounding box center [100, 62] width 35 height 5
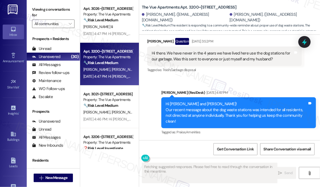
scroll to position [329, 0]
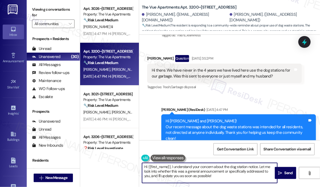
click at [222, 178] on textarea "Hi {{first_name}}, I understand your concern about the dog station notice. Let …" at bounding box center [209, 173] width 135 height 20
drag, startPoint x: 223, startPoint y: 178, endPoint x: 260, endPoint y: 167, distance: 38.5
click at [260, 167] on textarea "Hi {{first_name}}, I understand your concern about the dog station notice. Let …" at bounding box center [209, 173] width 135 height 20
type textarea "Hi {{first_name}}, I understand your concern about the dog station notice. Kind…"
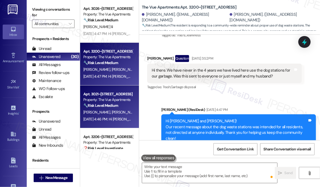
click at [118, 105] on strong "🔧 Risk Level: Medium" at bounding box center [100, 105] width 35 height 5
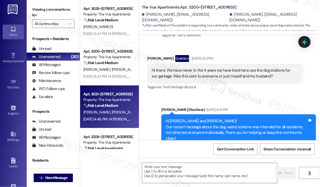
type textarea "Fetching suggested responses. Please feel free to read through the conversation…"
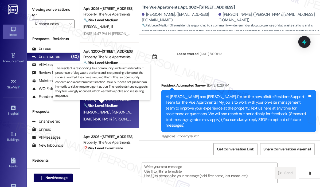
scroll to position [2317, 0]
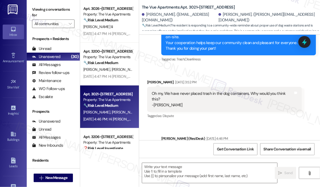
type textarea "Fetching suggested responses. Please feel free to read through the conversation…"
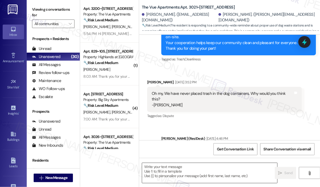
click at [215, 168] on textarea at bounding box center [209, 173] width 135 height 20
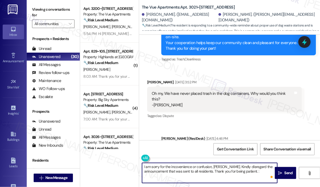
type textarea "I am sorry for the incovenience or confusion, [PERSON_NAME]. Kindly disregard t…"
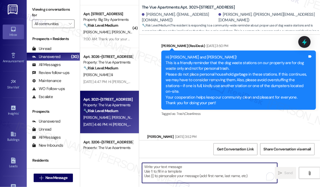
scroll to position [2260, 0]
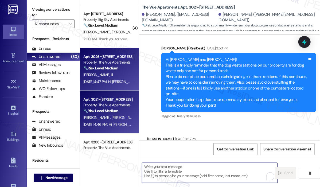
click at [113, 81] on div "[DATE] 4:47 PM: Hi [PERSON_NAME]! Our recent message about the dog waste statio…" at bounding box center [242, 81] width 319 height 5
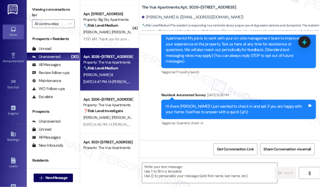
type textarea "Fetching suggested responses. Please feel free to read through the conversation…"
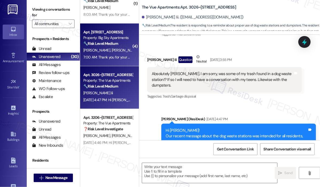
scroll to position [909, 0]
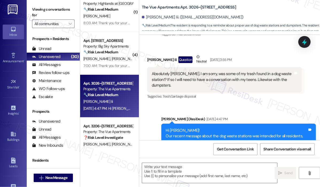
click at [264, 104] on div "Announcement, sent via SMS [PERSON_NAME] (ResiDesk) [DATE] 4:47 PM Hi [PERSON_N…" at bounding box center [229, 135] width 181 height 62
click at [177, 172] on textarea at bounding box center [209, 173] width 135 height 20
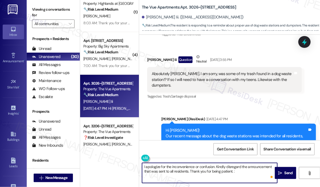
type textarea "I apologize for the inconvenience or confusion. Kindly disregard the announceme…"
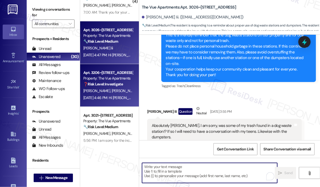
scroll to position [245, 0]
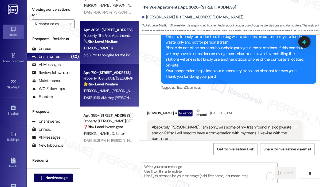
click at [119, 79] on div "Property: [US_STATE][GEOGRAPHIC_DATA] Apartments" at bounding box center [107, 79] width 49 height 6
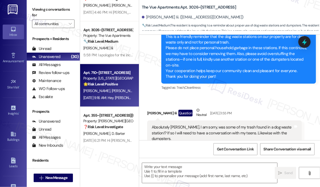
type textarea "Fetching suggested responses. Please feel free to read through the conversation…"
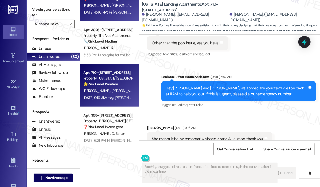
scroll to position [599, 0]
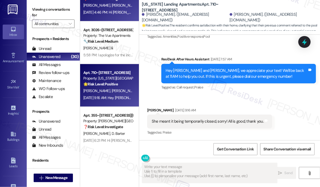
click at [122, 15] on div "[DATE] 4:46 PM: Hi [PERSON_NAME] and [PERSON_NAME]! Our recent message about th…" at bounding box center [108, 12] width 51 height 7
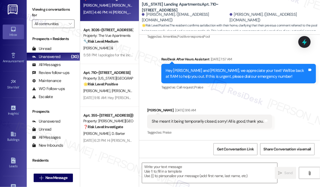
type textarea "Fetching suggested responses. Please feel free to read through the conversation…"
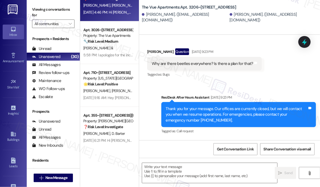
type textarea "Fetching suggested responses. Please feel free to read through the conversation…"
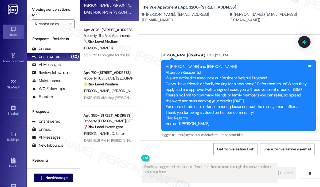
scroll to position [548, 0]
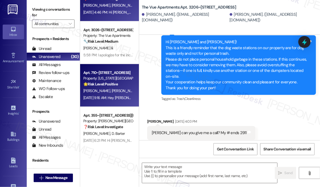
click at [119, 87] on div "🌟 Risk Level: Positive The resident confirms satisfaction with their home, clar…" at bounding box center [107, 85] width 49 height 6
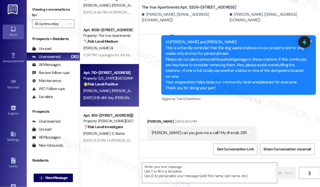
type textarea "Fetching suggested responses. Please feel free to read through the conversation…"
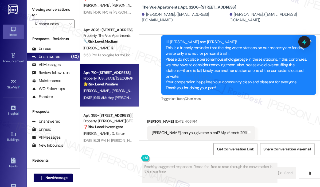
scroll to position [599, 0]
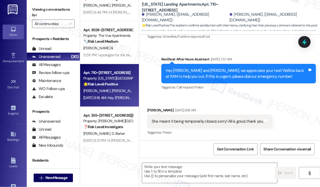
click at [242, 100] on div "Received via SMS Alicia Guthrie Aug 16, 2025 at 9:16 AM She meant it being temp…" at bounding box center [229, 117] width 181 height 45
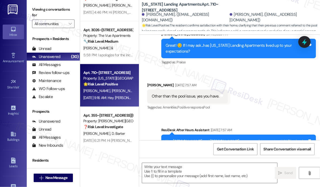
scroll to position [519, 0]
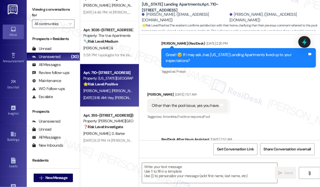
click at [204, 105] on div "Other than the pool issue, yes you have." at bounding box center [186, 106] width 68 height 6
click at [205, 106] on div "Other than the pool issue, yes you have." at bounding box center [186, 106] width 68 height 6
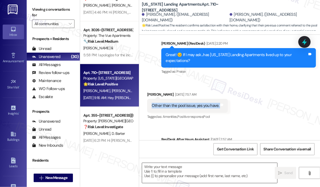
click at [177, 174] on textarea at bounding box center [209, 173] width 135 height 20
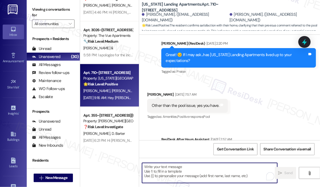
paste textarea "Thank you for reaching out. You mentioned a pool issue—can you clarify what spe…"
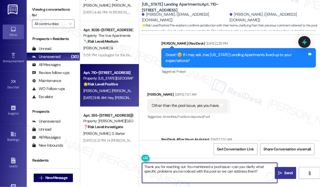
type textarea "Thank you for reaching out. You mentioned a pool issue—can you clarify what spe…"
click at [290, 172] on span "Send" at bounding box center [289, 173] width 8 height 6
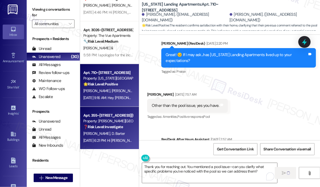
click at [125, 117] on div "Apt. 355~109, 385 Greenfield Ln" at bounding box center [107, 116] width 49 height 6
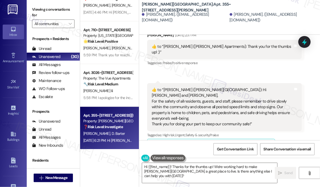
scroll to position [1215, 0]
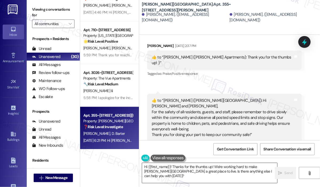
click at [242, 174] on textarea "Hi {{first_name}}! Thanks for the thumbs up! We're working hard to make Preston…" at bounding box center [209, 173] width 135 height 20
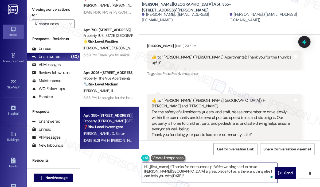
click at [212, 170] on textarea "Hi {{first_name}}! Thanks for the thumbs up! We're working hard to make Preston…" at bounding box center [209, 173] width 135 height 20
drag, startPoint x: 202, startPoint y: 172, endPoint x: 207, endPoint y: 181, distance: 10.4
click at [207, 181] on textarea "Hi {{first_name}}! Thanks for the thumbs up! We're working hard to make Preston…" at bounding box center [209, 173] width 135 height 20
type textarea "Hi {{first_name}}! Thanks for the thumbs up! We're working hard to make Preston…"
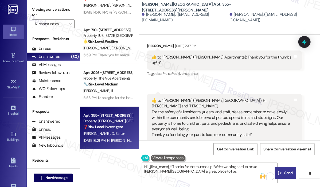
click at [284, 172] on span "Send" at bounding box center [289, 173] width 10 height 6
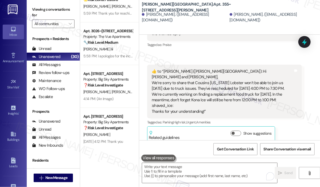
scroll to position [1048, 0]
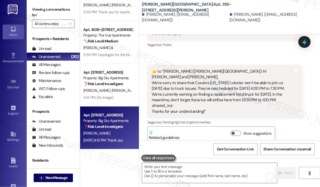
click at [121, 123] on div "Property: Big Sky Apartments" at bounding box center [107, 121] width 49 height 6
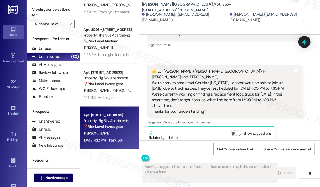
scroll to position [574, 0]
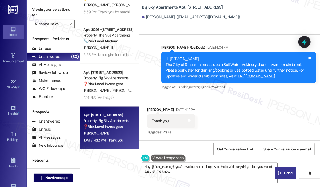
click at [203, 174] on textarea "Hey {{first_name}}, you're welcome! I'm happy to help with anything else you ne…" at bounding box center [209, 173] width 135 height 20
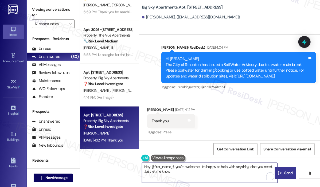
click at [202, 173] on textarea "Hey {{first_name}}, you're welcome! I'm happy to help with anything else you ne…" at bounding box center [209, 173] width 135 height 20
type textarea "You're welcome, Hinda! :)"
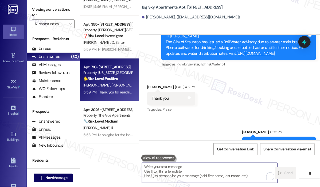
scroll to position [941, 0]
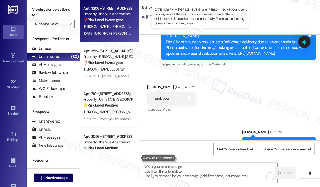
click at [119, 33] on div "Aug 15, 2025 at 4:46 PM: Hi Jennifer and Michael! Our recent message about the …" at bounding box center [260, 33] width 354 height 5
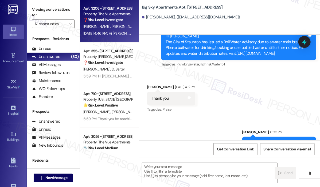
type textarea "Fetching suggested responses. Please feel free to read through the conversation…"
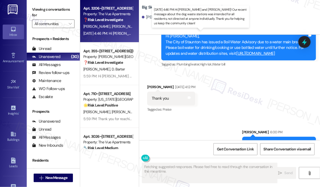
scroll to position [605, 0]
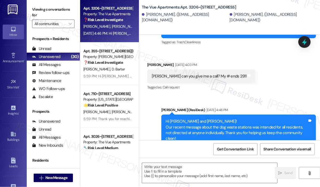
drag, startPoint x: 149, startPoint y: 127, endPoint x: 149, endPoint y: 132, distance: 5.1
click at [149, 127] on div "Announcement, sent via SMS Sarah (ResiDesk) Aug 15, 2025 at 4:46 PM Hi Jennifer…" at bounding box center [229, 126] width 181 height 62
click at [173, 175] on textarea at bounding box center [209, 173] width 135 height 20
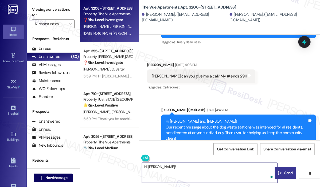
paste textarea "I apologize, but I am unable to place or receive calls on this line. Please fee…"
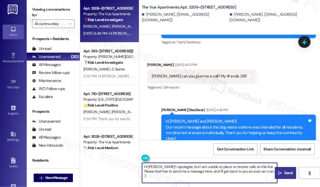
click at [247, 172] on textarea "Hi Jennifer! I apologize, but I am unable to place or receive calls on this lin…" at bounding box center [209, 173] width 135 height 20
type textarea "Hi Jennifer! I apologize, but I am unable to place or receive calls on this lin…"
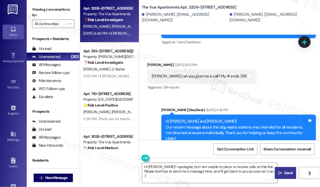
click at [284, 171] on span "Send" at bounding box center [289, 173] width 10 height 6
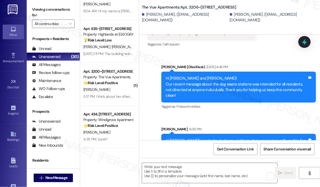
scroll to position [620, 0]
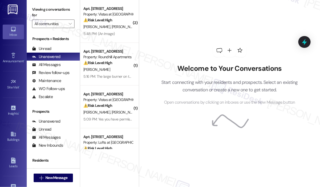
click at [265, 26] on div "Welcome to Your Conversations Start connecting with your residents and prospect…" at bounding box center [230, 75] width 160 height 150
click at [247, 25] on div "Welcome to Your Conversations Start connecting with your residents and prospect…" at bounding box center [230, 75] width 160 height 150
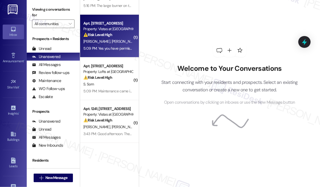
scroll to position [80, 0]
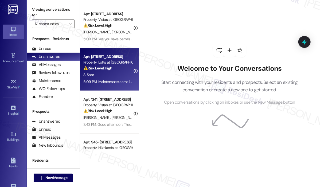
click at [122, 67] on div "⚠️ Risk Level: High The resident reports that maintenance entered their unit wi…" at bounding box center [107, 68] width 49 height 6
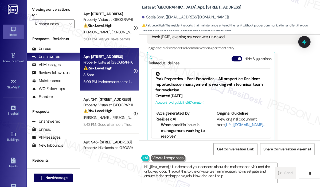
type textarea "Hi {{first_name}}, I understand your concern about the maintenance visit and th…"
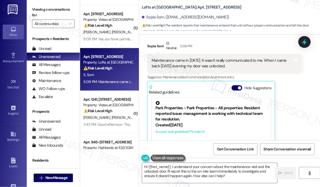
scroll to position [323, 0]
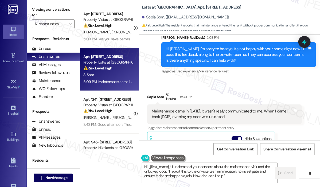
click at [273, 87] on div "Received via SMS Sopia Som Neutral 5:09 PM Maintenance came in [DATE]. It wasn'…" at bounding box center [224, 156] width 163 height 139
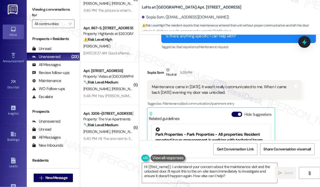
scroll to position [241, 0]
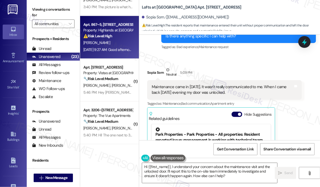
click at [114, 48] on div "[DATE] 9:27 AM: Good afternoon [PERSON_NAME], can you please give me a call and…" at bounding box center [193, 49] width 220 height 5
type textarea "Hi {{first_name}}, I understand your concern about the maintenance visit and th…"
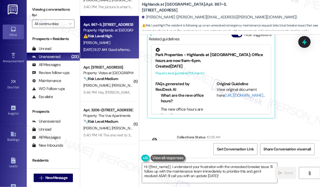
scroll to position [9034, 0]
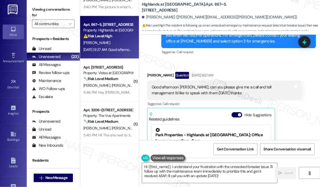
click at [294, 89] on div "[PERSON_NAME] Question [DATE] 9:27 AM Good afternoon [PERSON_NAME], can you ple…" at bounding box center [224, 135] width 155 height 127
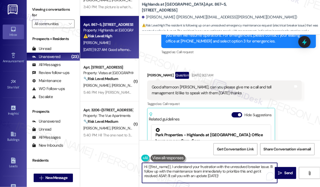
drag, startPoint x: 227, startPoint y: 179, endPoint x: 142, endPoint y: 164, distance: 85.7
click at [142, 167] on textarea "Hi {{first_name}}, I understand your frustration with the unresolved breaker is…" at bounding box center [209, 173] width 135 height 20
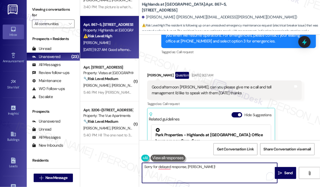
click at [157, 166] on textarea "Sorry for delayed response, [PERSON_NAME]!" at bounding box center [209, 173] width 135 height 20
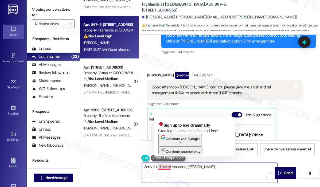
click at [172, 169] on textarea "Sorry for delayed response, [PERSON_NAME]!" at bounding box center [209, 173] width 135 height 20
click at [203, 169] on textarea "Sorry for delayed response, [PERSON_NAME]!" at bounding box center [209, 173] width 135 height 20
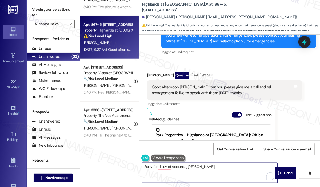
paste textarea "I apologize, but I am unable to place or receive calls on this line. Please fee…"
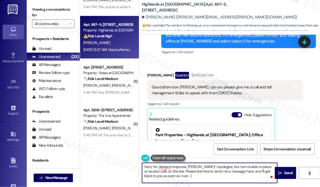
click at [216, 177] on textarea "Sorry for delayed response, [PERSON_NAME]! I apologize, but I am unable to plac…" at bounding box center [209, 173] width 135 height 20
click at [215, 176] on textarea "Sorry for delayed response, [PERSON_NAME]! I apologize, but I am unable to plac…" at bounding box center [209, 173] width 135 height 20
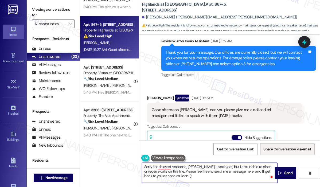
scroll to position [9061, 0]
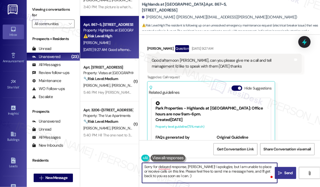
type textarea "Sorry for delayed response, [PERSON_NAME]! I apologize, but I am unable to plac…"
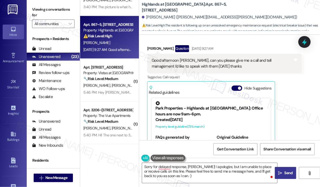
click at [285, 174] on span "Send" at bounding box center [289, 173] width 8 height 6
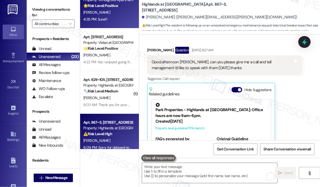
scroll to position [748, 0]
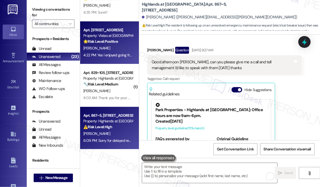
click at [124, 53] on div "4:22 PM: Yes I enjoyed going from here awhile, I'm doing okay thanks. 4:22 PM: …" at bounding box center [135, 55] width 105 height 5
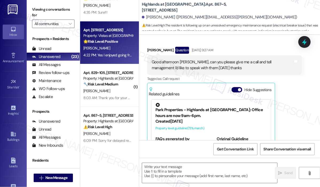
type textarea "Fetching suggested responses. Please feel free to read through the conversation…"
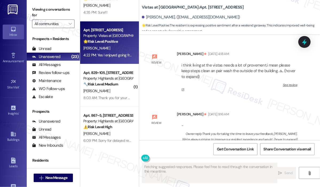
scroll to position [5975, 0]
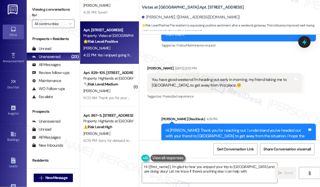
type textarea "Hi {{first_name}}, I'm glad to hear you enjoyed your trip to [GEOGRAPHIC_DATA] …"
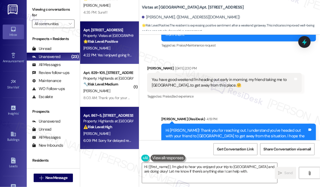
click at [102, 117] on div "Apt. 867~5, [STREET_ADDRESS]" at bounding box center [107, 116] width 49 height 6
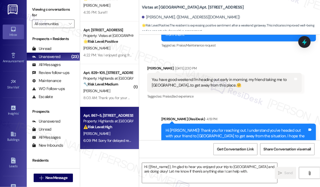
type textarea "Fetching suggested responses. Please feel free to read through the conversation…"
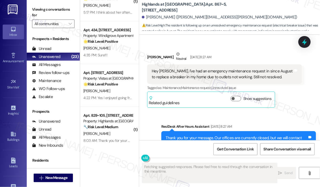
scroll to position [8925, 0]
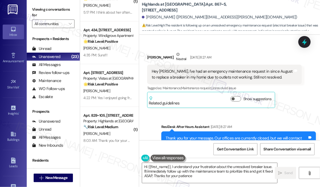
type textarea "Hi {{first_name}}, I understand your frustration about the unresolved breaker i…"
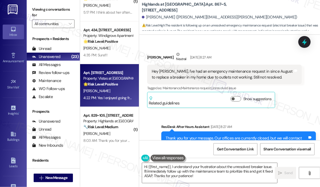
click at [110, 66] on div "Apt. [STREET_ADDRESS] Property: Vistas at [GEOGRAPHIC_DATA] 🌟 Risk Level: Posit…" at bounding box center [109, 85] width 59 height 43
type textarea "Fetching suggested responses. Please feel free to read through the conversation…"
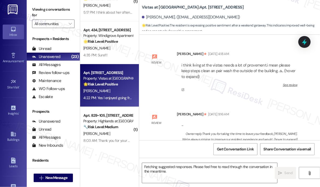
scroll to position [5975, 0]
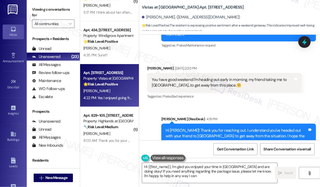
type textarea "Hi {{first_name}}, I'm glad you enjoyed your time in [GEOGRAPHIC_DATA] and are …"
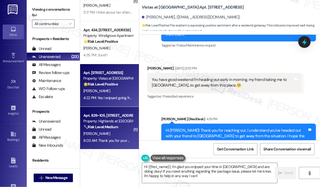
click at [112, 107] on div "Apt. 829~105, [STREET_ADDRESS] Property: Highlands at [GEOGRAPHIC_DATA] Apartme…" at bounding box center [109, 128] width 59 height 43
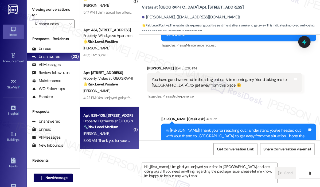
type textarea "Fetching suggested responses. Please feel free to read through the conversation…"
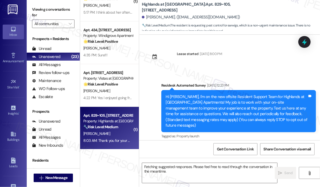
scroll to position [8082, 0]
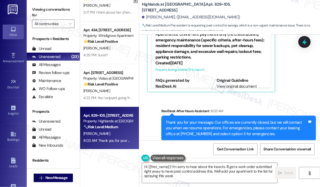
type textarea "Hi {{first_name}}! I'm sorry to hear about the insects. I'll get a work order s…"
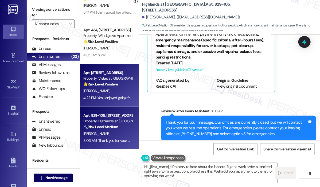
click at [106, 82] on strong "🌟 Risk Level: Positive" at bounding box center [100, 84] width 34 height 5
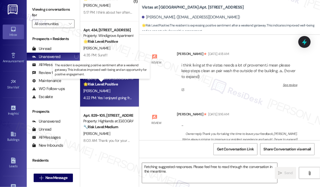
scroll to position [5975, 0]
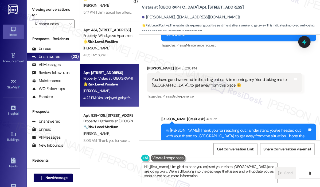
type textarea "Hi {{first_name}}, I'm glad to hear you enjoyed your trip to [GEOGRAPHIC_DATA] …"
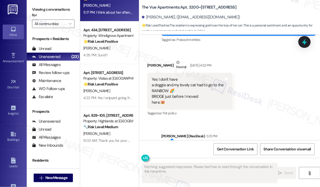
scroll to position [248, 0]
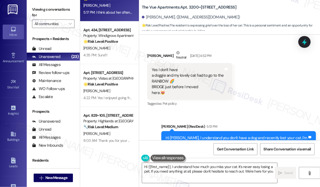
type textarea "Hi {{first_name}}, I understand how much you miss your cat. It's never easy los…"
click at [242, 144] on span "Get Conversation Link" at bounding box center [235, 149] width 39 height 11
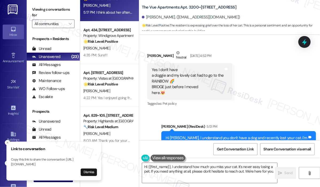
click at [117, 90] on div "[PERSON_NAME]" at bounding box center [108, 91] width 51 height 7
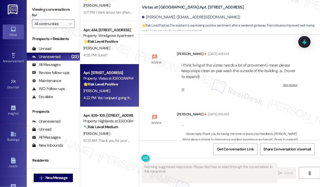
scroll to position [5975, 0]
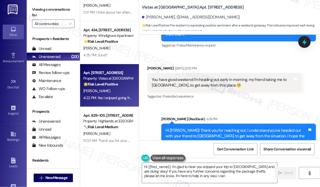
type textarea "Hi {{first_name}}, I'm glad to hear you enjoyed your trip to [GEOGRAPHIC_DATA] …"
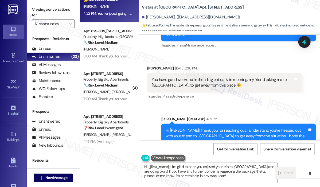
scroll to position [834, 0]
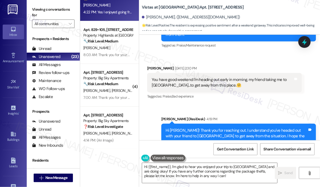
click at [107, 97] on div "7:00 AM: Thank you for your message. Our offices are currently closed, but we w…" at bounding box center [240, 97] width 314 height 5
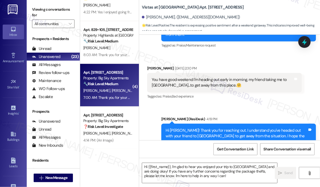
type textarea "Fetching suggested responses. Please feel free to read through the conversation…"
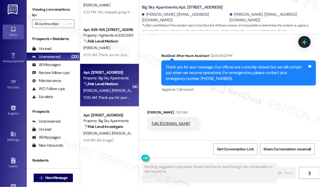
scroll to position [2188, 0]
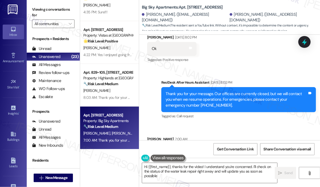
type textarea "Hi {{first_name}}, thanks for the video! I understand you're concerned. I'll ch…"
click at [236, 65] on div "Received via SMS [PERSON_NAME] [DATE] 8:02 PM Ok Tags and notes Tagged as: Posi…" at bounding box center [229, 44] width 181 height 45
click at [73, 24] on span "" at bounding box center [70, 24] width 5 height 9
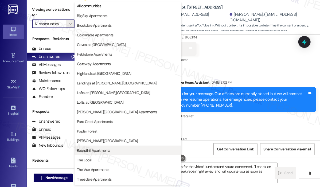
scroll to position [0, 0]
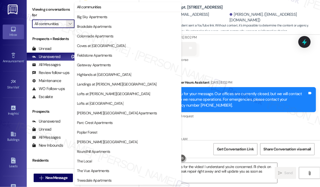
click at [254, 57] on div "Received via SMS [PERSON_NAME] [DATE] 8:02 PM Ok Tags and notes Tagged as: Posi…" at bounding box center [229, 44] width 181 height 45
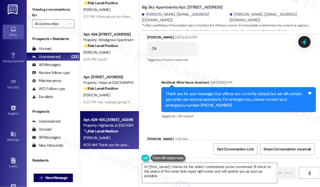
scroll to position [781, 0]
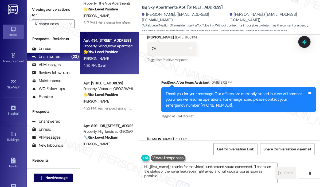
click at [123, 64] on div "4:35 PM: Sure!!! 4:35 PM: Sure!!!" at bounding box center [108, 65] width 51 height 7
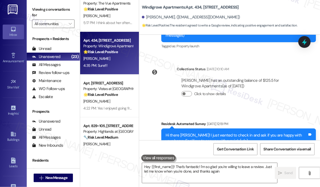
type textarea "Hey {{first_name}}! That's fantastic! I'm so glad you're willing to leave a rev…"
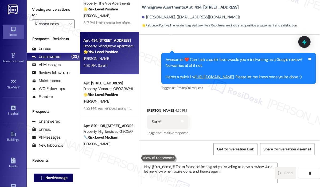
scroll to position [390, 0]
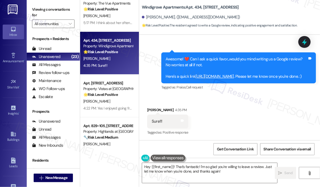
click at [234, 74] on link "[URL][DOMAIN_NAME]" at bounding box center [215, 76] width 38 height 5
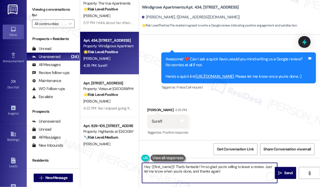
click at [231, 173] on textarea "Hey {{first_name}}! That's fantastic! I'm so glad you're willing to leave a rev…" at bounding box center [209, 173] width 135 height 20
click at [232, 173] on textarea "Hey {{first_name}}! That's fantastic! I'm so glad you're willing to leave a rev…" at bounding box center [209, 173] width 135 height 20
click at [284, 172] on span "Send" at bounding box center [289, 173] width 10 height 6
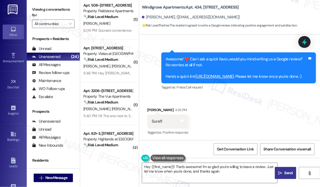
type textarea "Hey {{first_name}}! That's awesome! I'm so glad you're willing to leave a revie…"
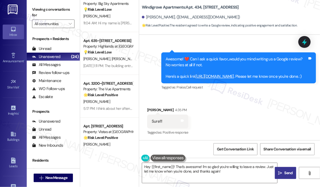
scroll to position [722, 0]
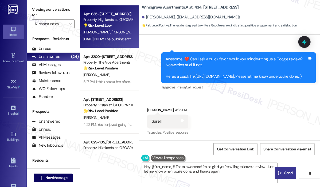
click at [117, 41] on div "[DATE] 1:11 PM: The building entry doors [DATE] 1:11 PM: The building entry doo…" at bounding box center [112, 39] width 59 height 5
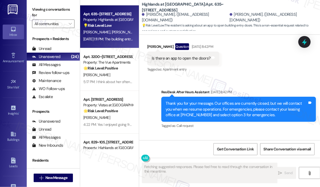
scroll to position [628, 0]
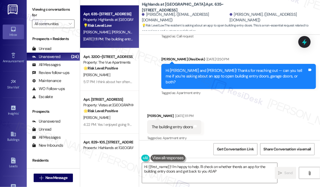
type textarea "Hi {{first_name}}! I'm happy to help. I'll check on whether there's an app for …"
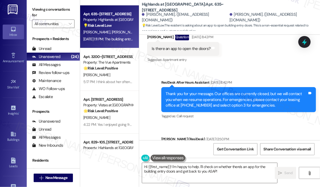
scroll to position [522, 0]
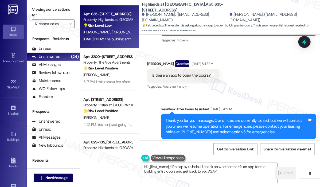
click at [182, 74] on div "Is there an app to open the doors?" at bounding box center [181, 76] width 59 height 6
copy div "Is there an app to open the doors? Tags and notes"
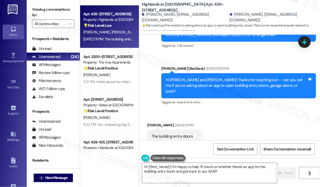
scroll to position [629, 0]
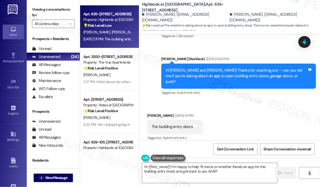
click at [181, 124] on div "The building entry doors" at bounding box center [172, 127] width 41 height 6
copy div "The building entry doors Tags and notes"
click at [216, 117] on div "Received via SMS [PERSON_NAME] [DATE] 1:11 PM The building entry doors Tags and…" at bounding box center [229, 123] width 181 height 45
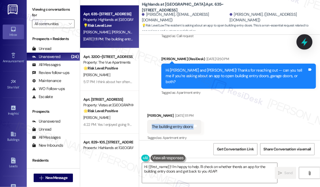
click at [308, 44] on icon at bounding box center [304, 41] width 9 height 9
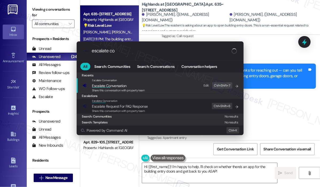
type input "escalate con"
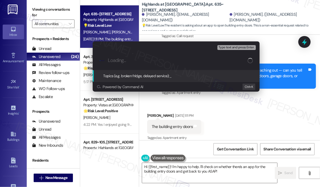
type input "Question About App Access for Building Entry Doors"
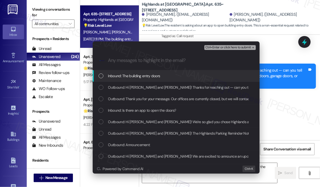
click at [136, 79] on div "Inbound: The building entry doors" at bounding box center [176, 75] width 167 height 11
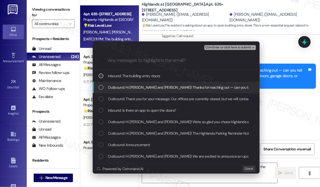
click at [138, 90] on span "Outbound: Hi [PERSON_NAME] and [PERSON_NAME]! Thanks for reaching out — can you…" at bounding box center [246, 87] width 277 height 6
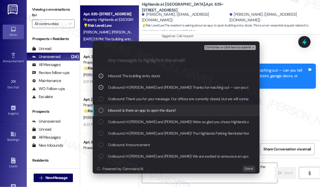
click at [143, 110] on span "Inbound: Is there an app to open the doors?" at bounding box center [142, 110] width 68 height 6
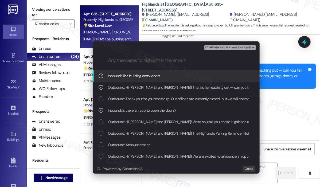
click at [211, 48] on span "Ctrl+Enter or click here to submit" at bounding box center [229, 48] width 46 height 4
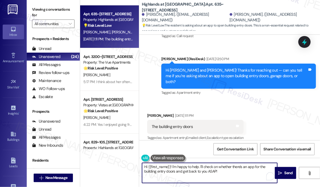
click at [233, 174] on textarea "Hi {{first_name}}! I'm happy to help. I'll check on whether there's an app for …" at bounding box center [209, 173] width 135 height 20
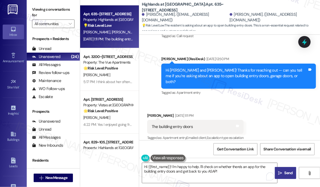
click at [288, 173] on span "Send" at bounding box center [289, 173] width 8 height 6
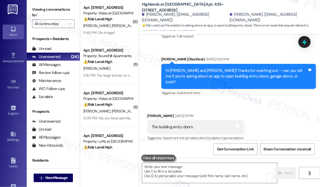
scroll to position [0, 0]
